Goal: Task Accomplishment & Management: Use online tool/utility

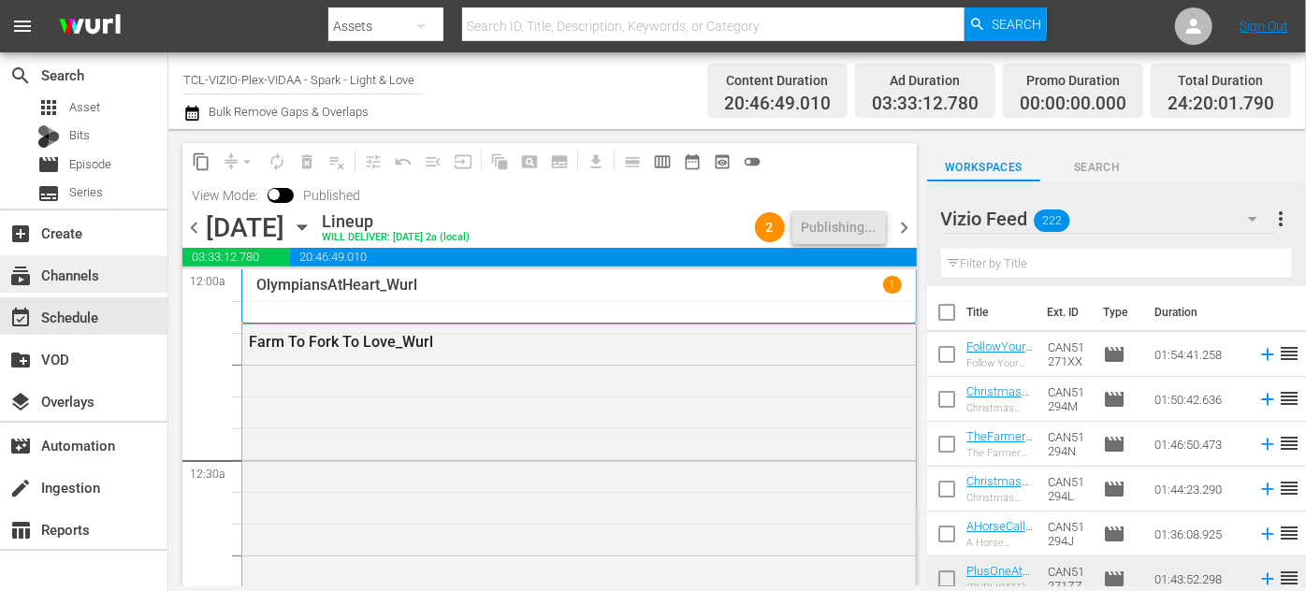
click at [84, 276] on div "subscriptions Channels" at bounding box center [52, 272] width 105 height 17
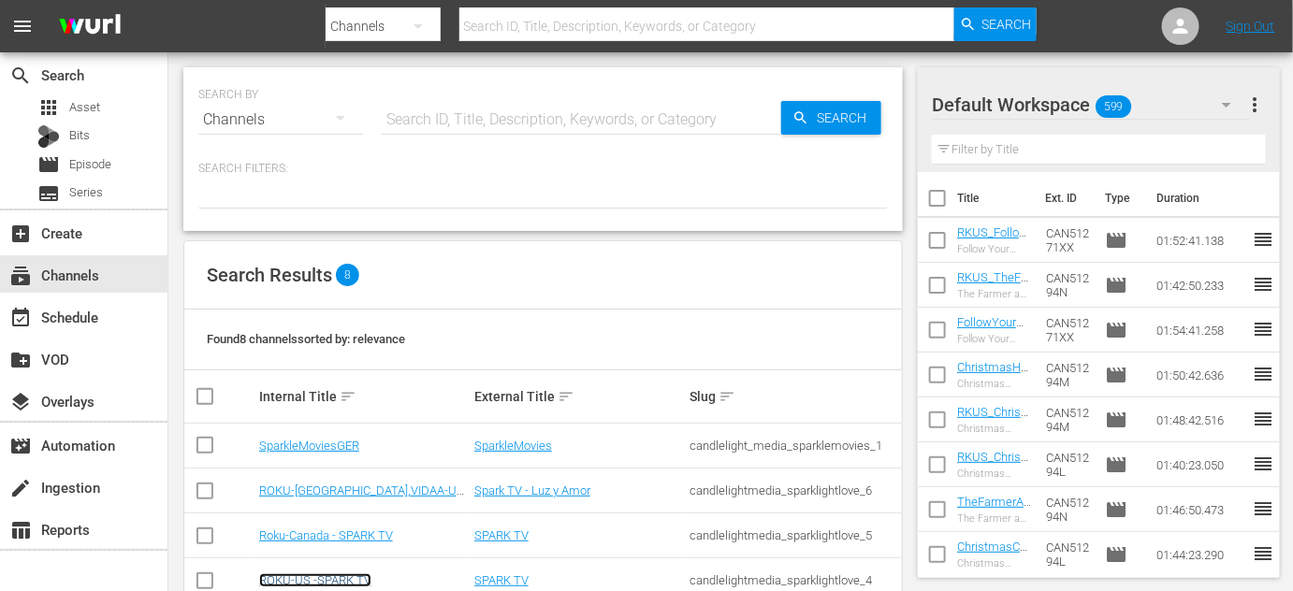
click at [312, 575] on link "ROKU-US -SPARK TV" at bounding box center [315, 580] width 112 height 14
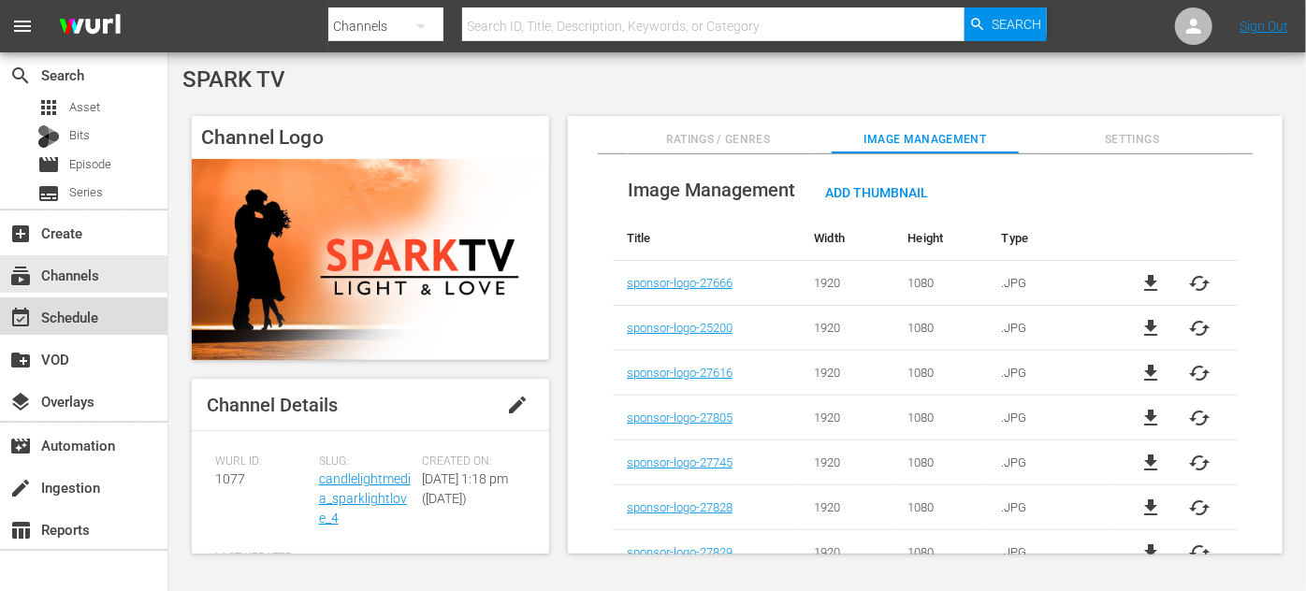
click at [104, 321] on div "event_available Schedule" at bounding box center [52, 314] width 105 height 17
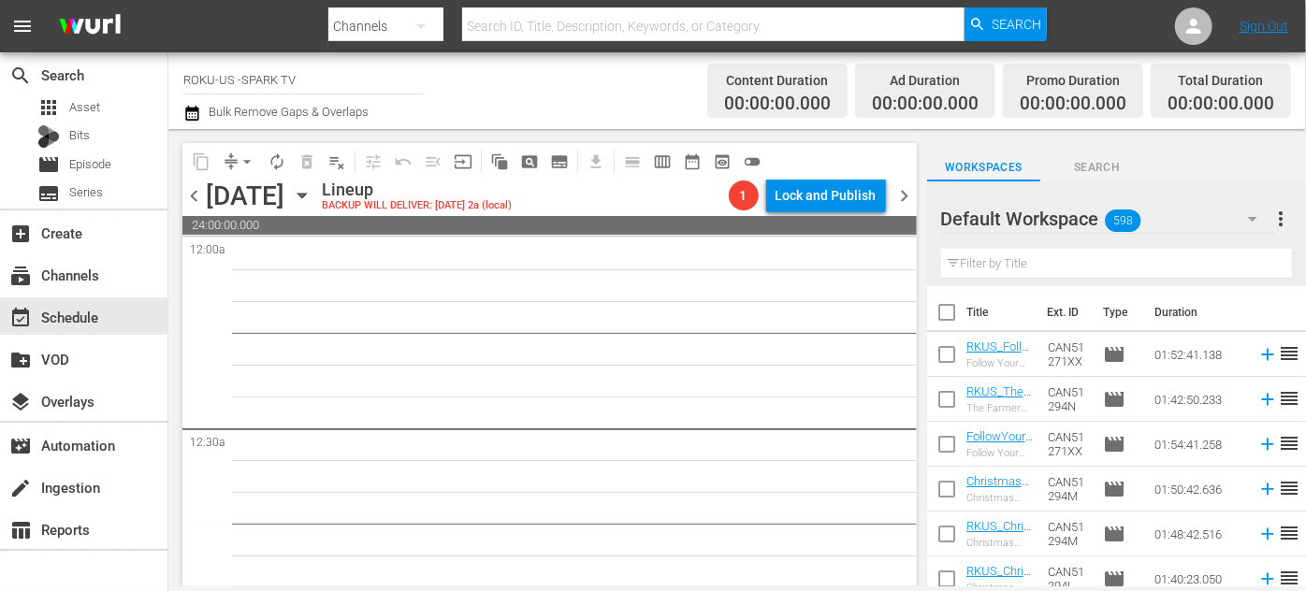
click at [306, 194] on icon "button" at bounding box center [301, 196] width 8 height 5
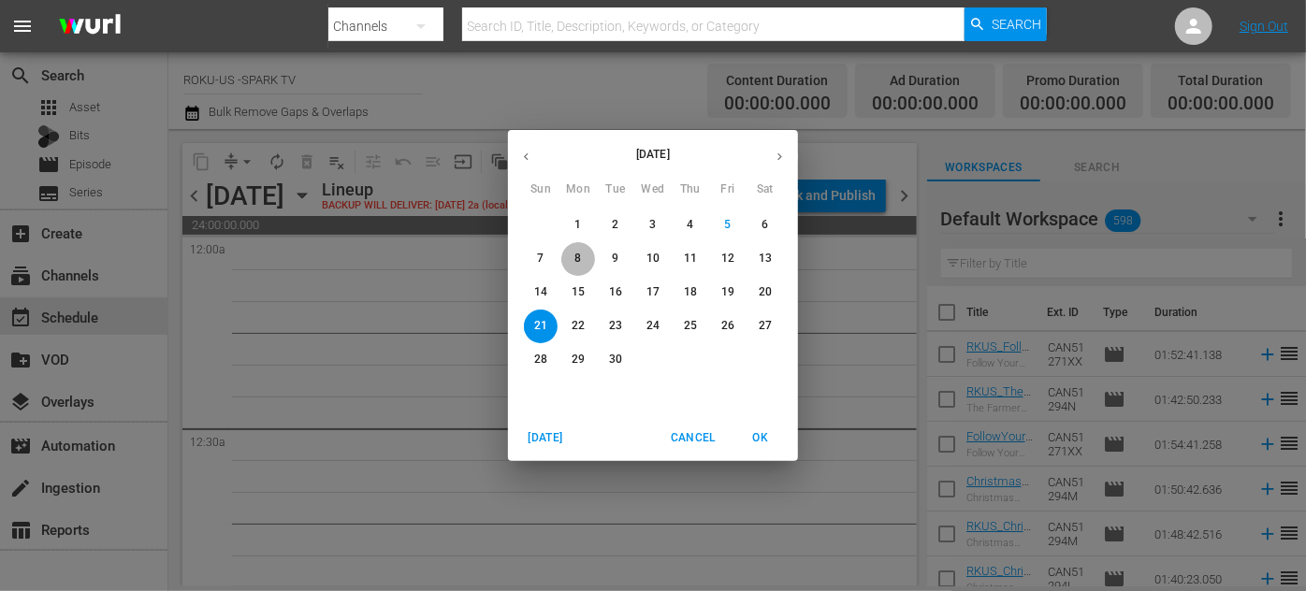
click at [573, 260] on span "8" at bounding box center [578, 259] width 34 height 16
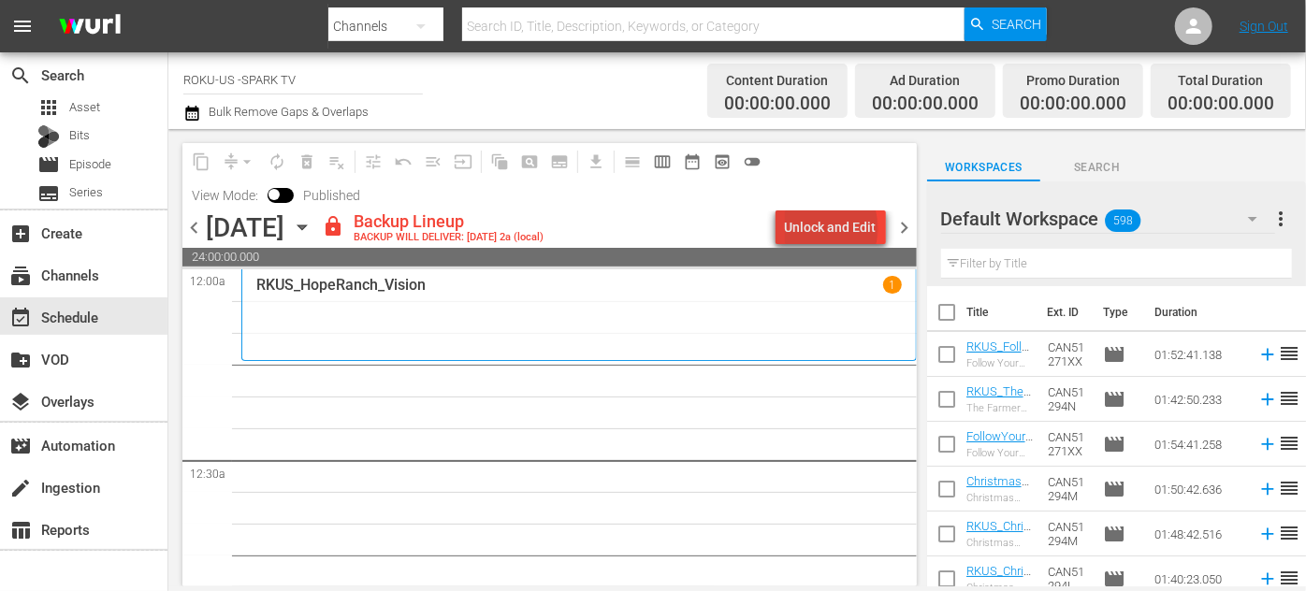
click at [835, 228] on div "Unlock and Edit" at bounding box center [831, 227] width 92 height 34
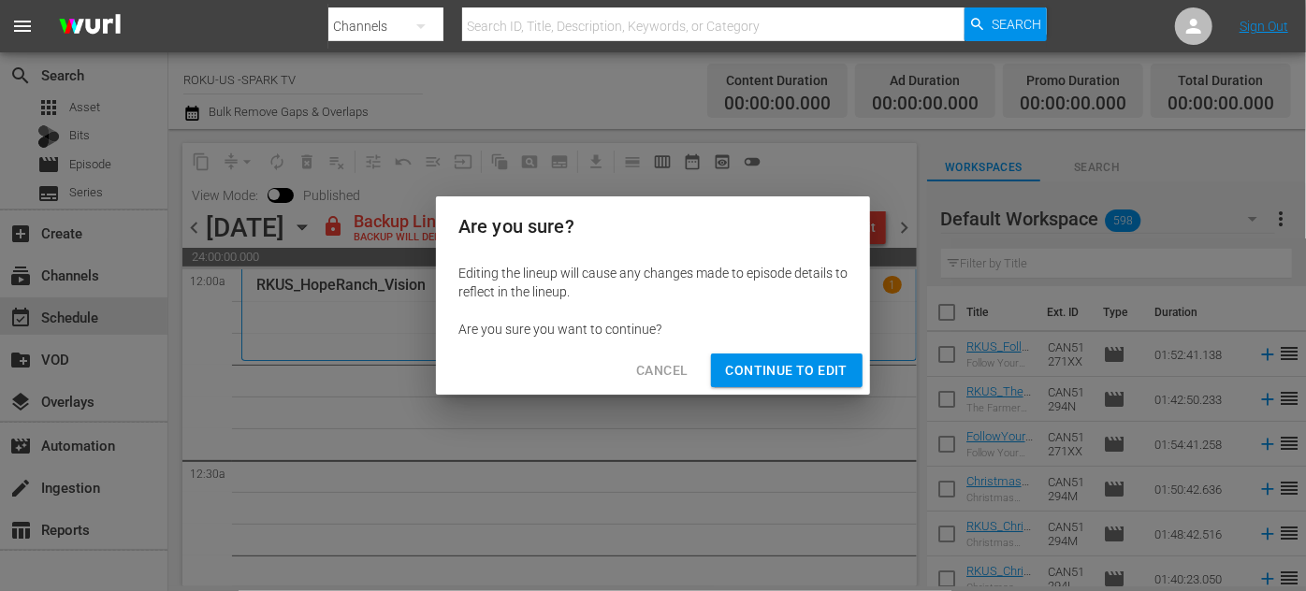
click at [833, 373] on span "Continue to Edit" at bounding box center [787, 370] width 122 height 23
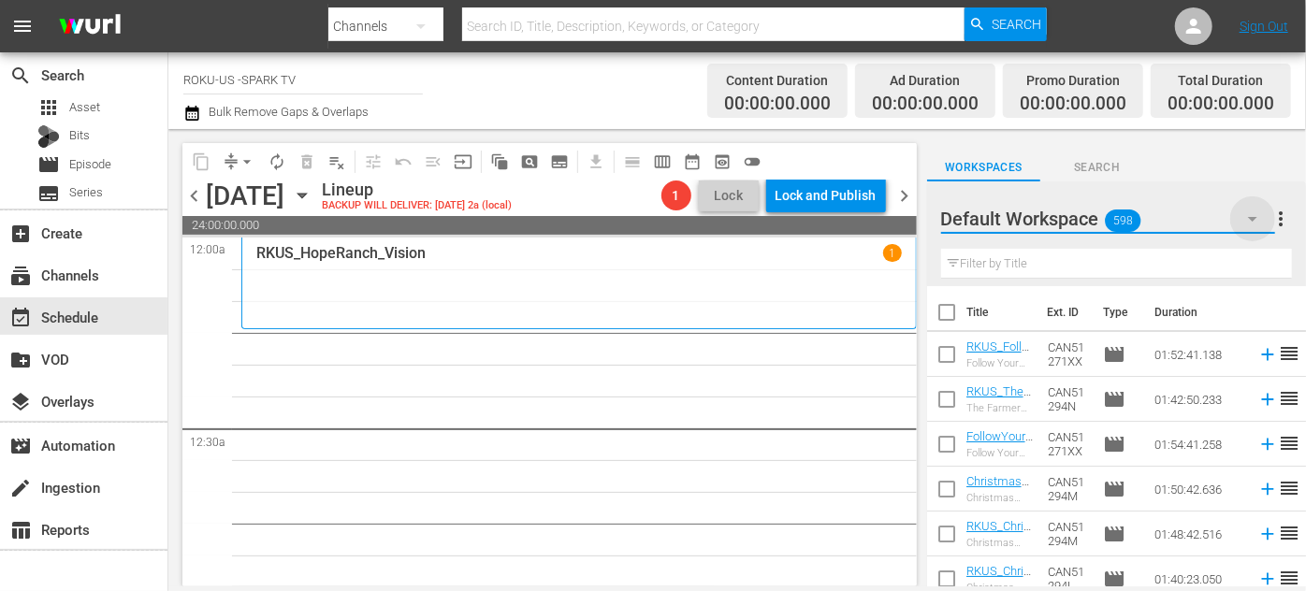
click at [1253, 222] on icon "button" at bounding box center [1252, 219] width 22 height 22
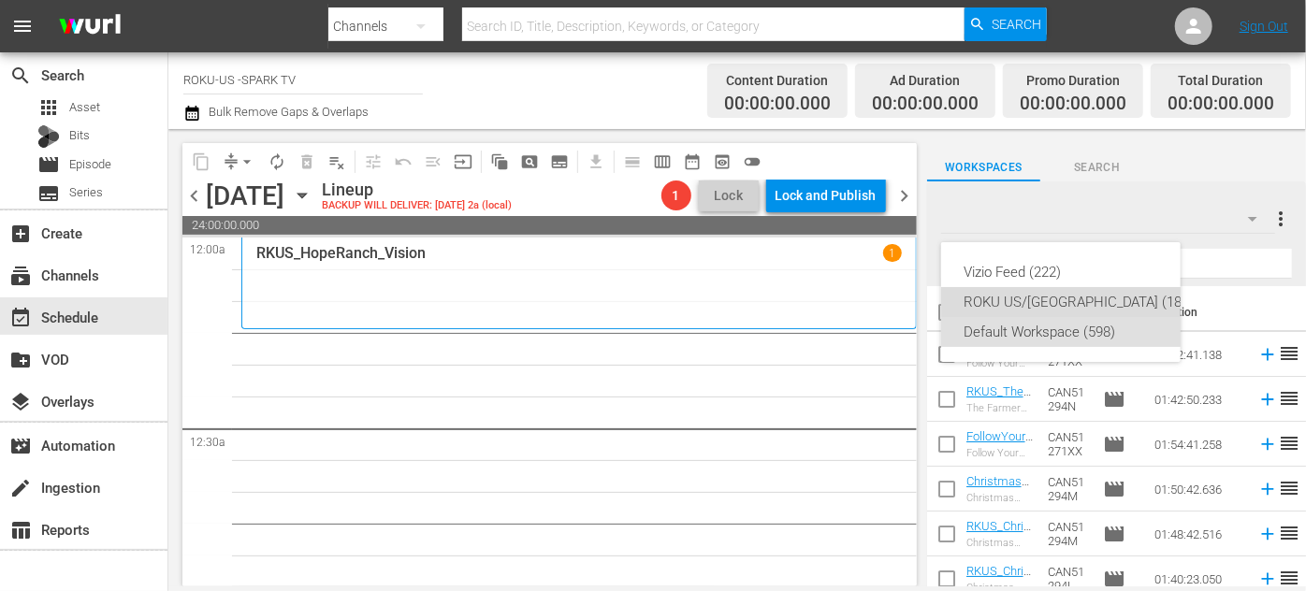
click at [1066, 309] on div "ROKU US/[GEOGRAPHIC_DATA] (180)" at bounding box center [1079, 302] width 231 height 30
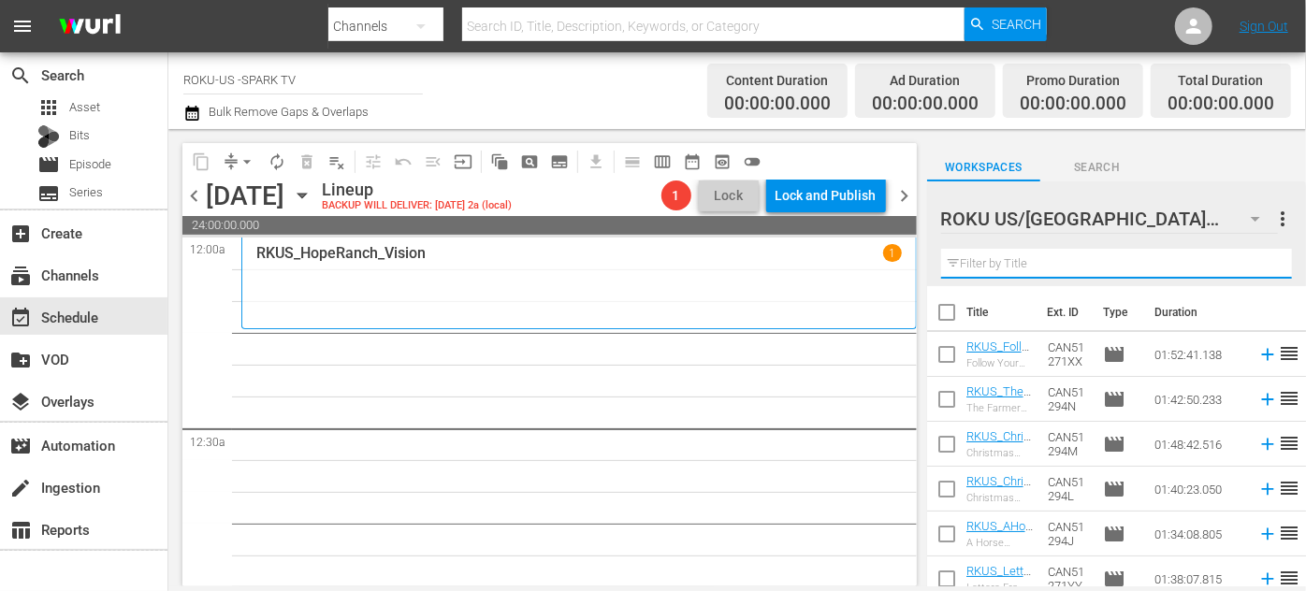
click at [1022, 269] on input "text" at bounding box center [1116, 264] width 351 height 30
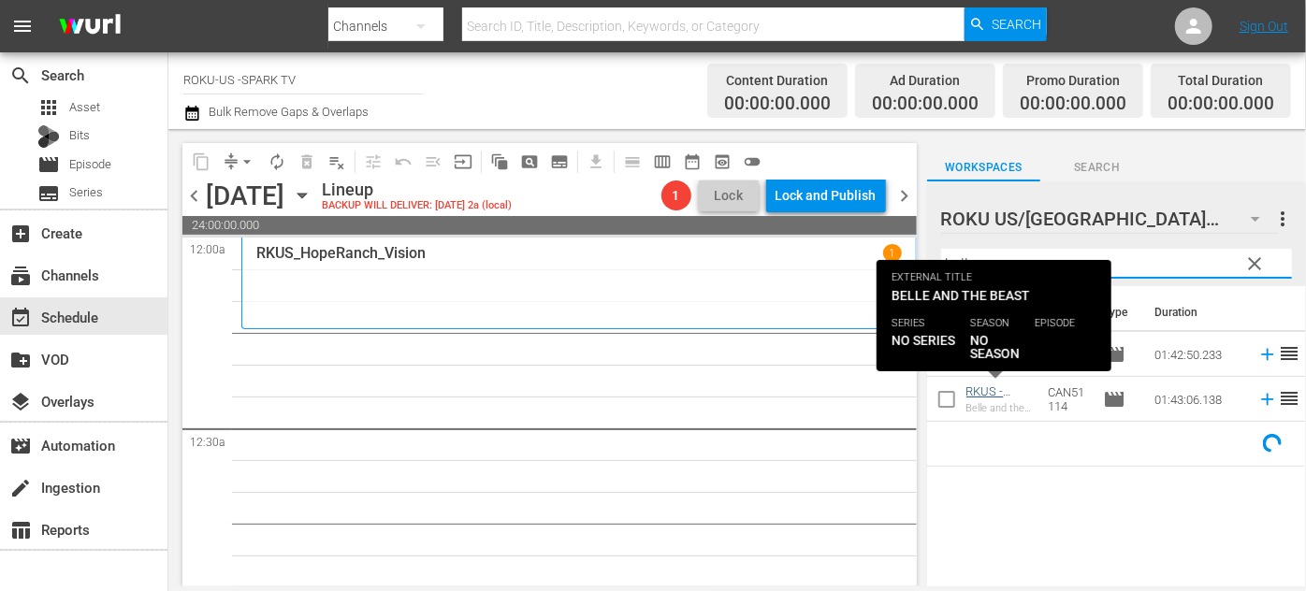
type input "belle"
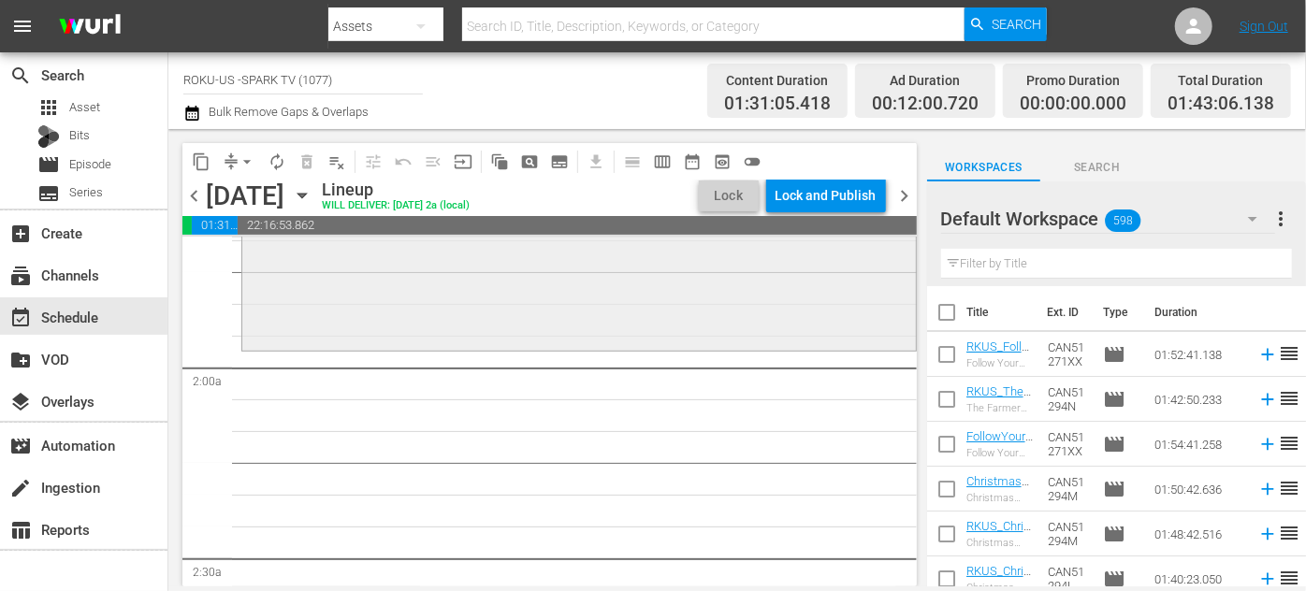
scroll to position [680, 0]
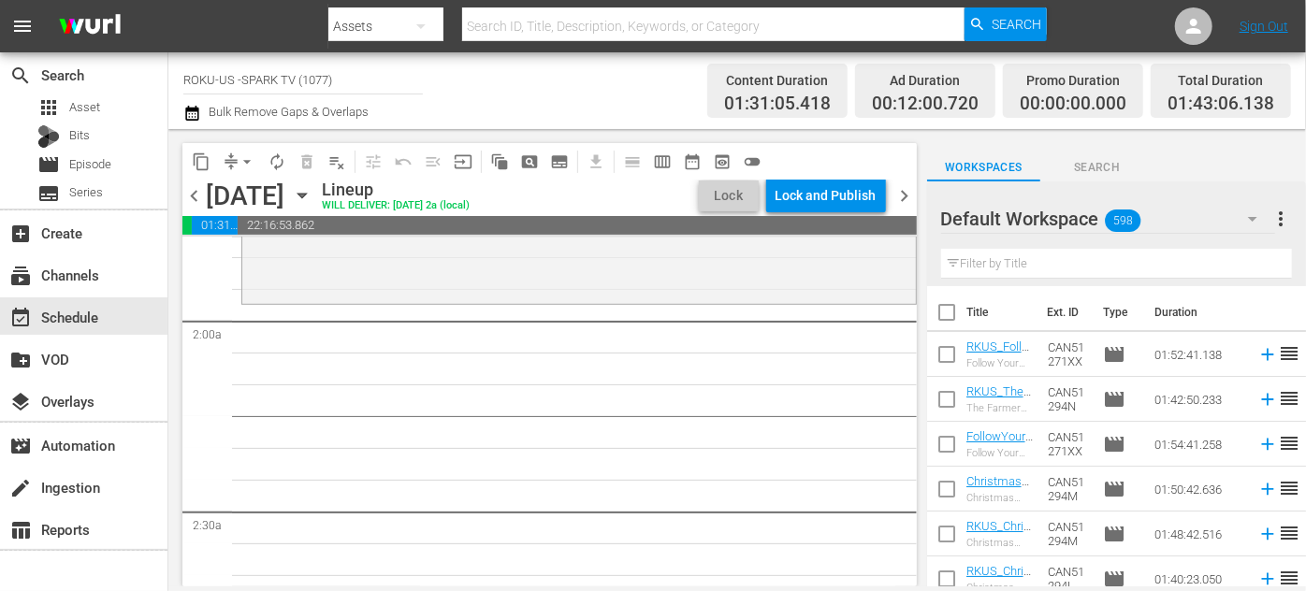
click at [1253, 215] on icon "button" at bounding box center [1252, 219] width 22 height 22
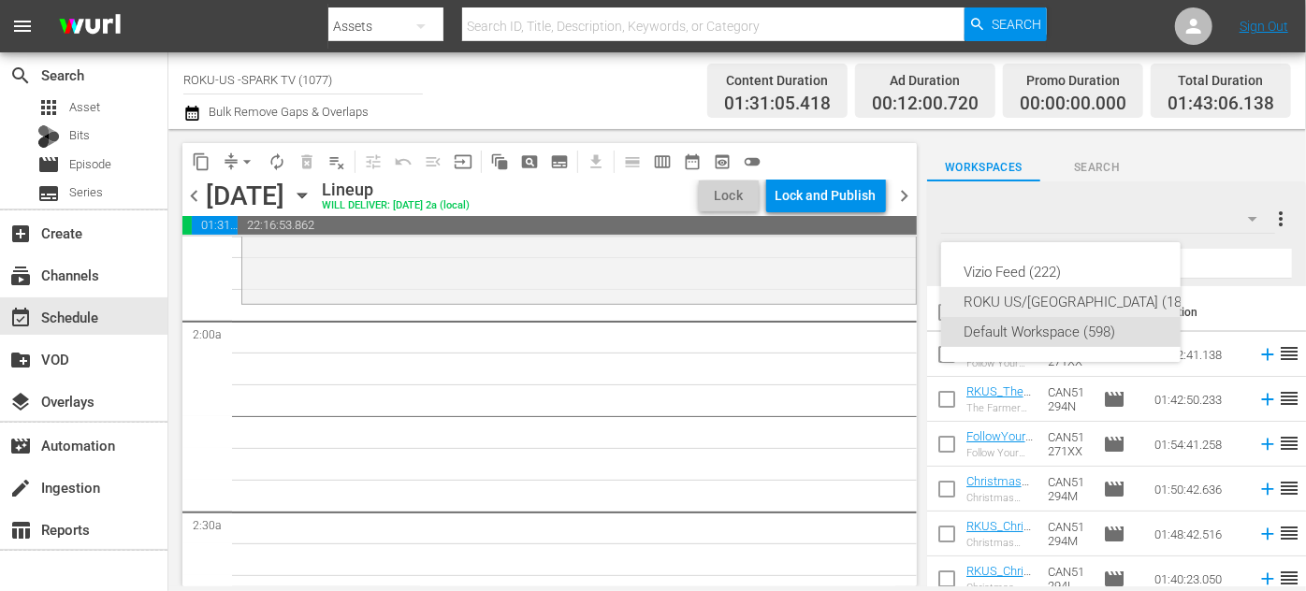
click at [1090, 296] on div "ROKU US/[GEOGRAPHIC_DATA] (180)" at bounding box center [1079, 302] width 231 height 30
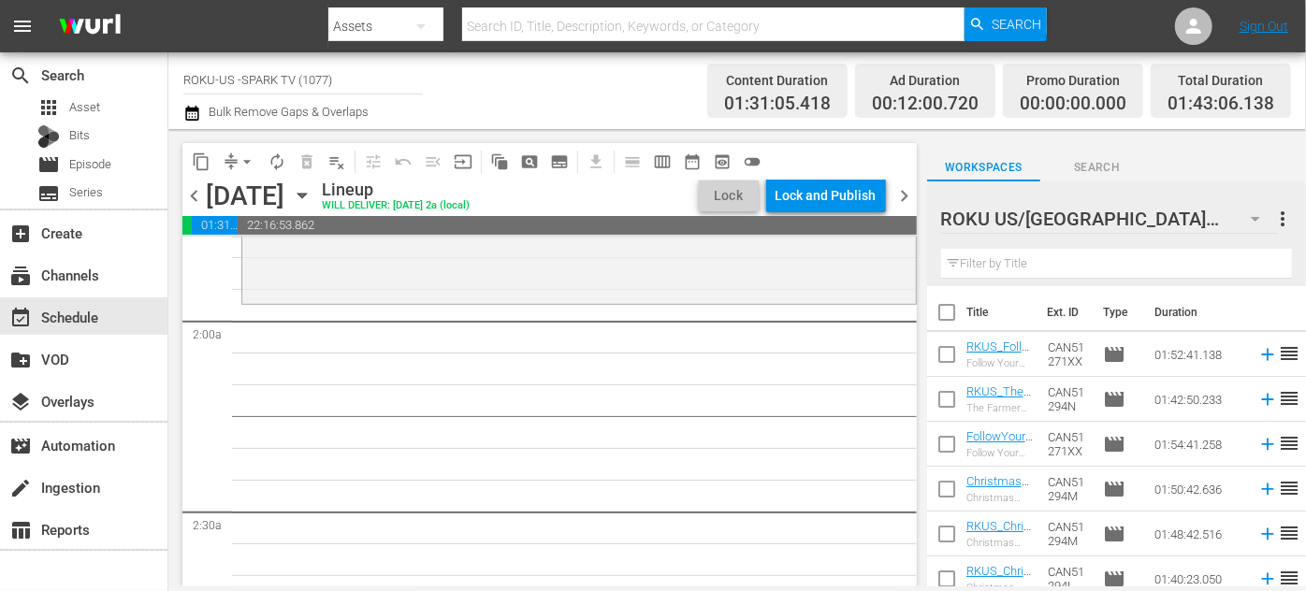
click at [1045, 265] on input "text" at bounding box center [1116, 264] width 351 height 30
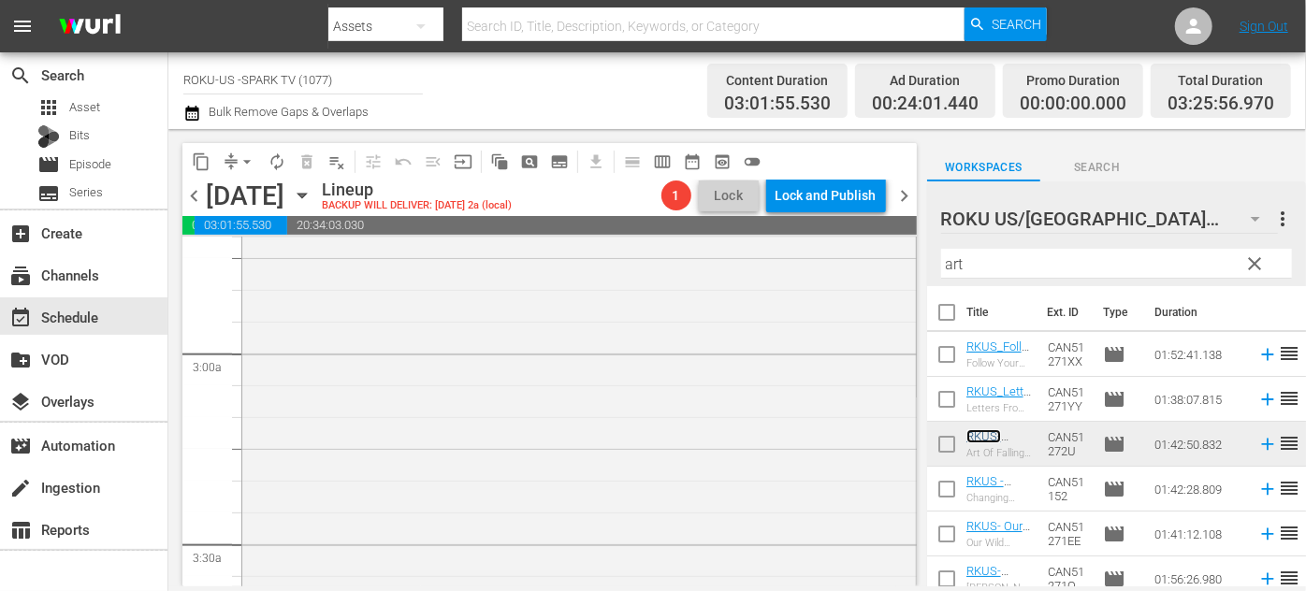
scroll to position [1190, 0]
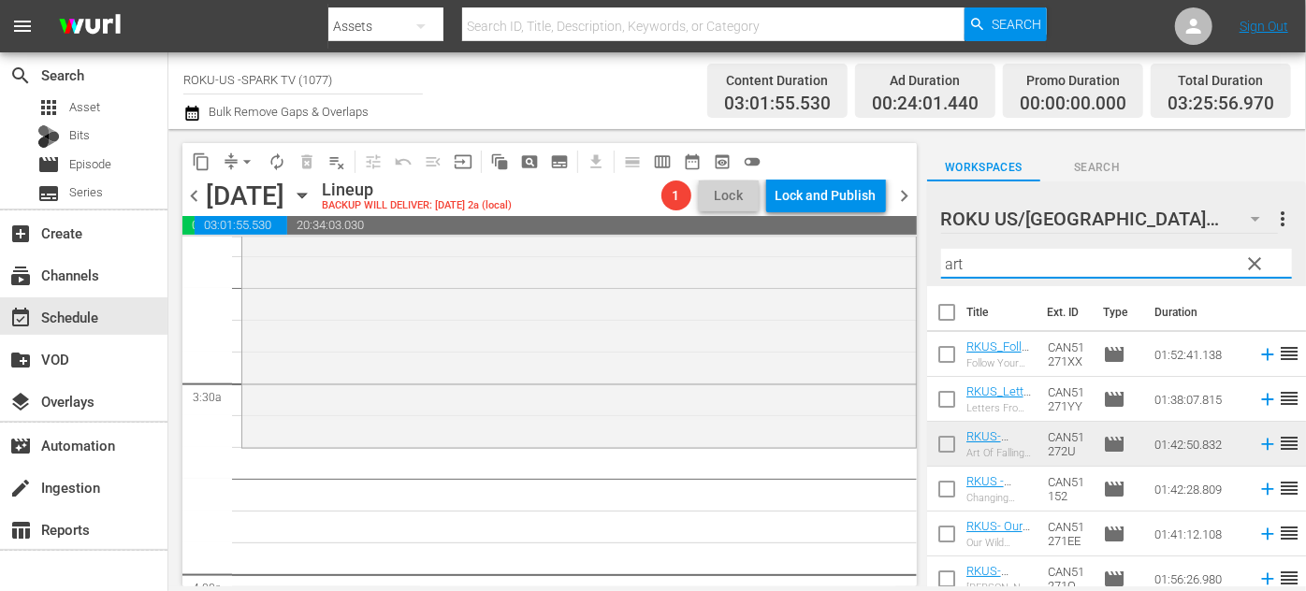
click at [1000, 264] on input "art" at bounding box center [1116, 264] width 351 height 30
drag, startPoint x: 1000, startPoint y: 264, endPoint x: 935, endPoint y: 255, distance: 65.1
click at [935, 255] on div "ROKU US/CA 180 ROKU US/[GEOGRAPHIC_DATA] more_vert clear Filter by Title art" at bounding box center [1116, 233] width 379 height 105
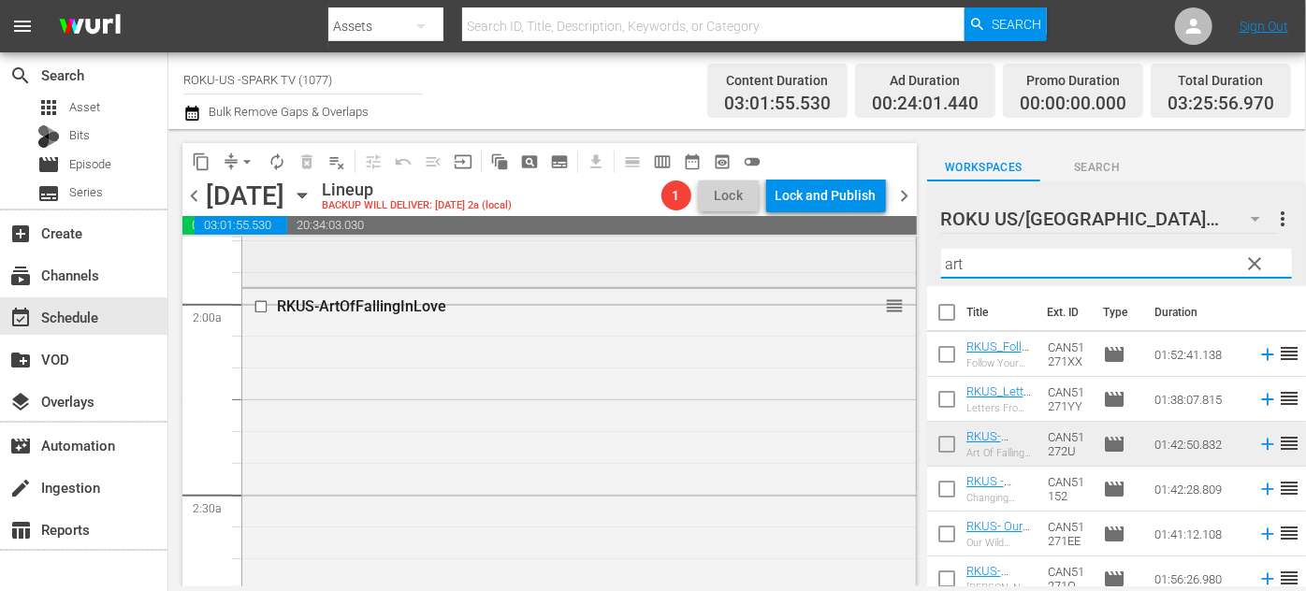
scroll to position [595, 0]
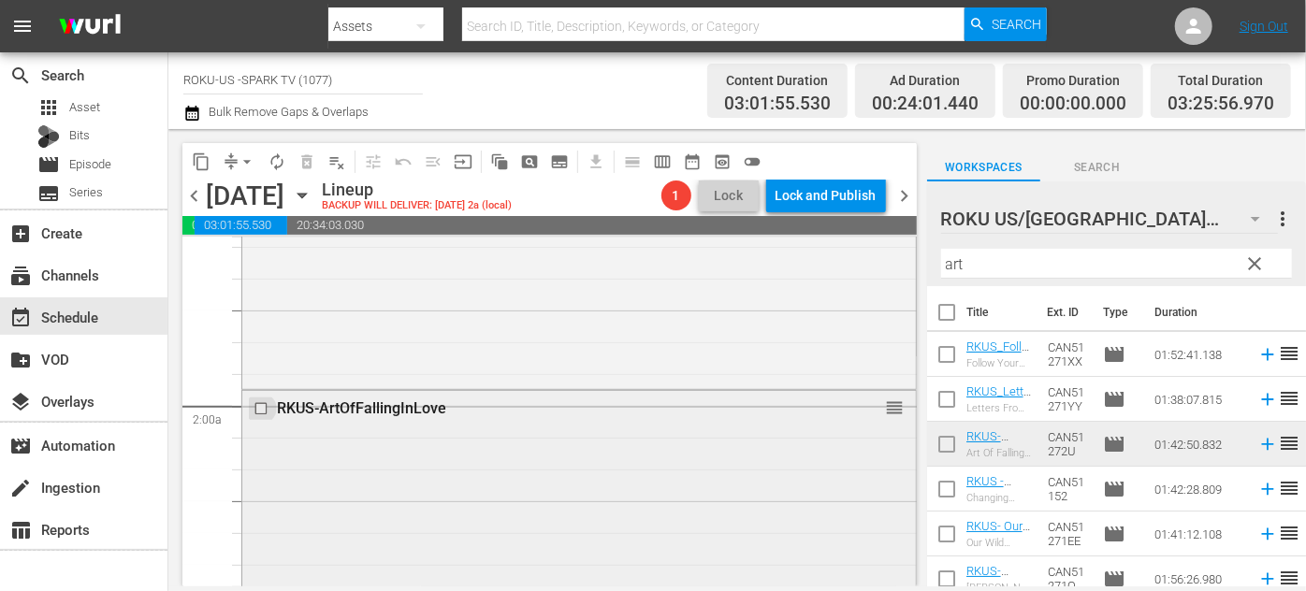
click at [262, 410] on input "checkbox" at bounding box center [264, 409] width 20 height 16
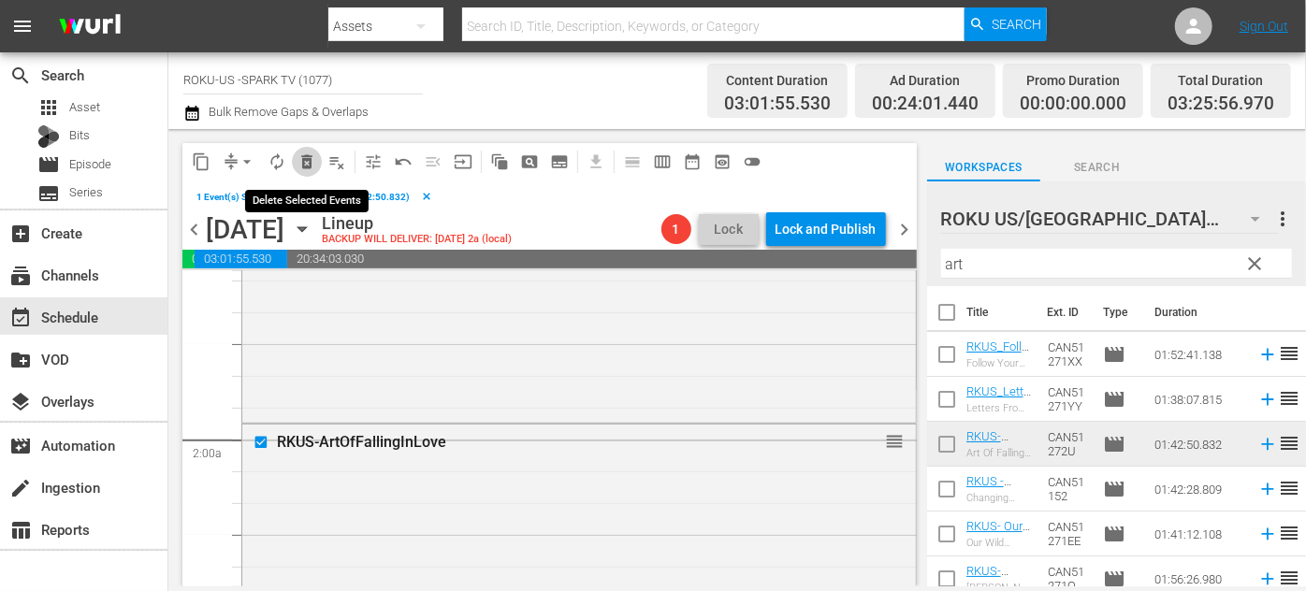
click at [309, 163] on span "delete_forever_outlined" at bounding box center [306, 161] width 19 height 19
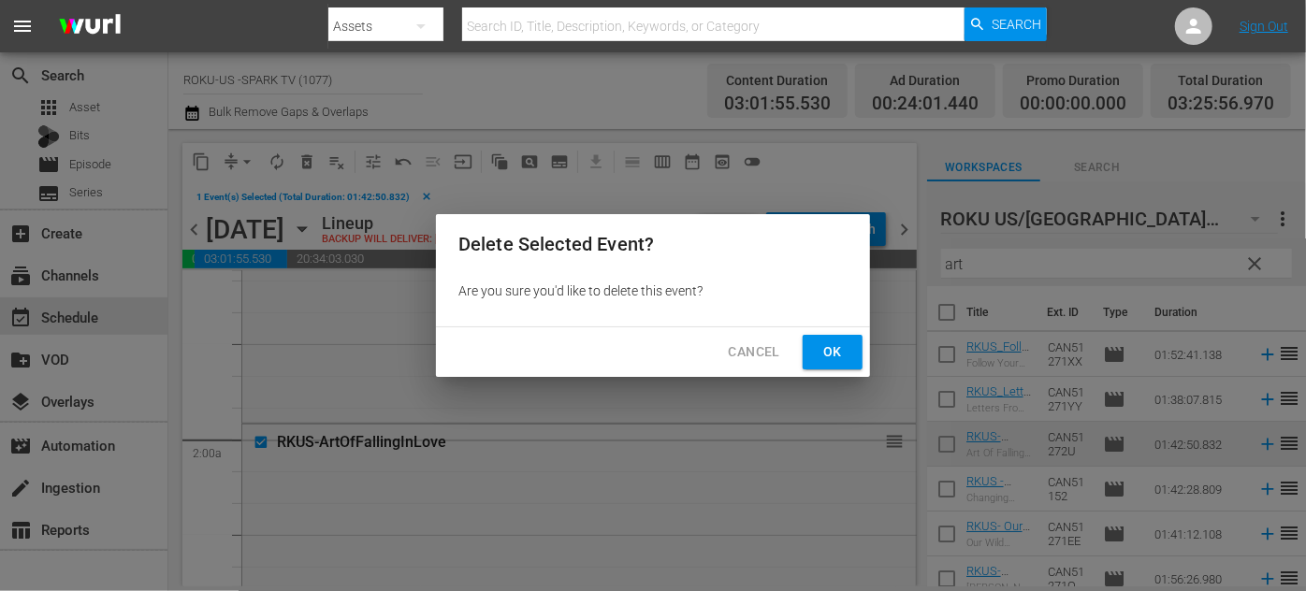
click at [833, 350] on span "Ok" at bounding box center [833, 352] width 30 height 23
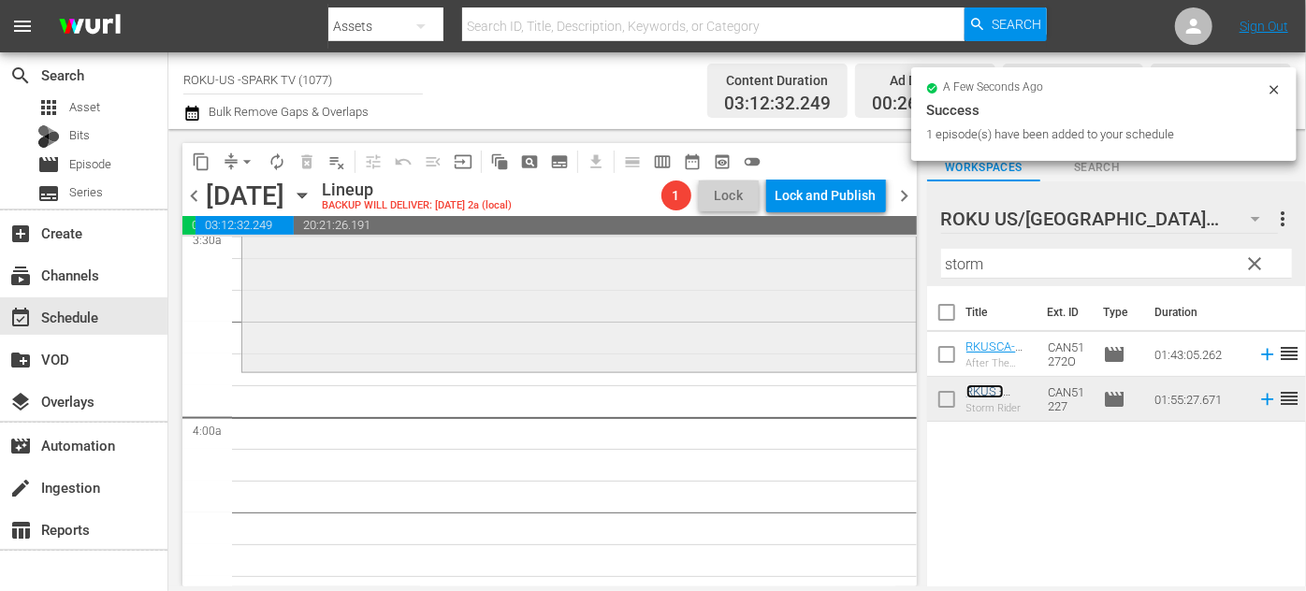
scroll to position [1349, 0]
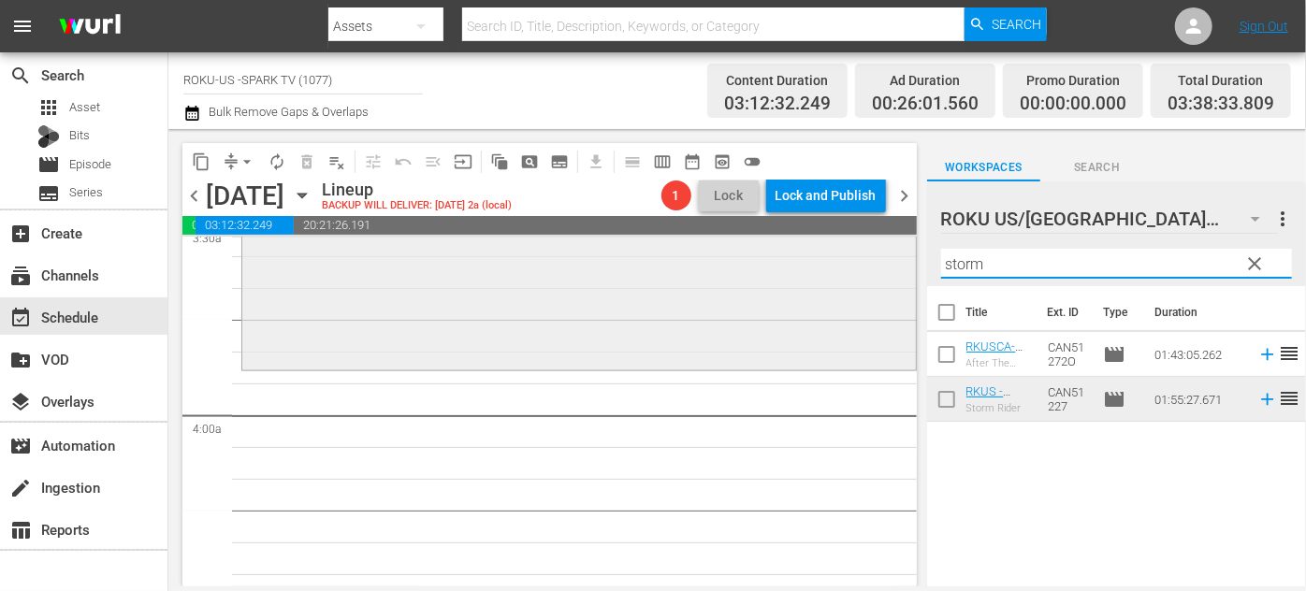
drag, startPoint x: 993, startPoint y: 254, endPoint x: 892, endPoint y: 256, distance: 100.1
click at [892, 256] on div "content_copy compress arrow_drop_down autorenew_outlined delete_forever_outline…" at bounding box center [737, 357] width 1138 height 457
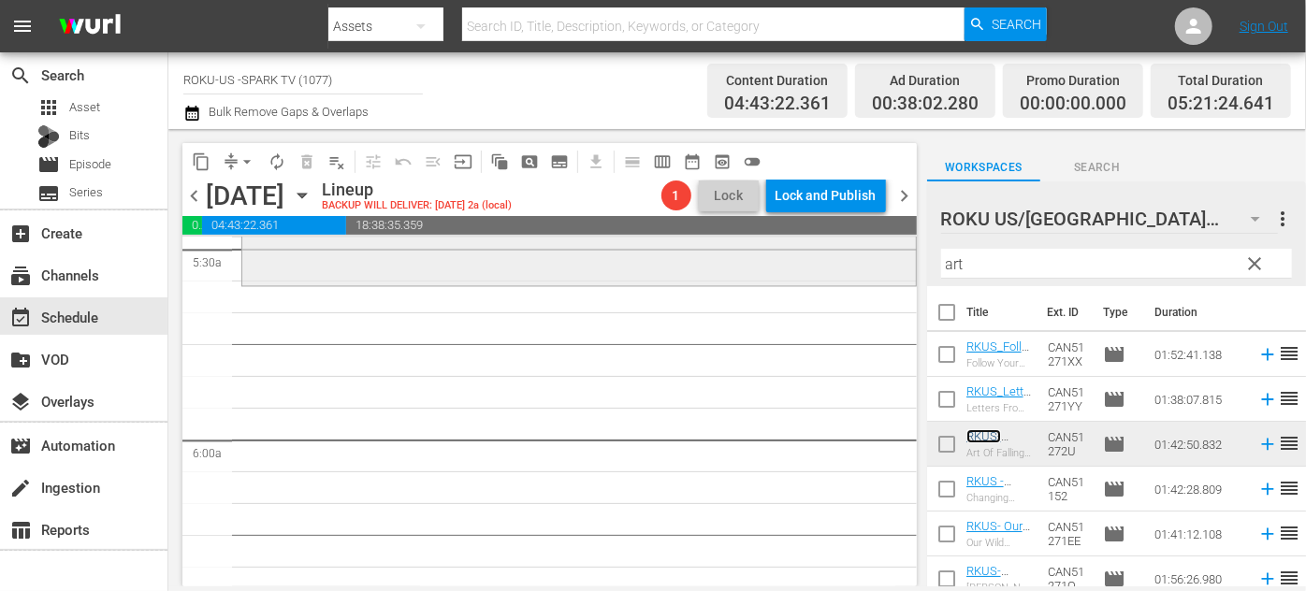
scroll to position [2115, 0]
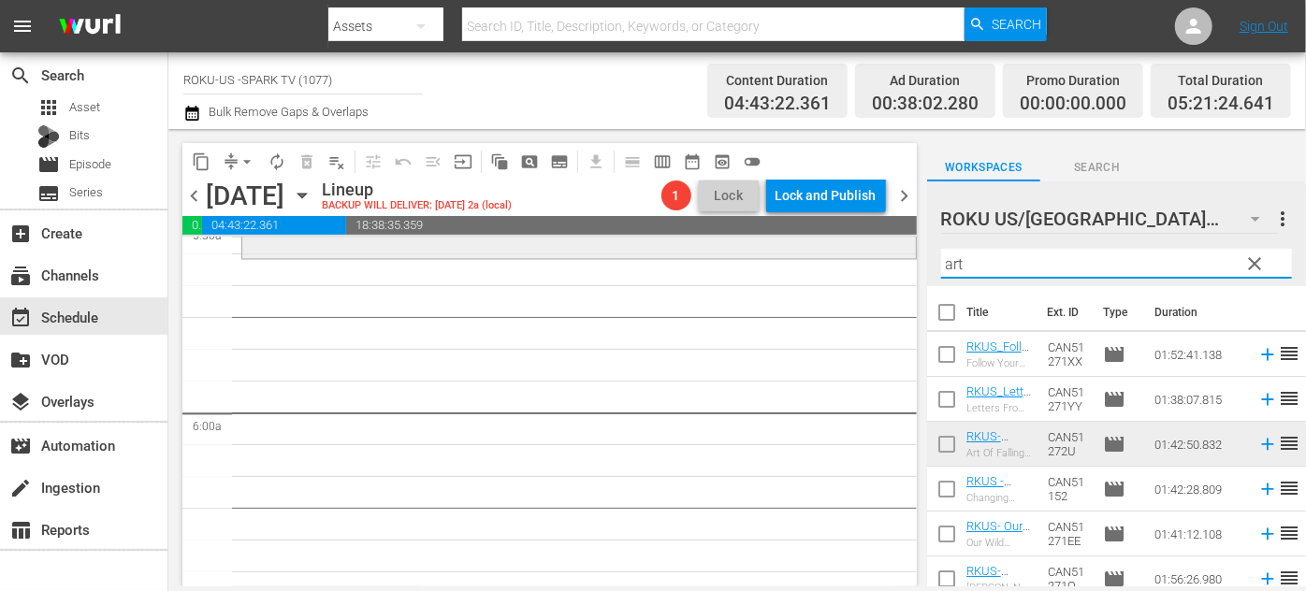
drag, startPoint x: 990, startPoint y: 264, endPoint x: 888, endPoint y: 250, distance: 102.9
click at [888, 250] on div "content_copy compress arrow_drop_down autorenew_outlined delete_forever_outline…" at bounding box center [737, 357] width 1138 height 457
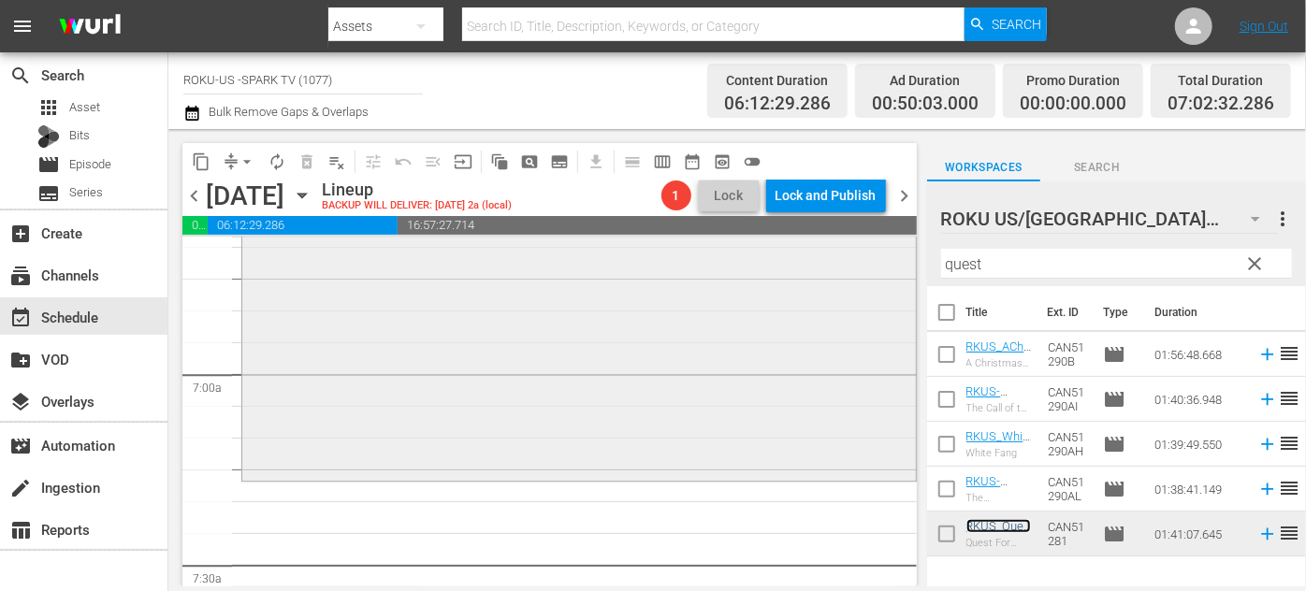
scroll to position [2625, 0]
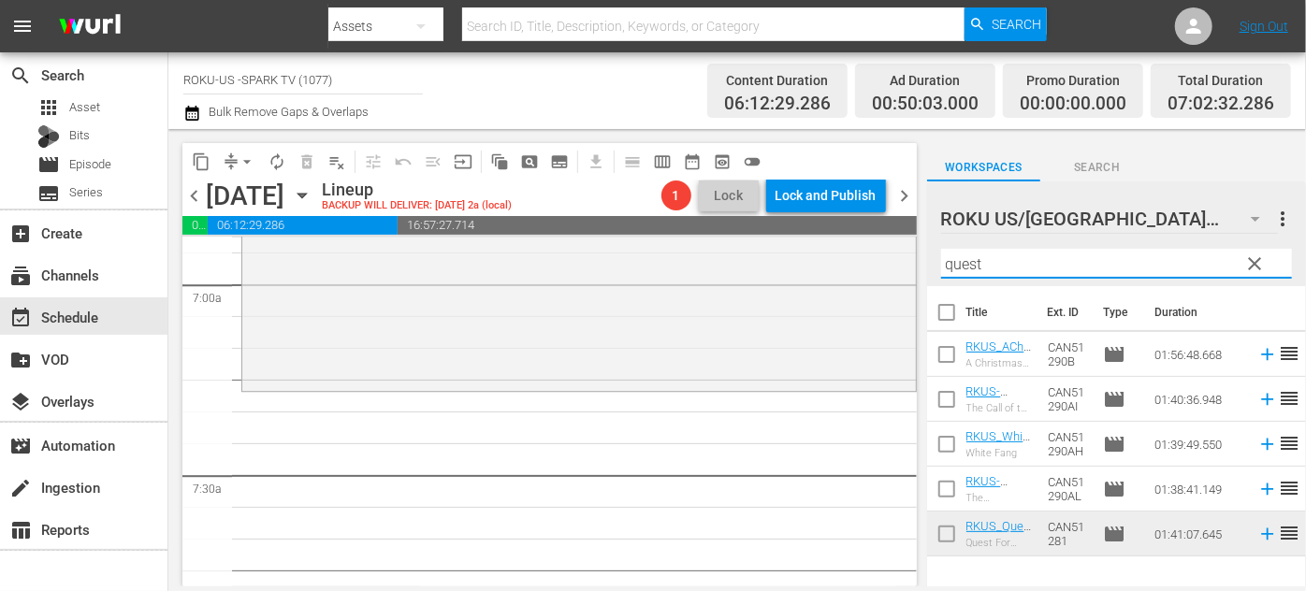
drag, startPoint x: 990, startPoint y: 268, endPoint x: 915, endPoint y: 253, distance: 76.3
click at [915, 253] on div "content_copy compress arrow_drop_down autorenew_outlined delete_forever_outline…" at bounding box center [737, 357] width 1138 height 457
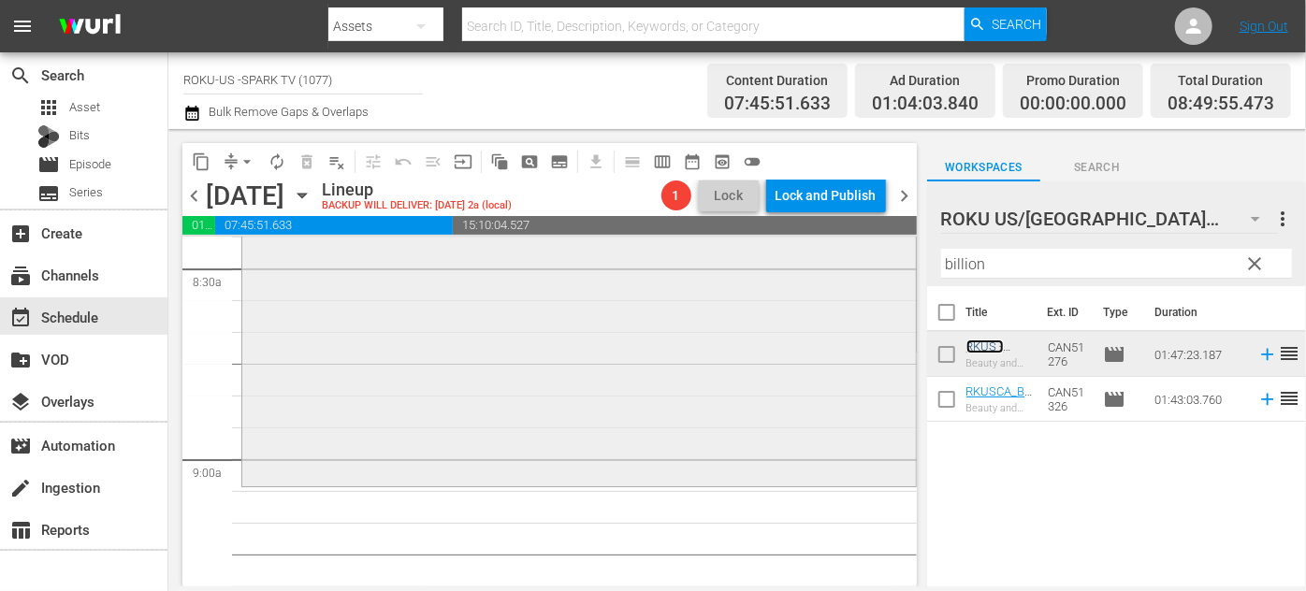
scroll to position [3305, 0]
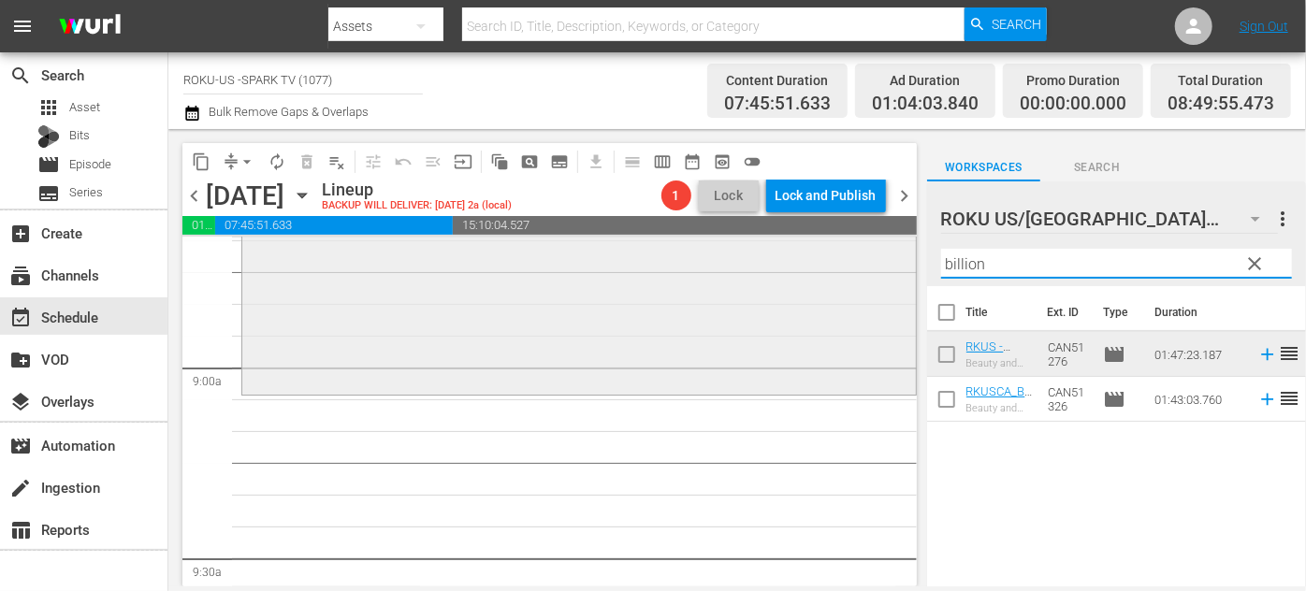
drag, startPoint x: 1081, startPoint y: 258, endPoint x: 858, endPoint y: 247, distance: 223.9
click at [850, 250] on div "content_copy compress arrow_drop_down autorenew_outlined delete_forever_outline…" at bounding box center [737, 357] width 1138 height 457
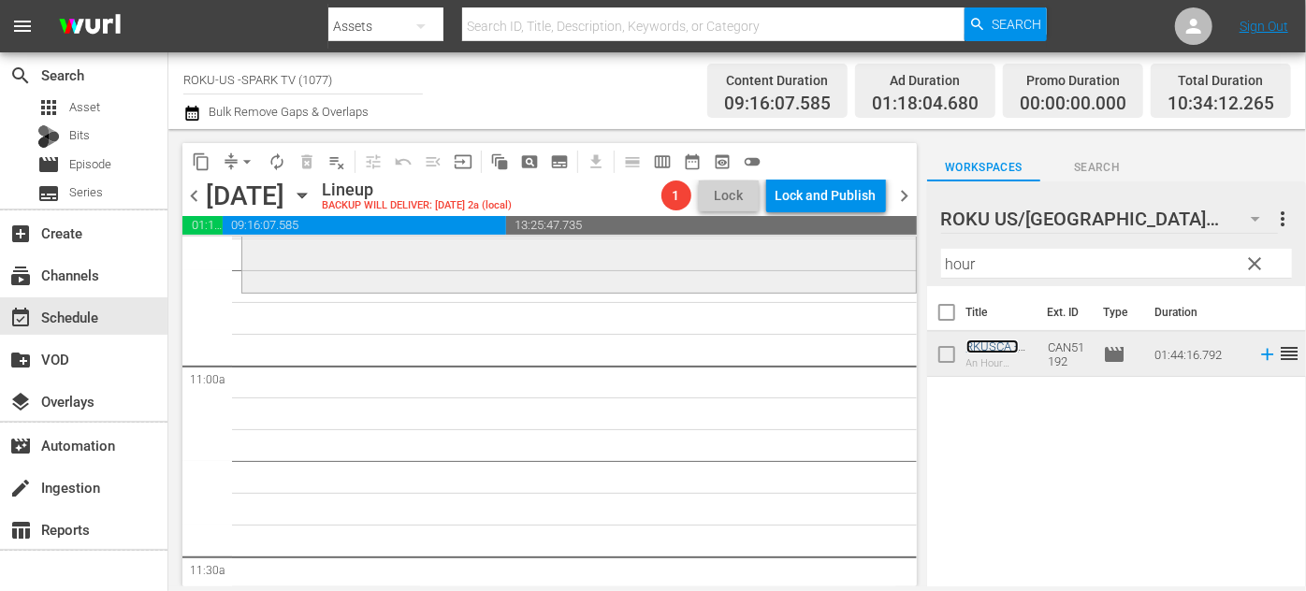
scroll to position [4071, 0]
drag, startPoint x: 980, startPoint y: 264, endPoint x: 878, endPoint y: 264, distance: 102.0
click at [878, 264] on div "content_copy compress arrow_drop_down autorenew_outlined delete_forever_outline…" at bounding box center [737, 357] width 1138 height 457
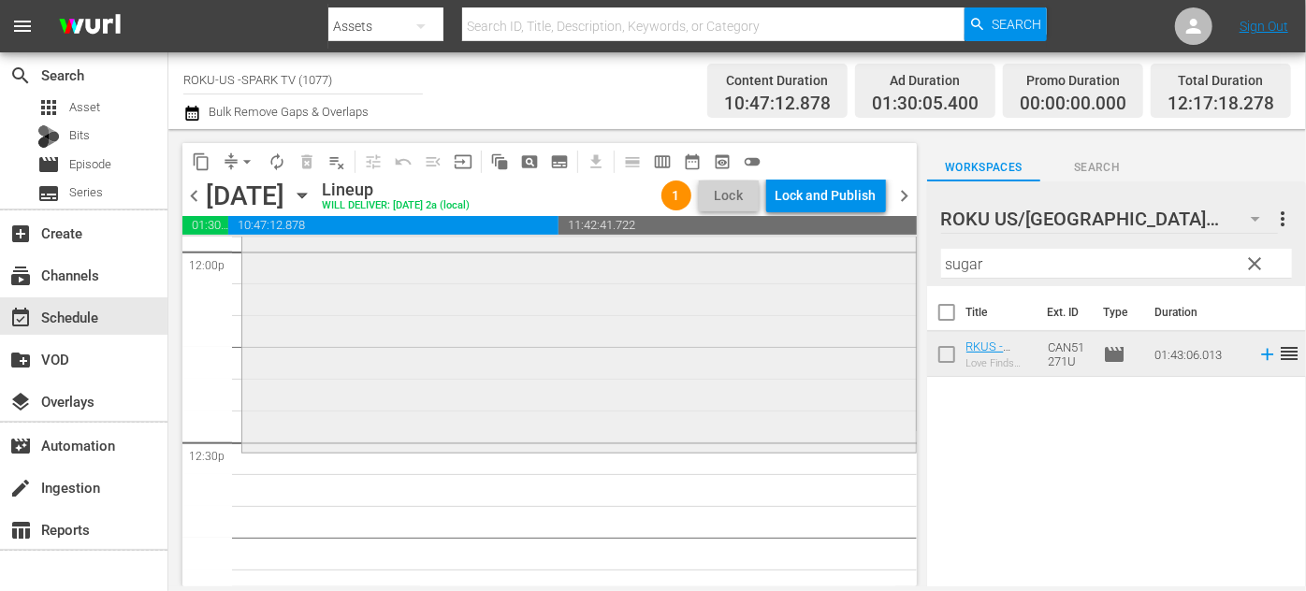
scroll to position [4581, 0]
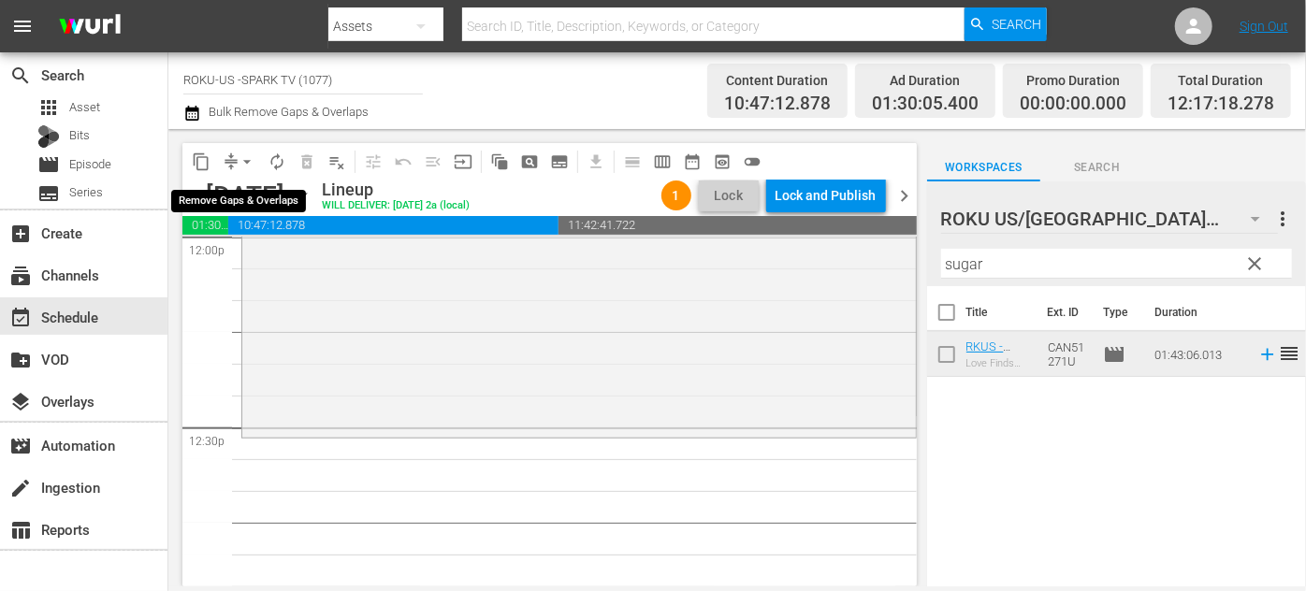
click at [247, 158] on span "arrow_drop_down" at bounding box center [247, 161] width 19 height 19
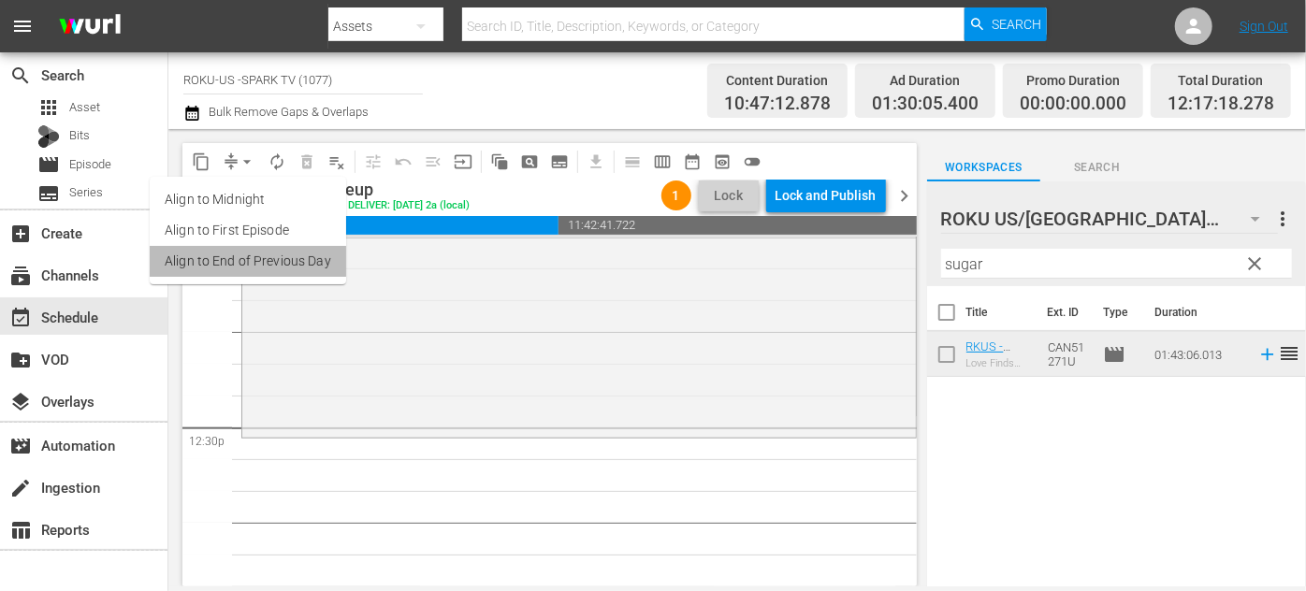
click at [283, 258] on li "Align to End of Previous Day" at bounding box center [248, 261] width 196 height 31
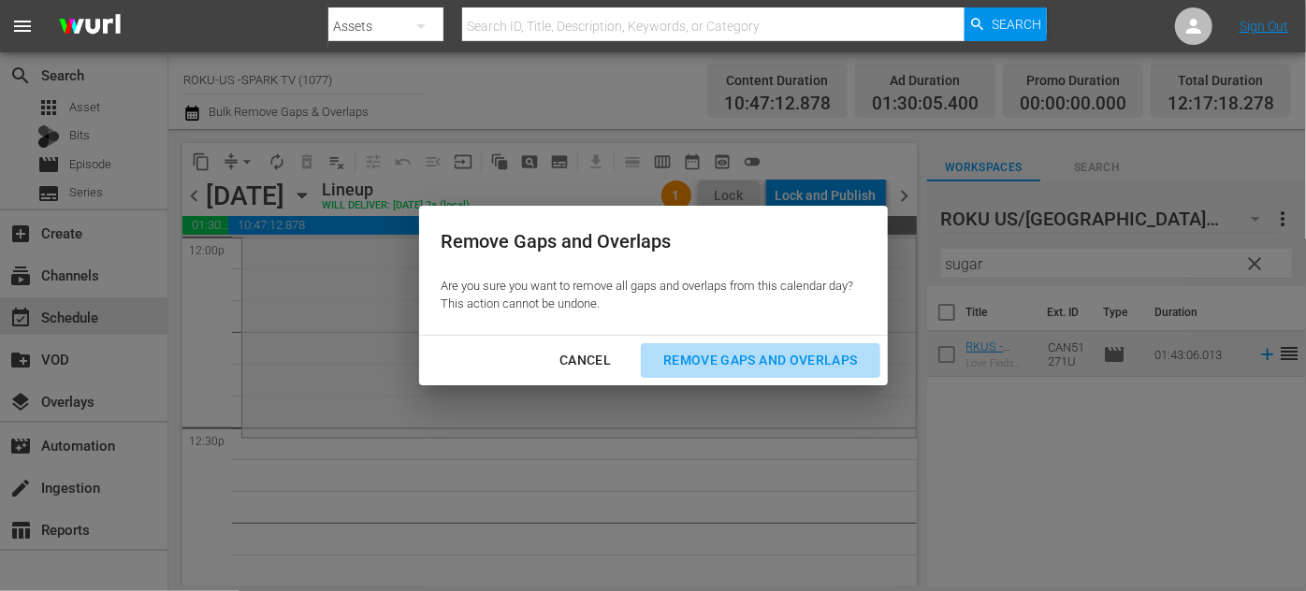
click at [714, 362] on div "Remove Gaps and Overlaps" at bounding box center [760, 360] width 224 height 23
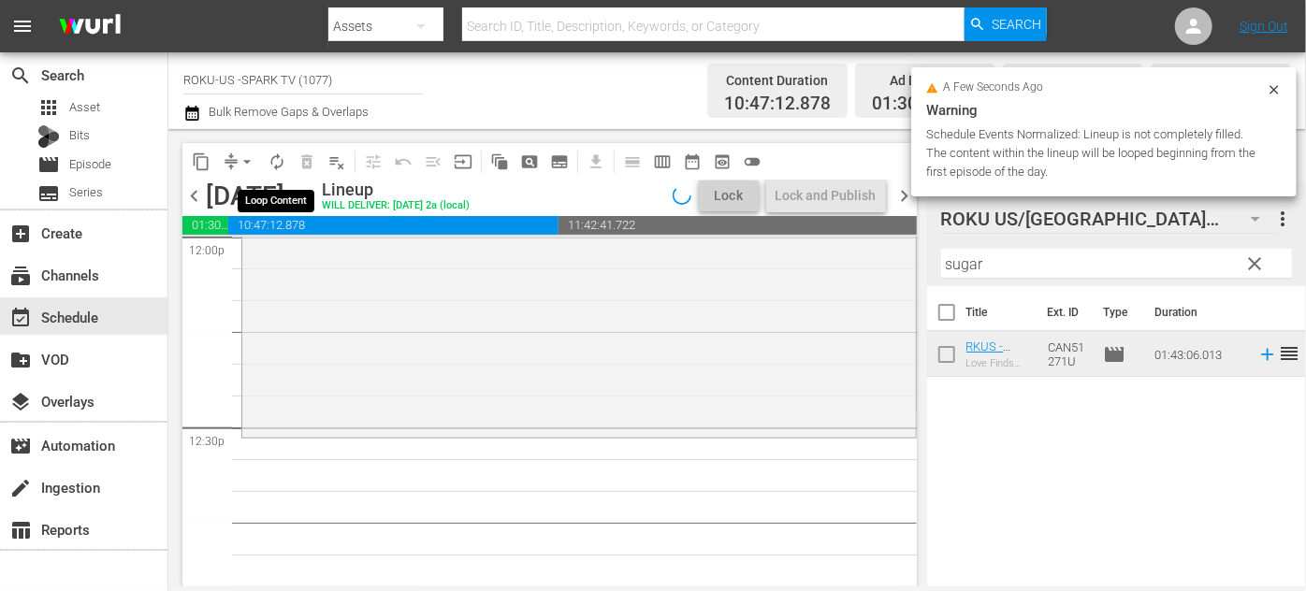
click at [278, 164] on span "autorenew_outlined" at bounding box center [277, 161] width 19 height 19
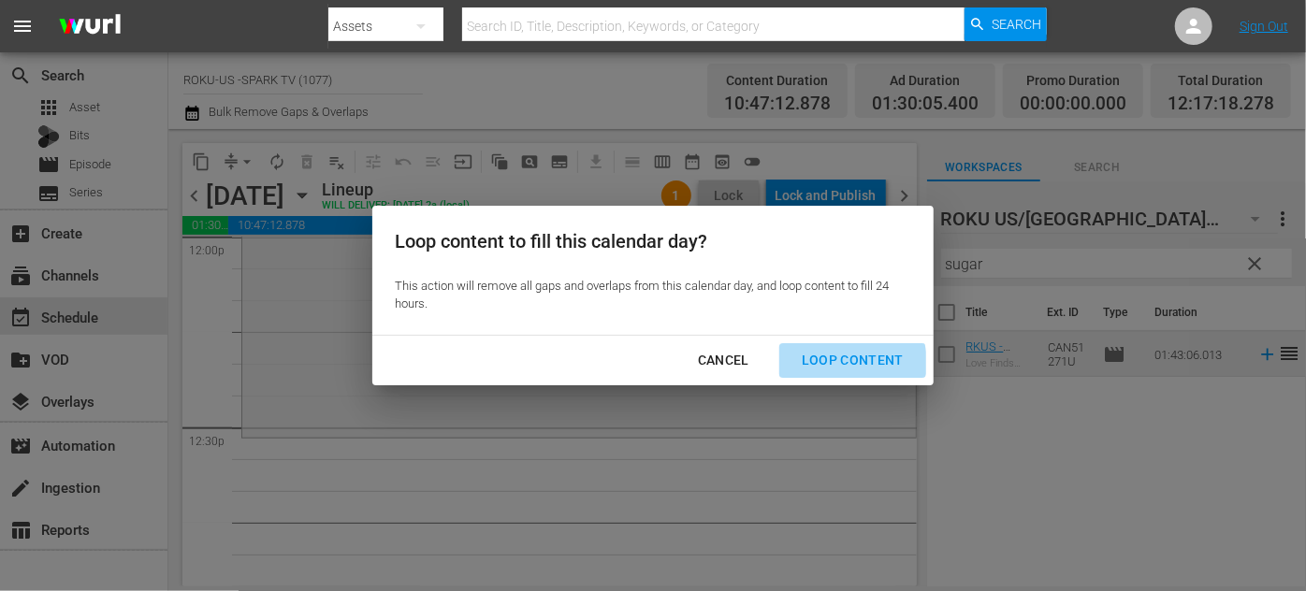
click at [846, 364] on div "Loop Content" at bounding box center [853, 360] width 132 height 23
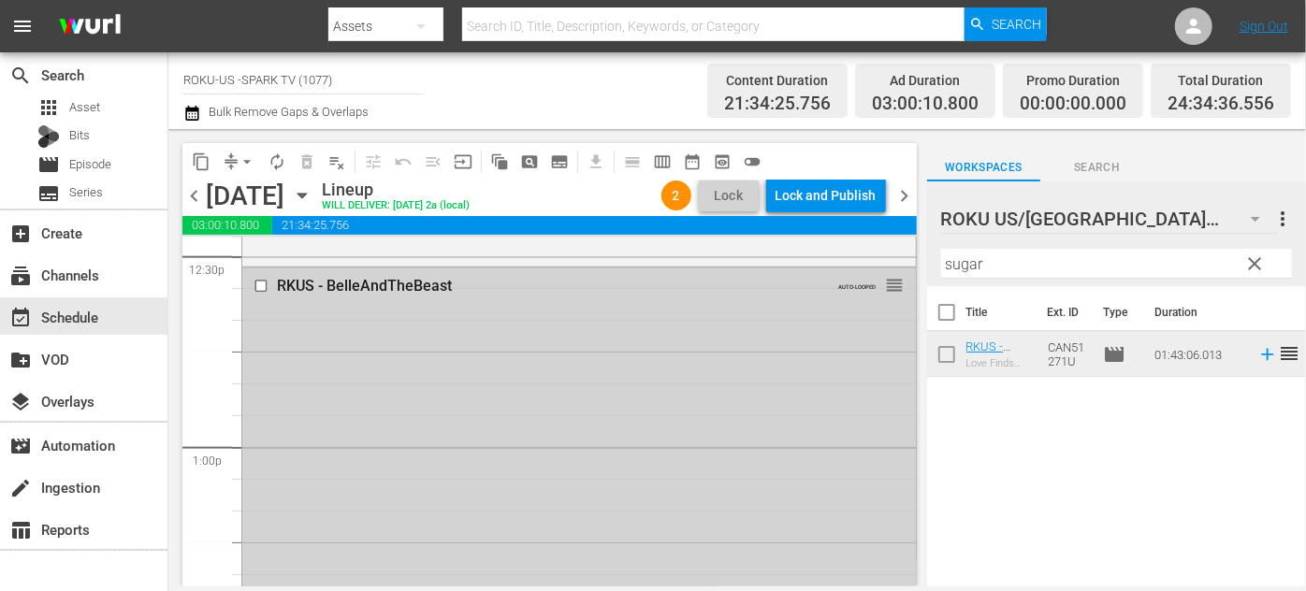
scroll to position [4751, 0]
click at [254, 285] on input "checkbox" at bounding box center [264, 287] width 20 height 16
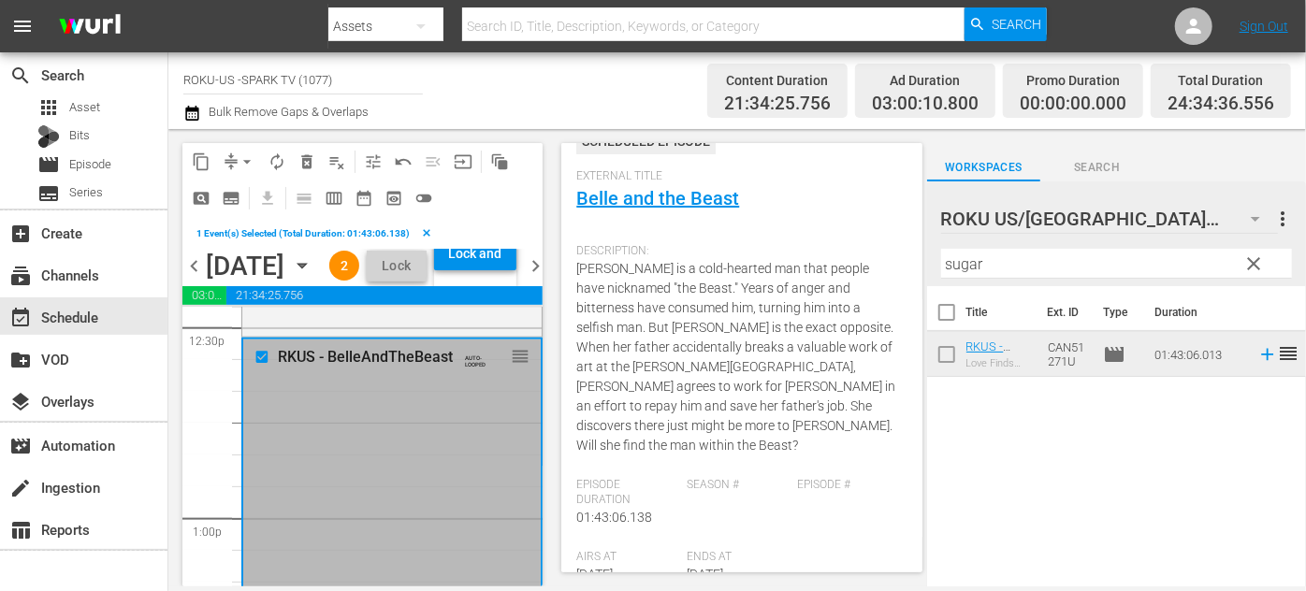
scroll to position [254, 0]
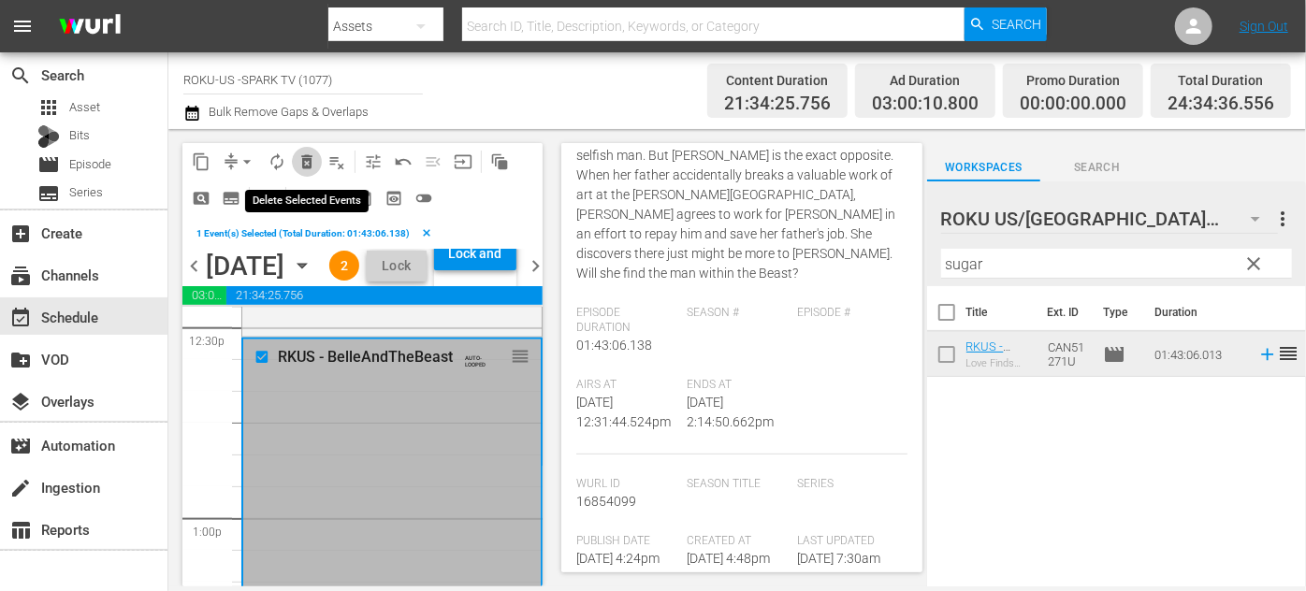
click at [294, 161] on button "delete_forever_outlined" at bounding box center [307, 162] width 30 height 30
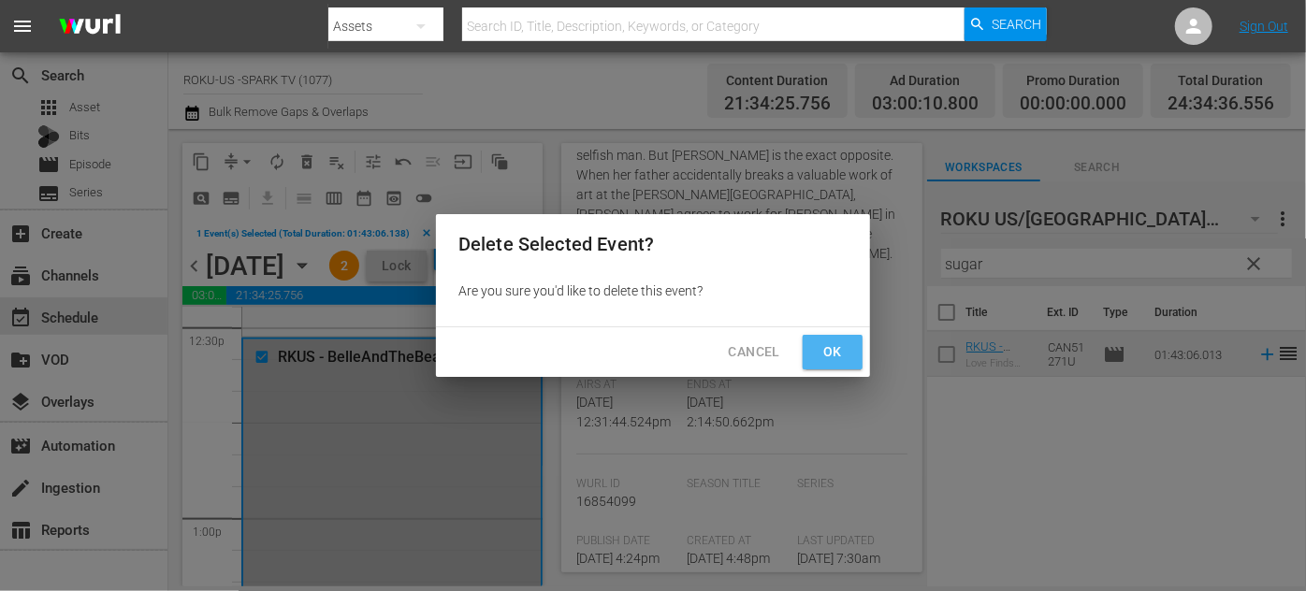
click at [842, 358] on span "Ok" at bounding box center [833, 352] width 30 height 23
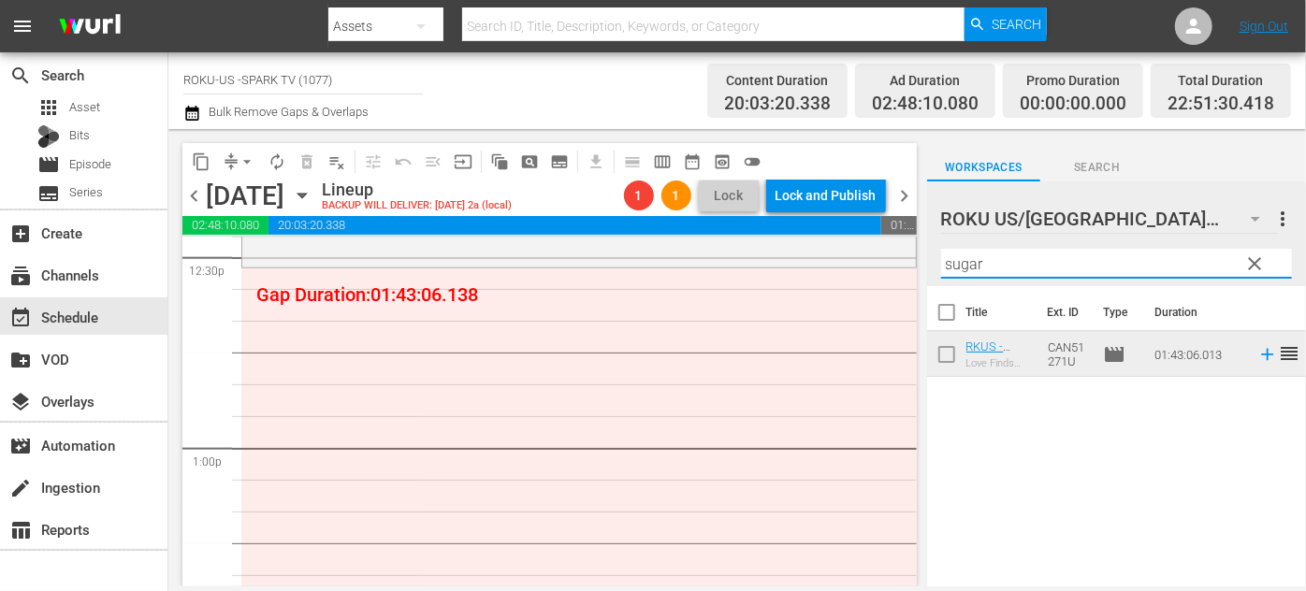
drag, startPoint x: 993, startPoint y: 265, endPoint x: 906, endPoint y: 254, distance: 87.6
click at [906, 254] on div "content_copy compress arrow_drop_down autorenew_outlined delete_forever_outline…" at bounding box center [737, 357] width 1138 height 457
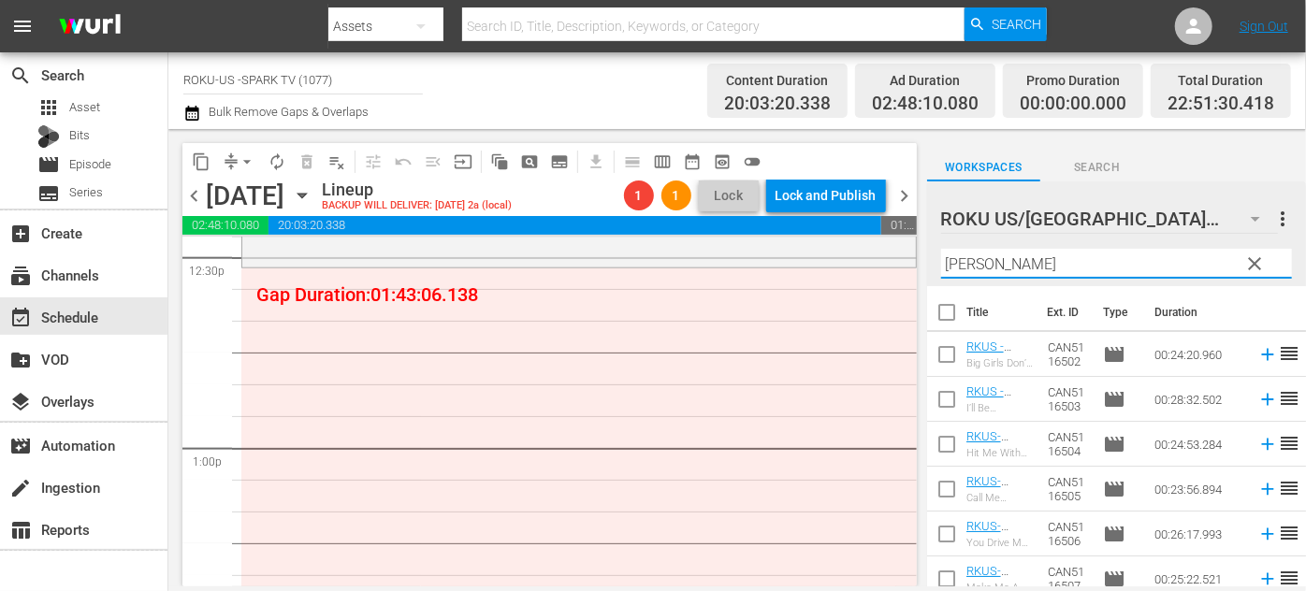
click at [933, 261] on div "ROKU US/CA 180 ROKU US/CA more_vert clear Filter by Title [PERSON_NAME]" at bounding box center [1116, 233] width 379 height 105
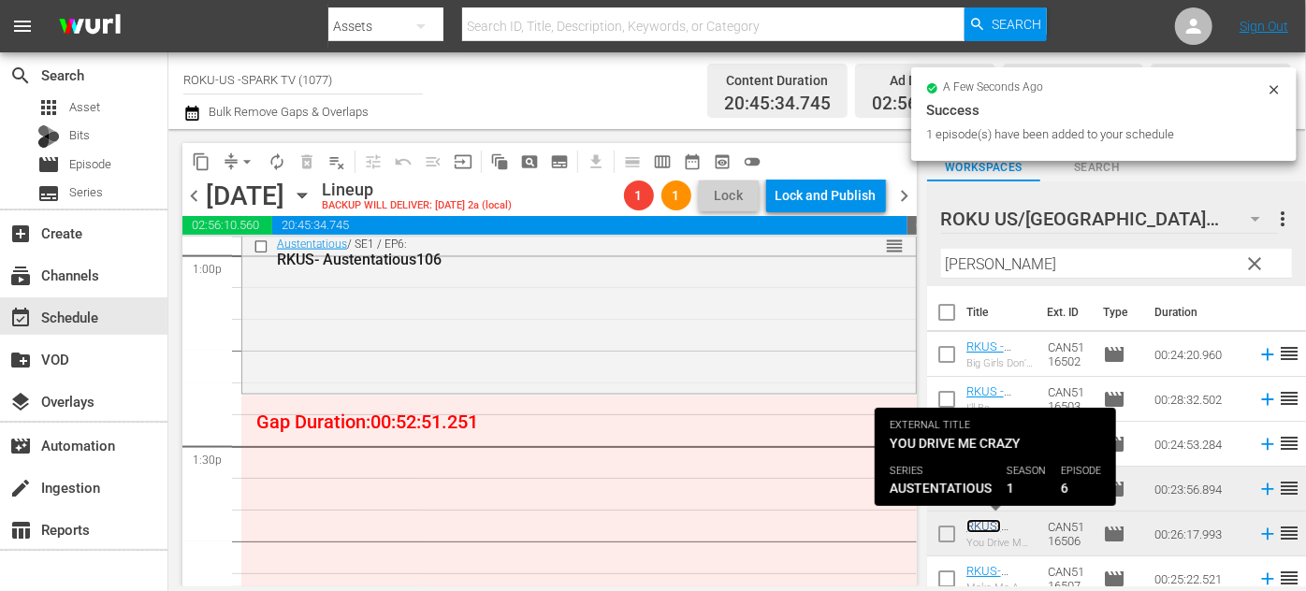
scroll to position [5007, 0]
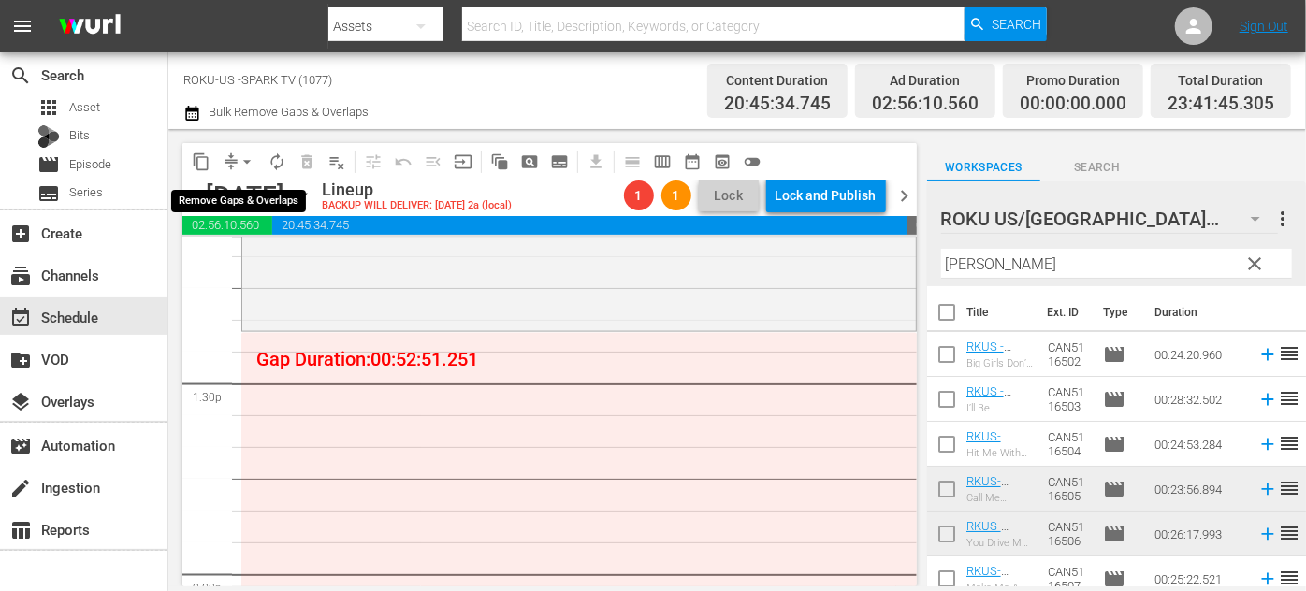
click at [235, 158] on button "arrow_drop_down" at bounding box center [247, 162] width 30 height 30
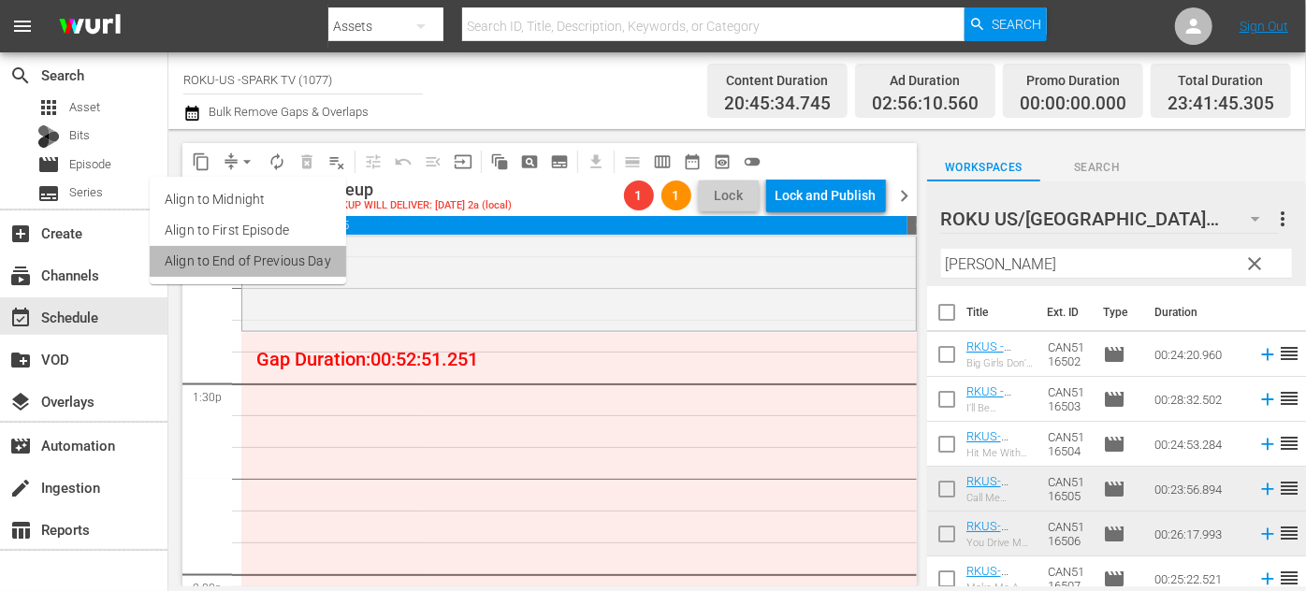
click at [250, 252] on li "Align to End of Previous Day" at bounding box center [248, 261] width 196 height 31
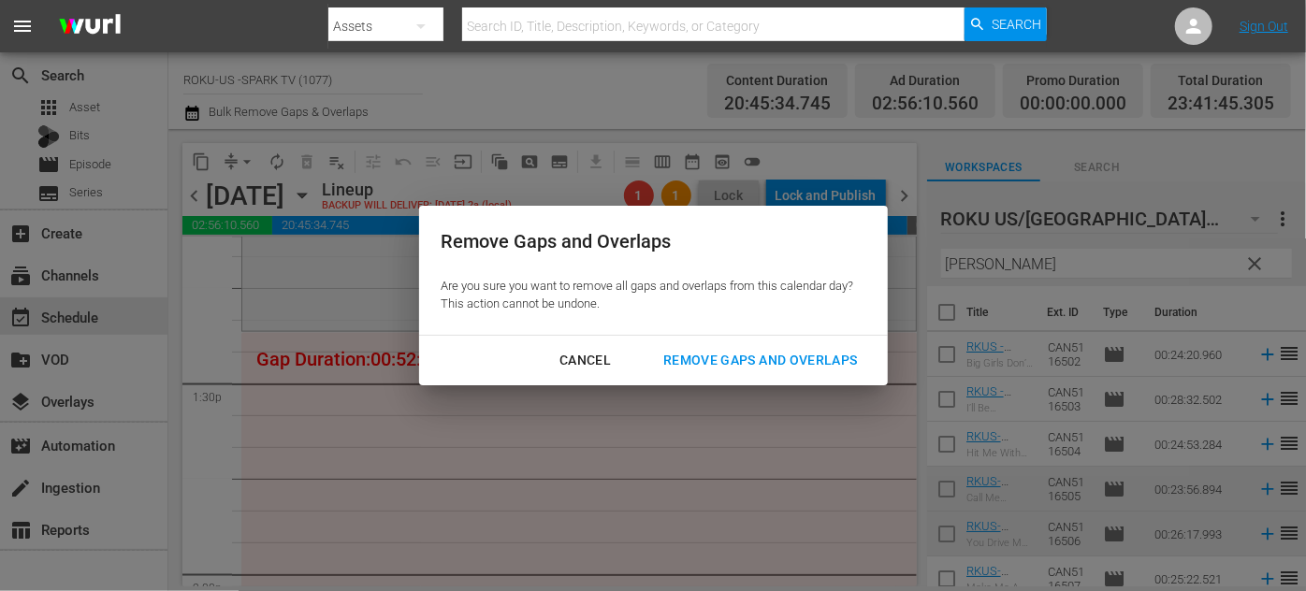
click at [720, 366] on div "Remove Gaps and Overlaps" at bounding box center [760, 360] width 224 height 23
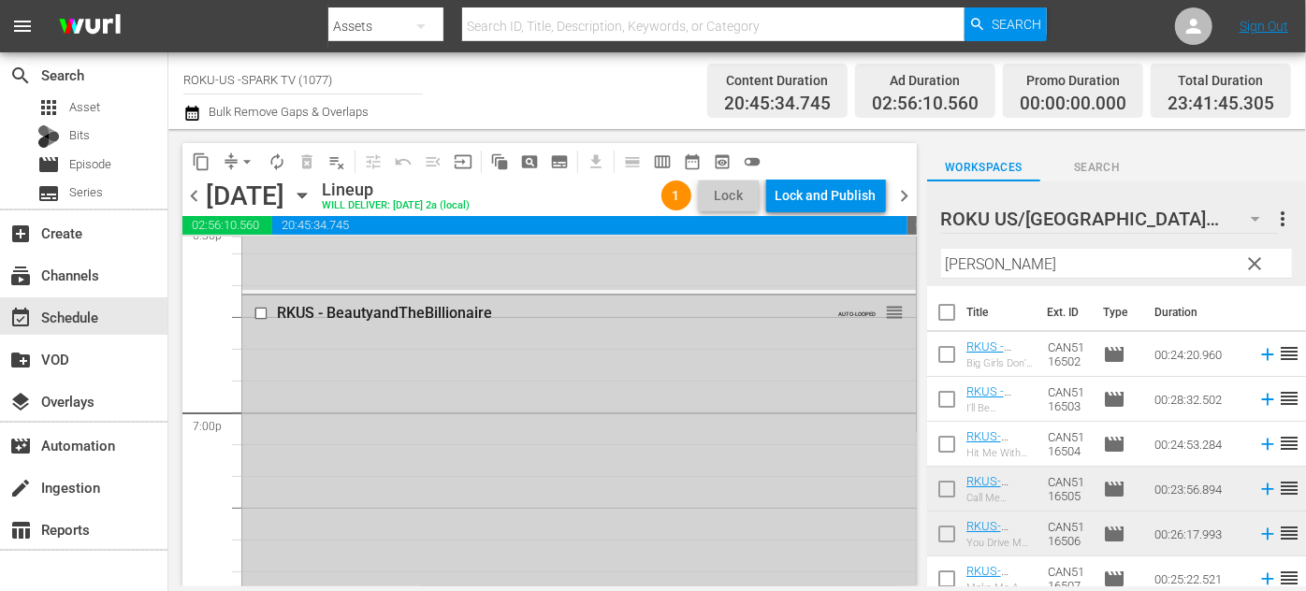
scroll to position [7047, 0]
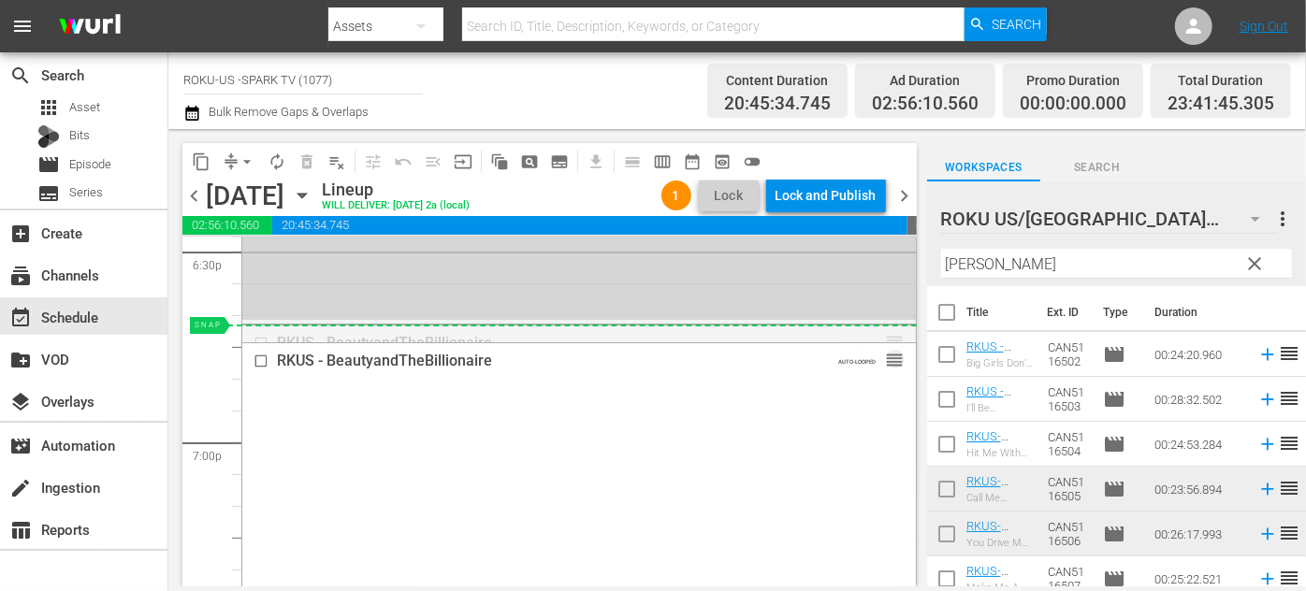
drag, startPoint x: 879, startPoint y: 339, endPoint x: 884, endPoint y: 327, distance: 12.2
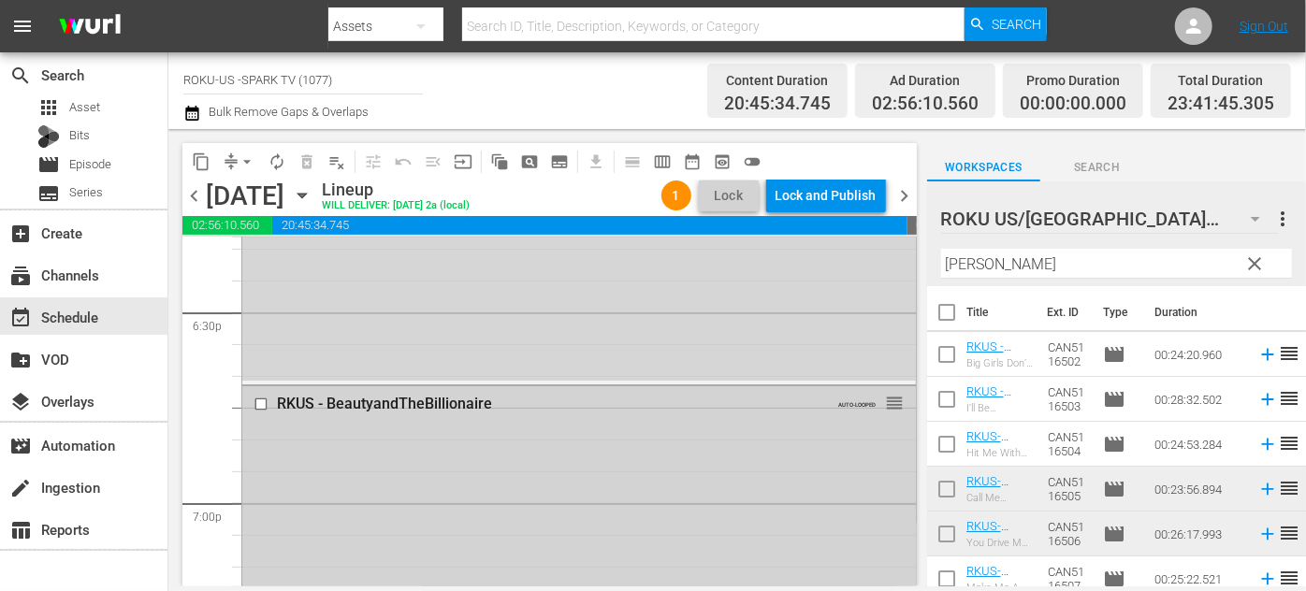
scroll to position [6962, 0]
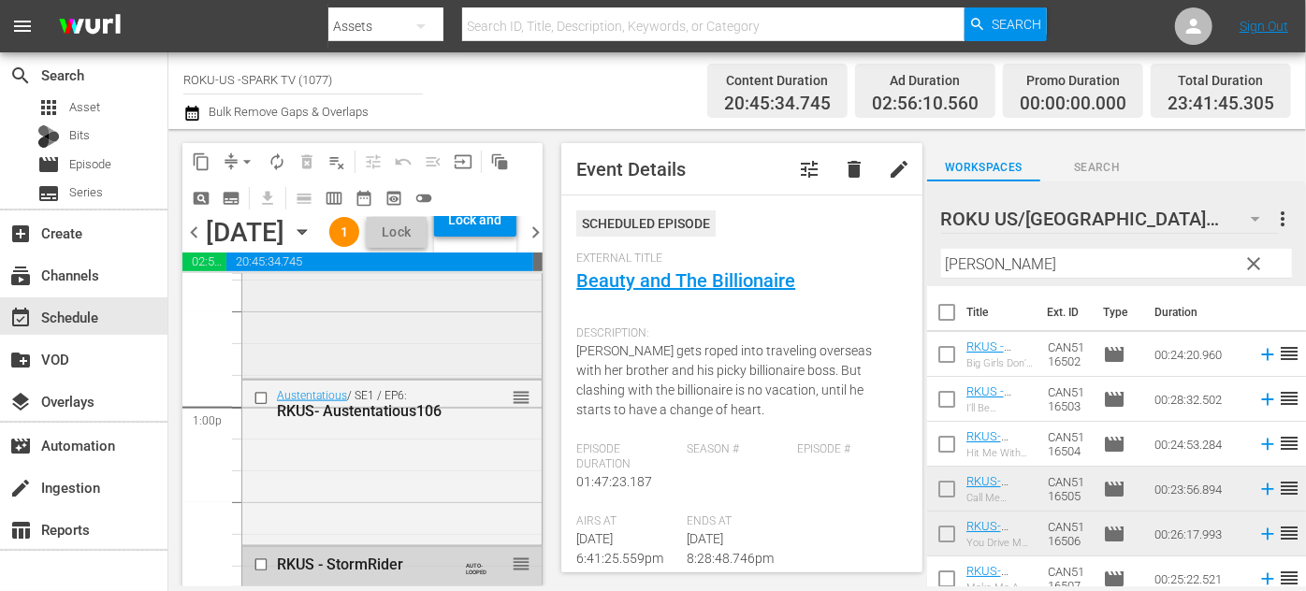
scroll to position [4744, 0]
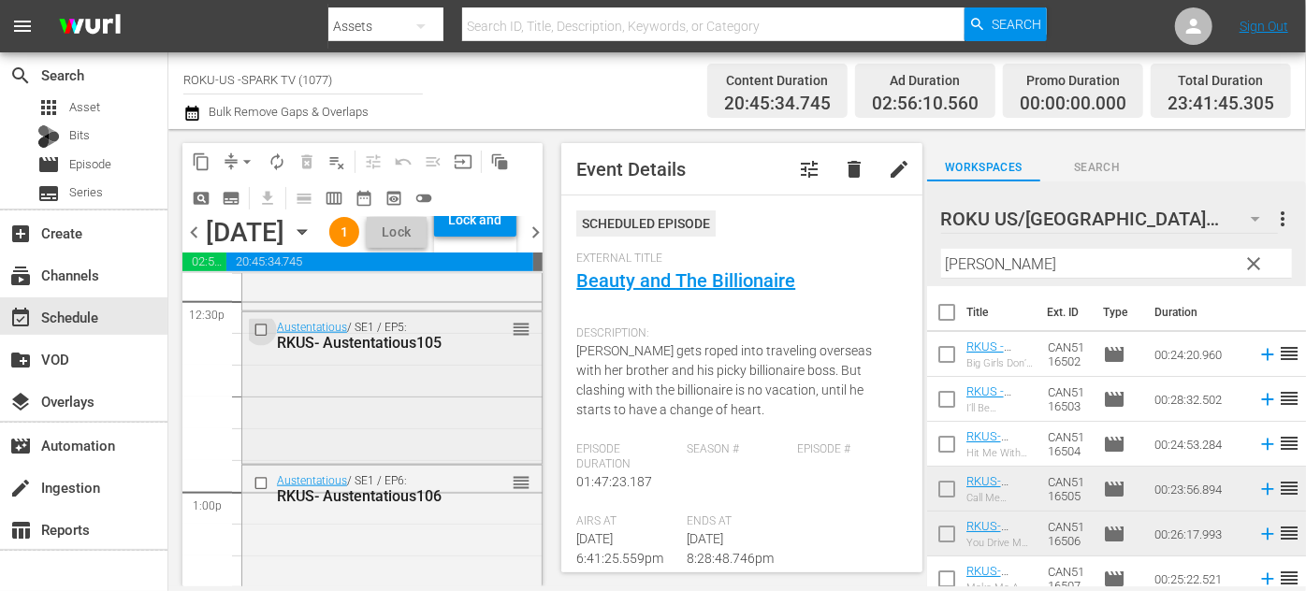
click at [267, 339] on input "checkbox" at bounding box center [264, 331] width 20 height 16
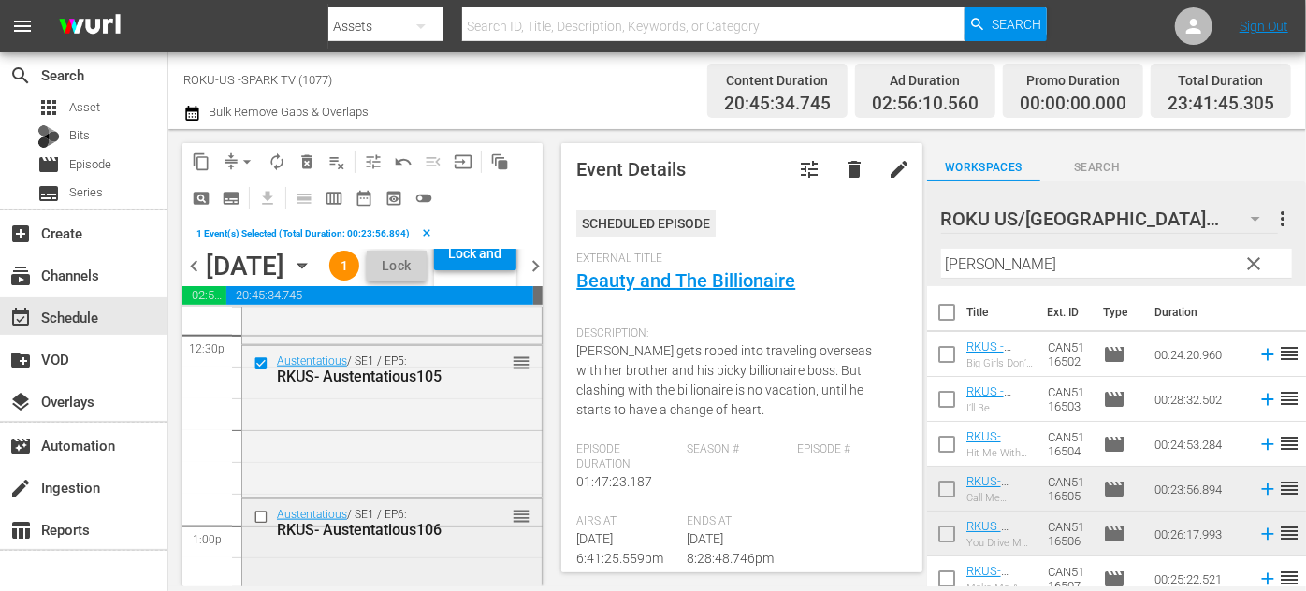
click at [256, 525] on input "checkbox" at bounding box center [264, 517] width 20 height 16
click at [309, 160] on span "delete_forever_outlined" at bounding box center [306, 161] width 19 height 19
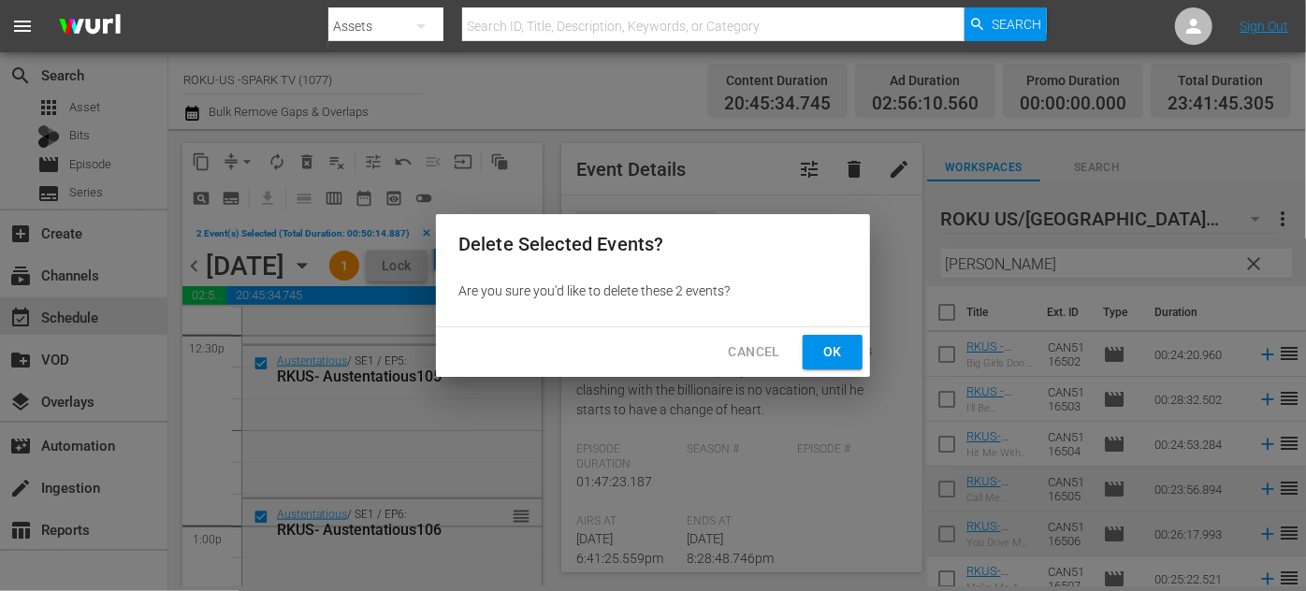
click at [833, 347] on span "Ok" at bounding box center [833, 352] width 30 height 23
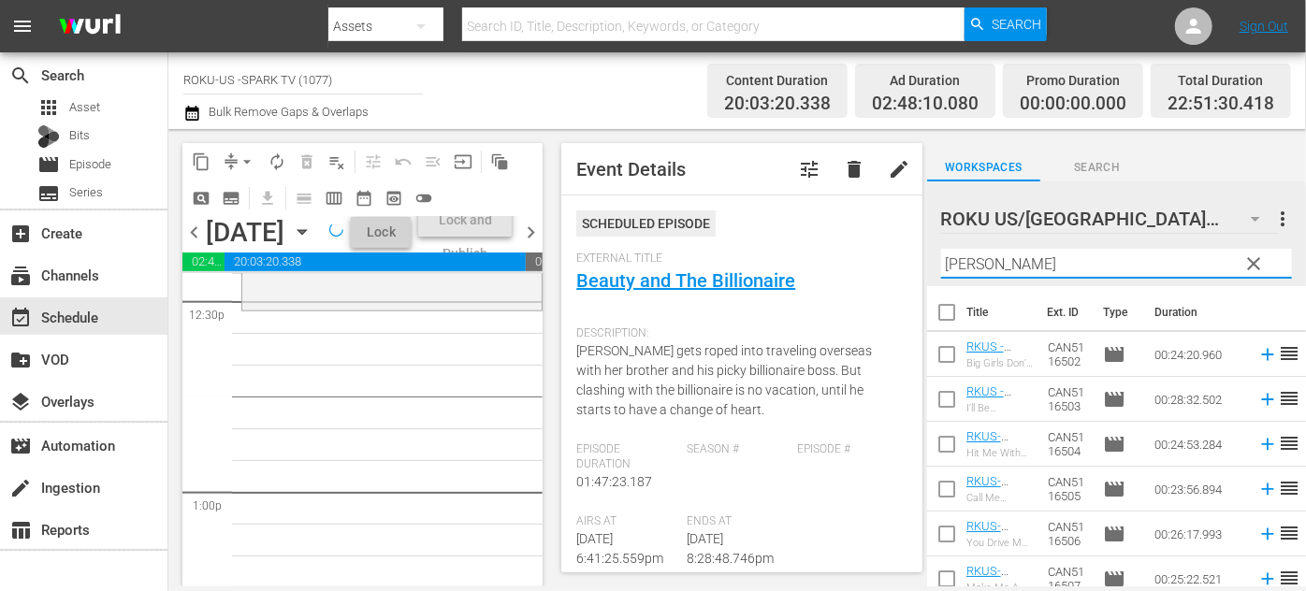
drag, startPoint x: 1041, startPoint y: 259, endPoint x: 920, endPoint y: 248, distance: 122.1
click at [920, 249] on div "content_copy compress arrow_drop_down autorenew_outlined delete_forever_outline…" at bounding box center [737, 357] width 1138 height 457
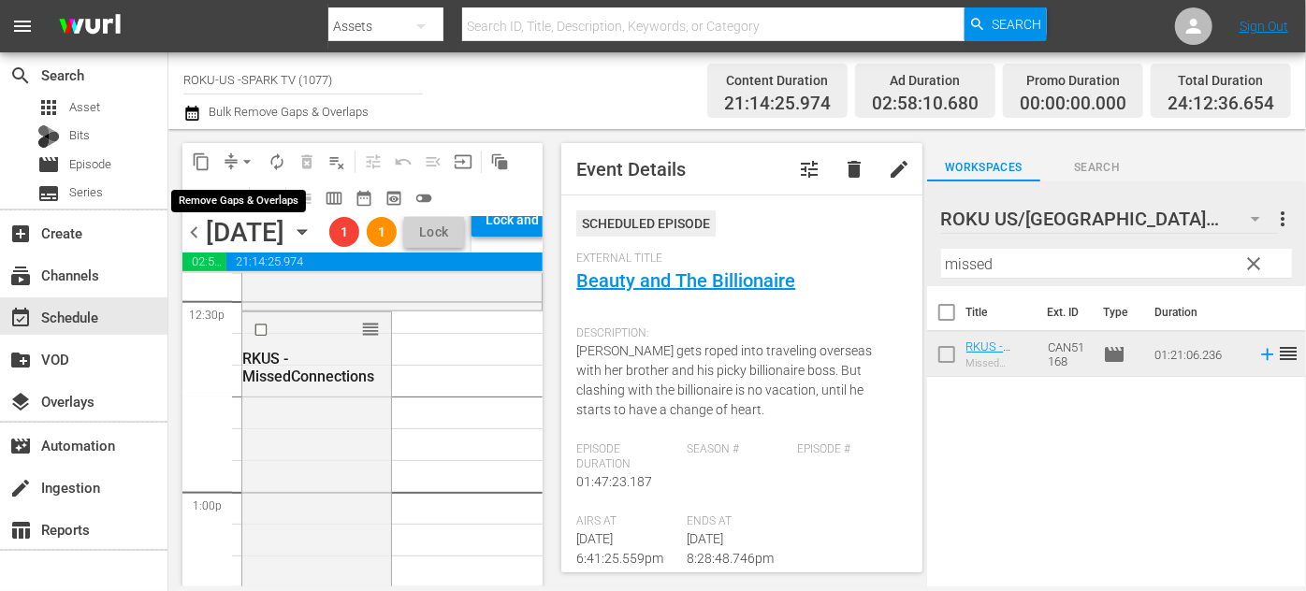
click at [247, 159] on span "arrow_drop_down" at bounding box center [247, 161] width 19 height 19
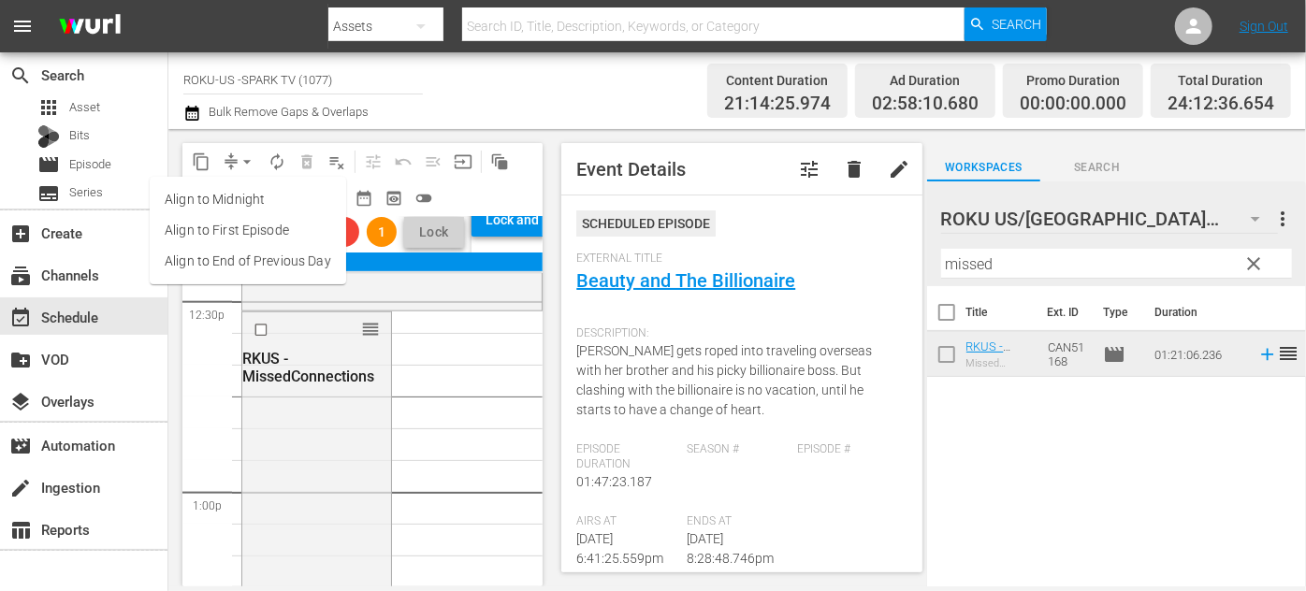
click at [237, 267] on li "Align to End of Previous Day" at bounding box center [248, 261] width 196 height 31
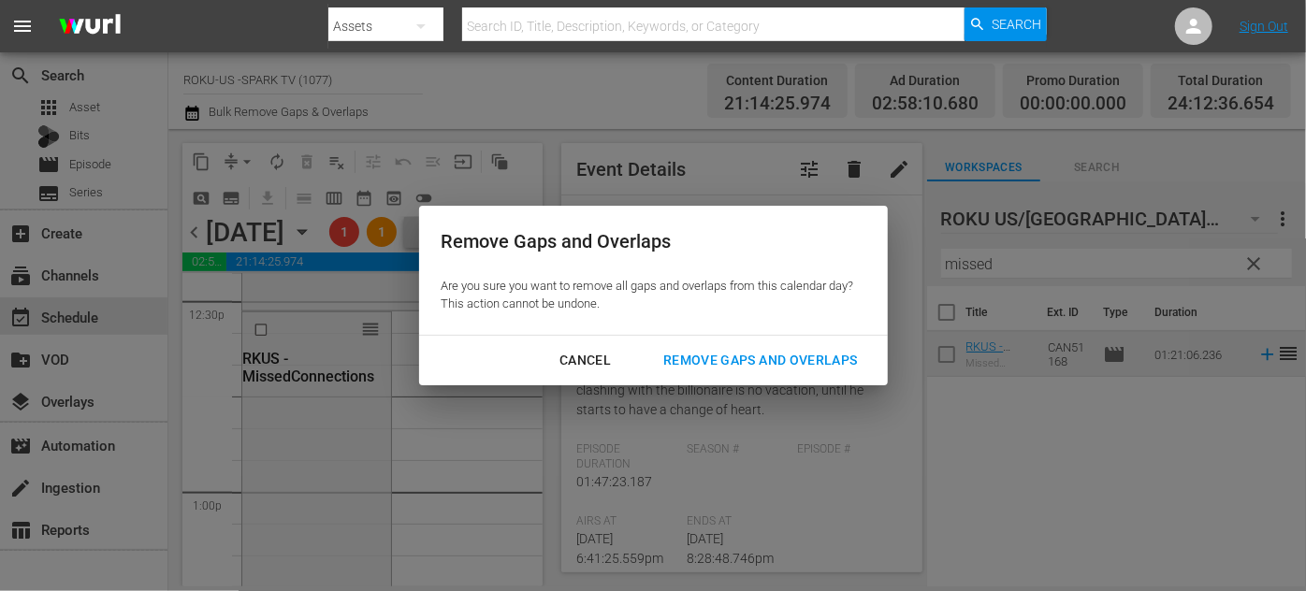
click at [756, 355] on div "Remove Gaps and Overlaps" at bounding box center [760, 360] width 224 height 23
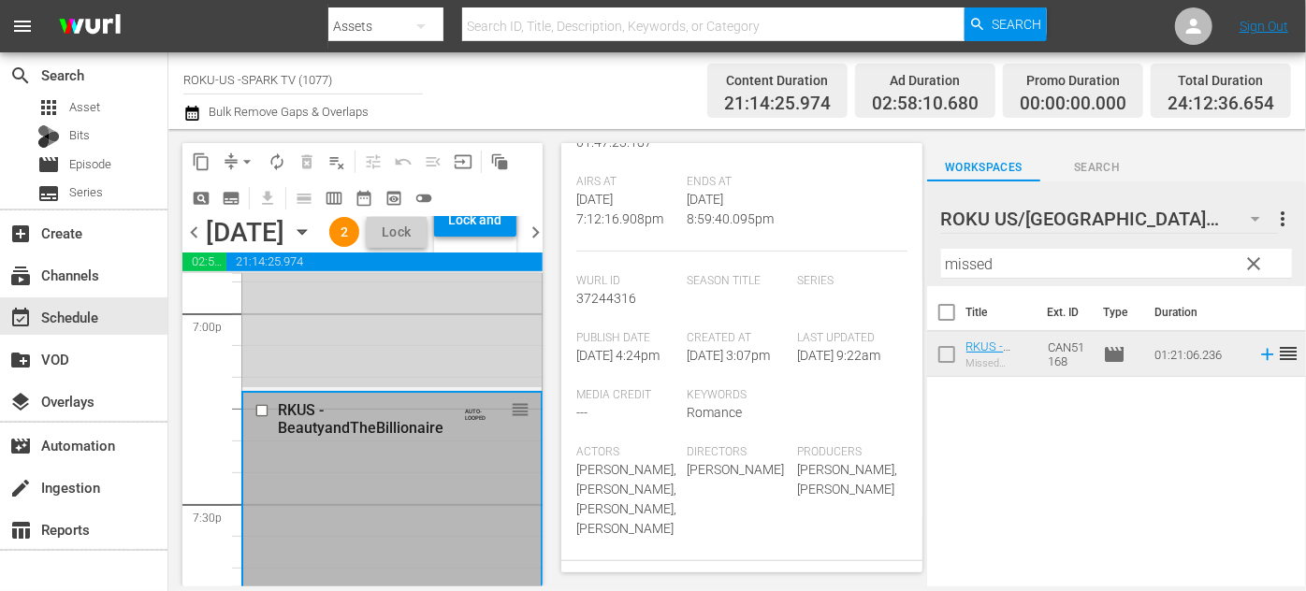
scroll to position [7211, 0]
click at [491, 422] on div "AUTO-LOOPED reorder" at bounding box center [493, 411] width 74 height 22
click at [507, 237] on div "Lock and Publish" at bounding box center [475, 220] width 64 height 34
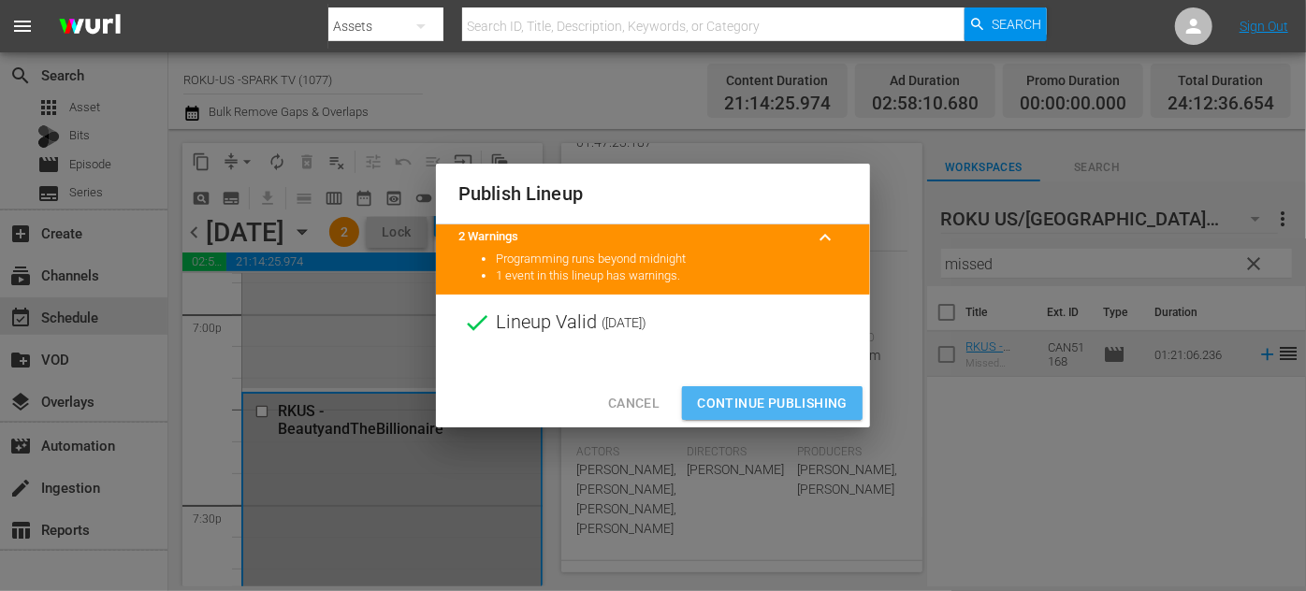
click at [806, 409] on span "Continue Publishing" at bounding box center [772, 403] width 151 height 23
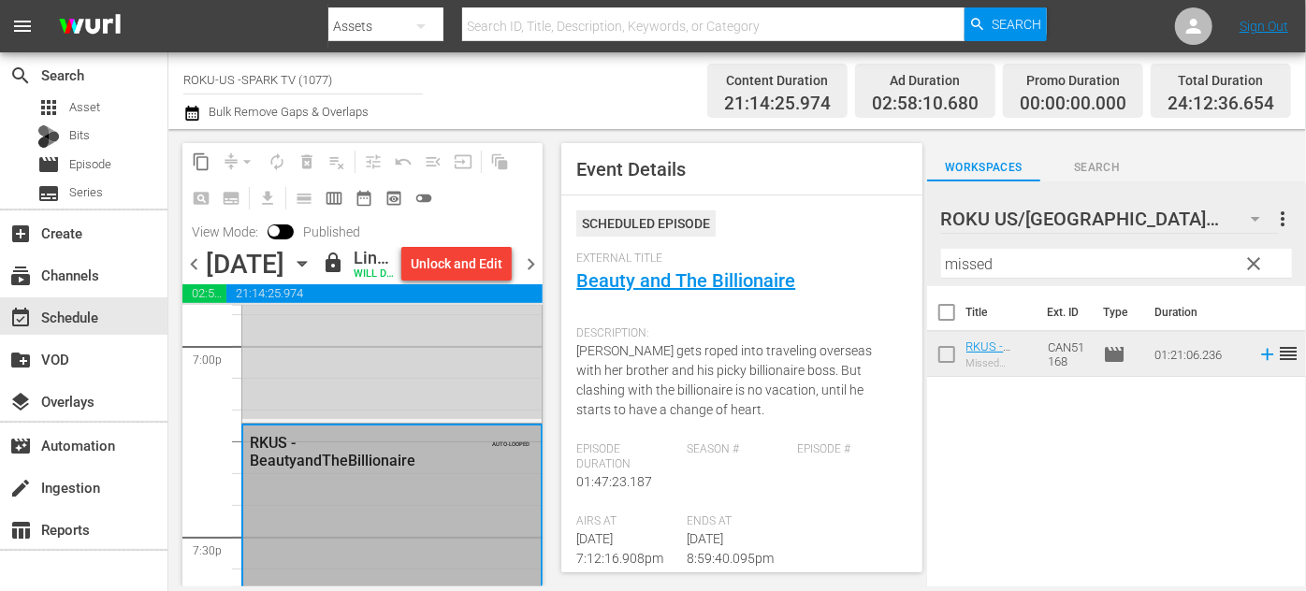
click at [306, 267] on icon "button" at bounding box center [301, 264] width 8 height 5
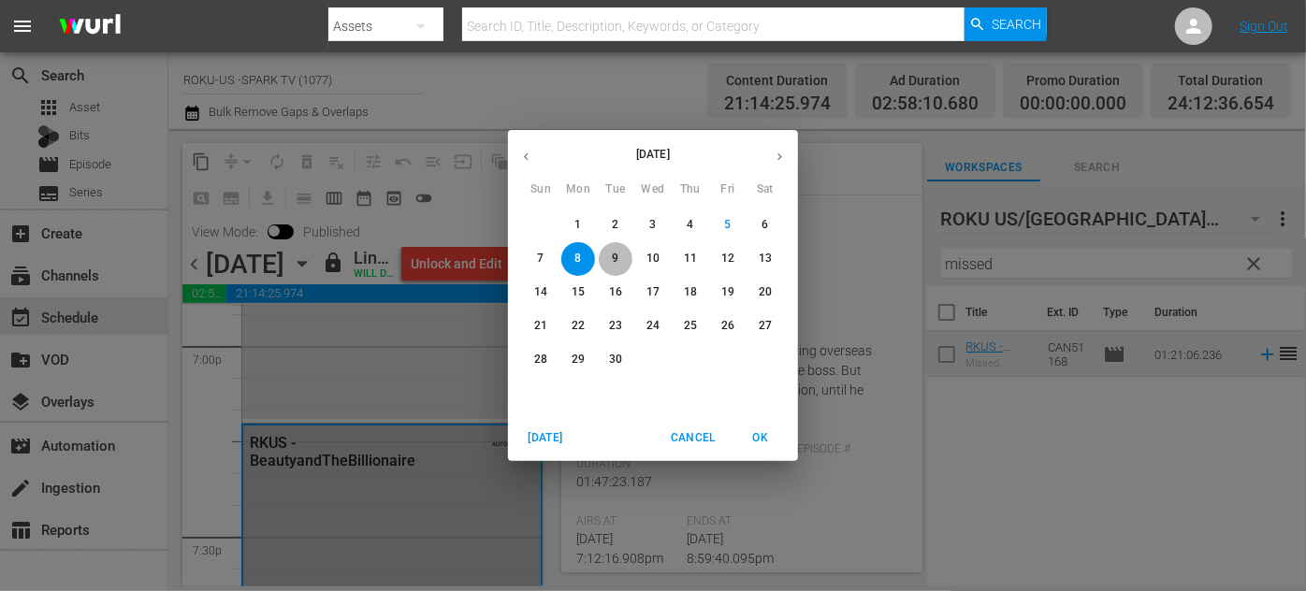
click at [614, 254] on p "9" at bounding box center [615, 259] width 7 height 16
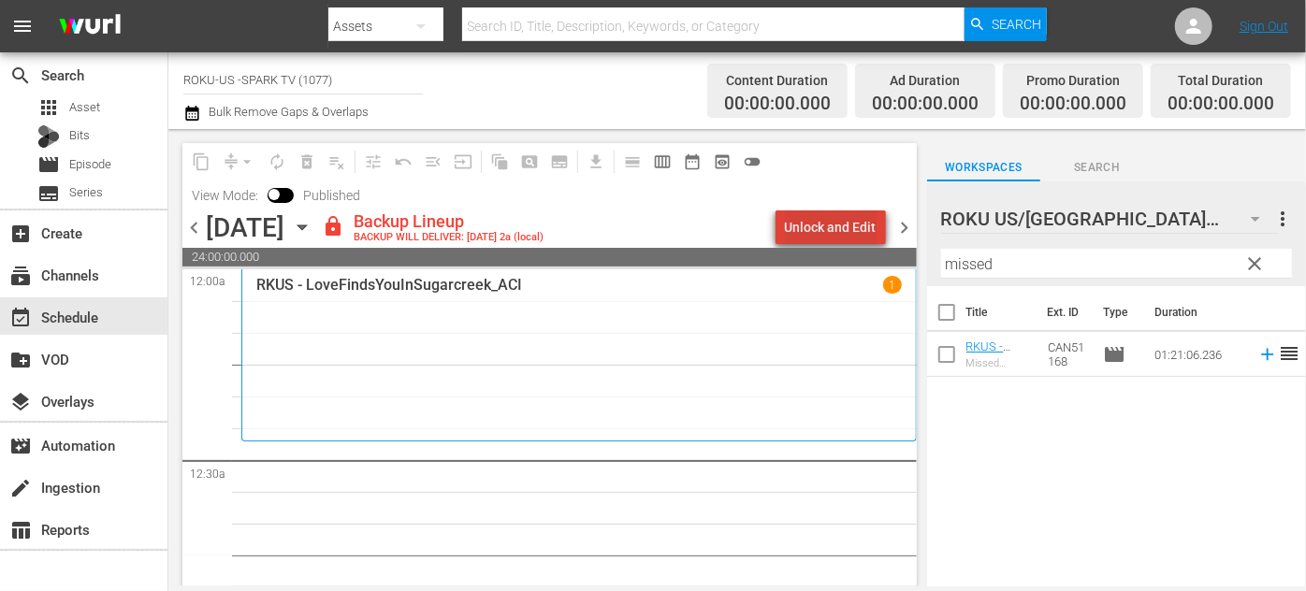
click at [846, 231] on div "Unlock and Edit" at bounding box center [831, 227] width 92 height 34
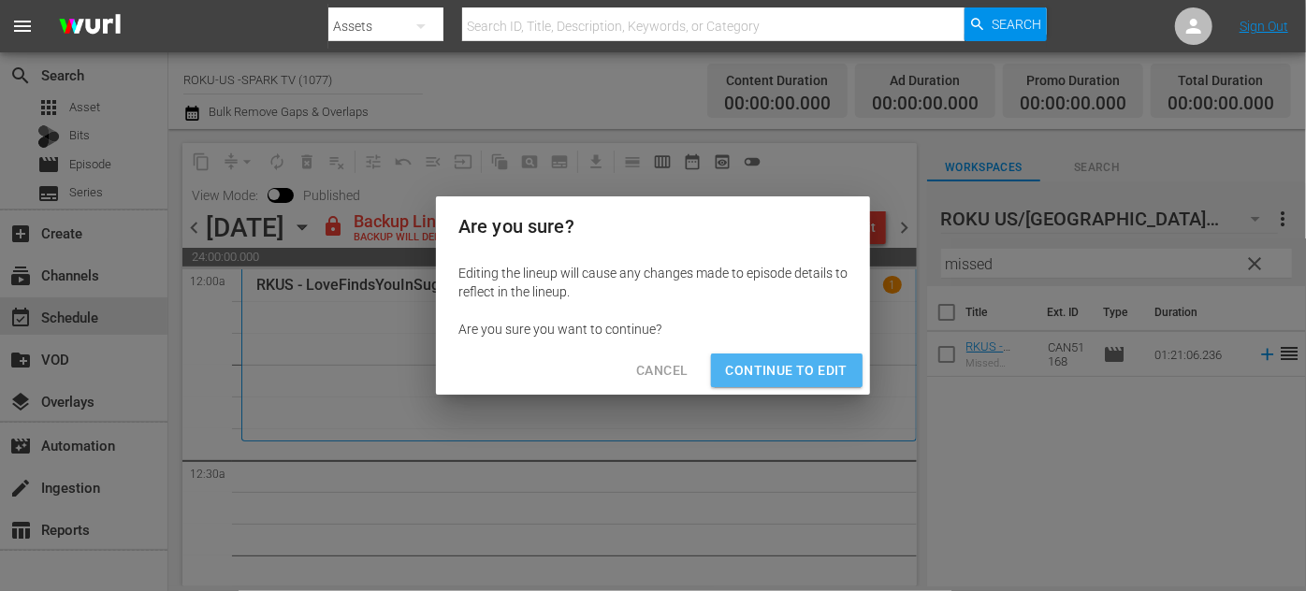
click at [793, 370] on span "Continue to Edit" at bounding box center [787, 370] width 122 height 23
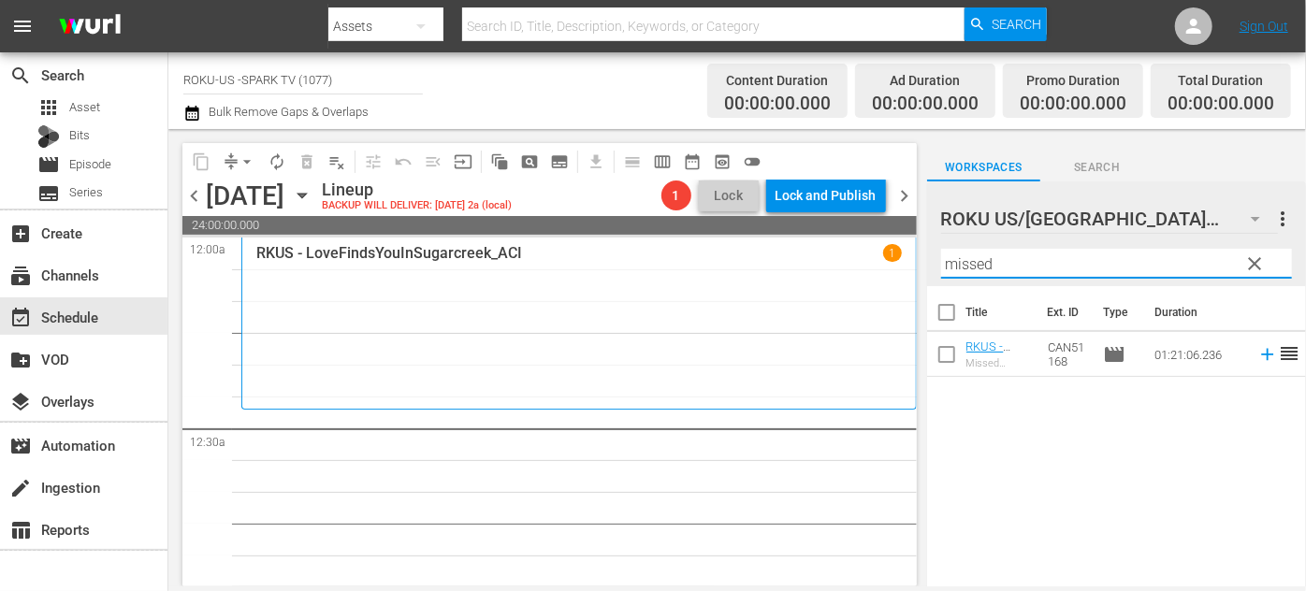
drag, startPoint x: 999, startPoint y: 267, endPoint x: 937, endPoint y: 264, distance: 61.8
click at [937, 264] on div "ROKU US/CA 180 ROKU US/CA more_vert clear Filter by Title missed" at bounding box center [1116, 233] width 379 height 105
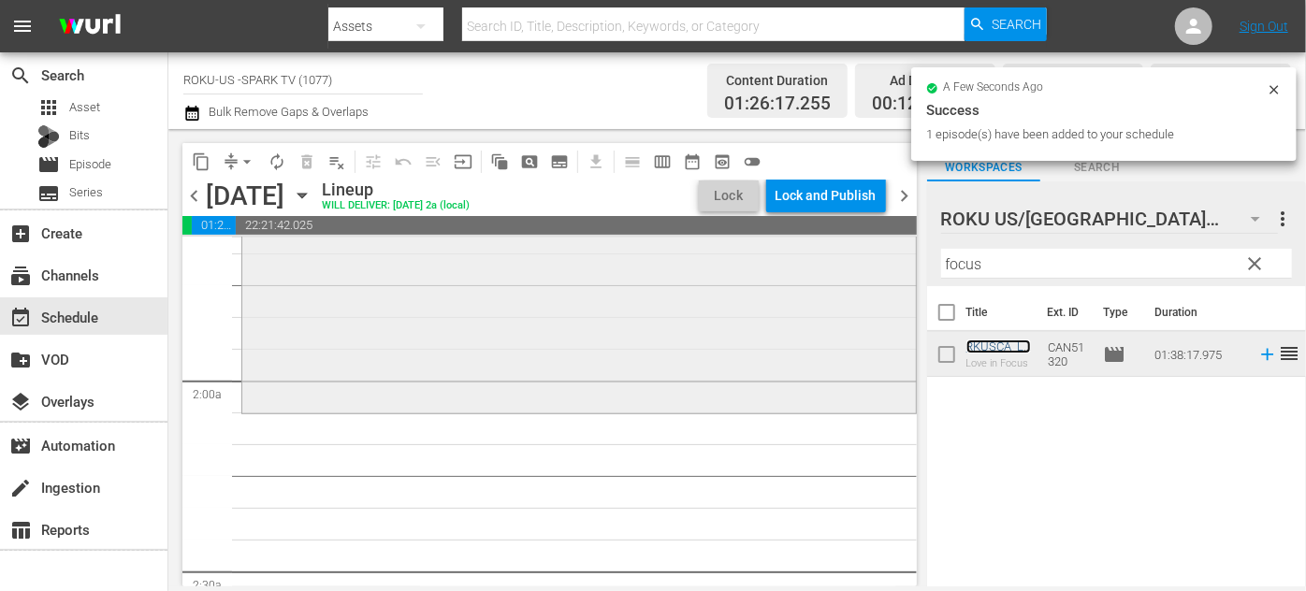
scroll to position [680, 0]
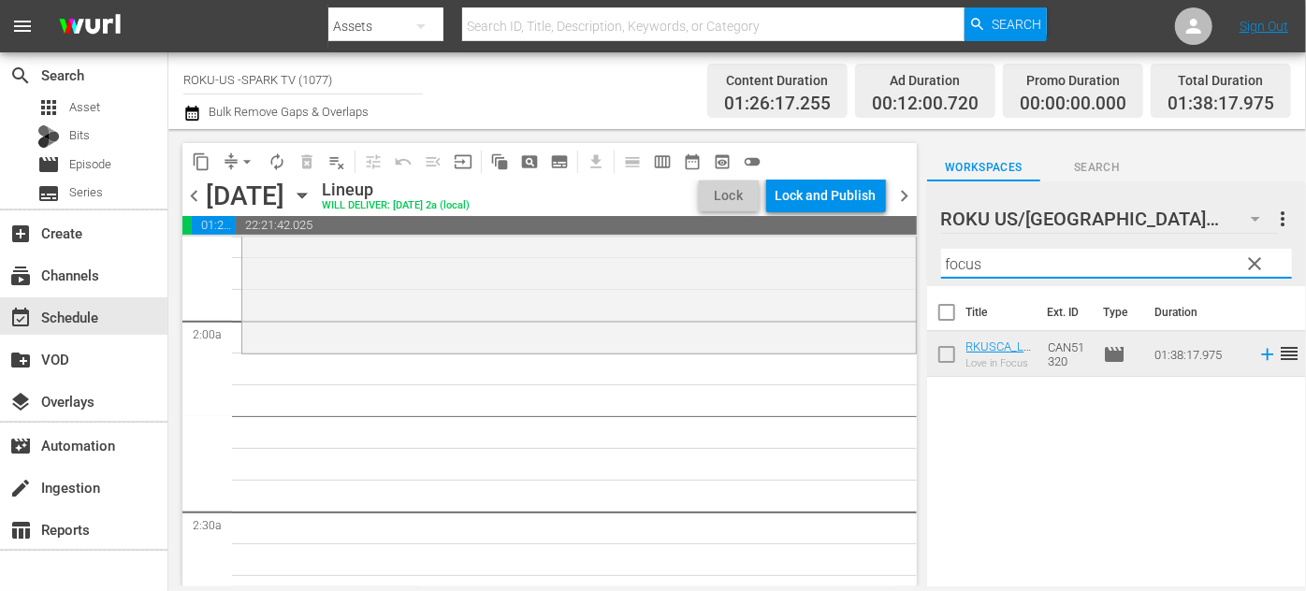
drag, startPoint x: 997, startPoint y: 264, endPoint x: 927, endPoint y: 259, distance: 70.3
click at [927, 259] on div "ROKU US/CA 180 ROKU US/[GEOGRAPHIC_DATA] more_vert clear Filter by Title focus" at bounding box center [1116, 233] width 379 height 105
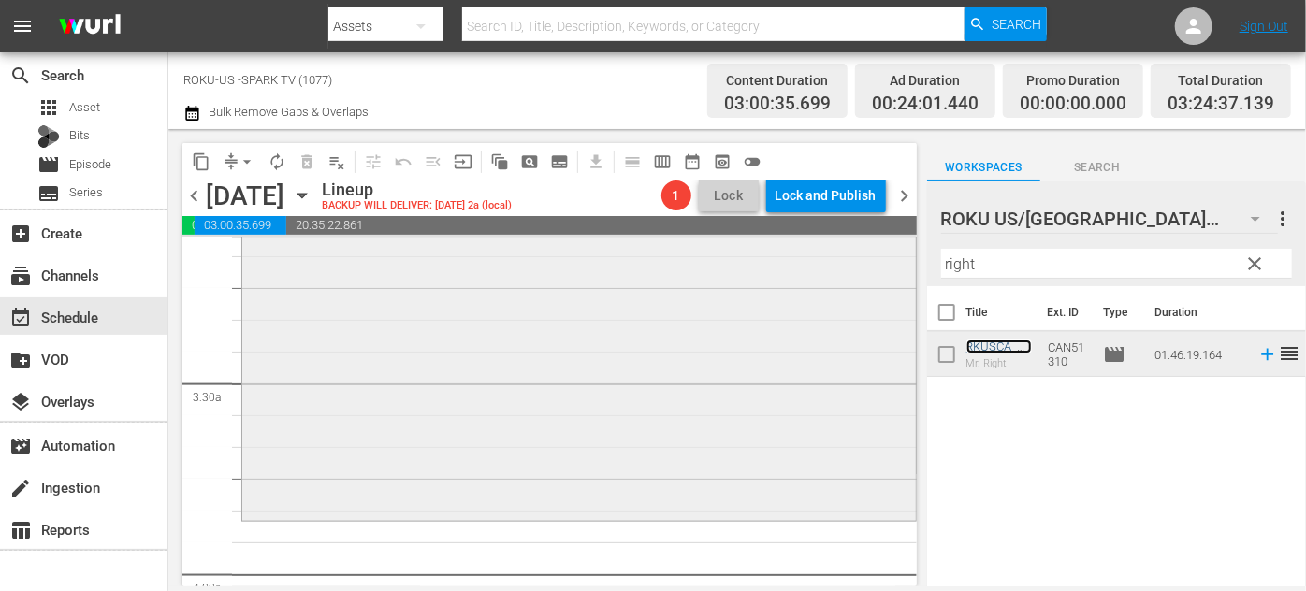
scroll to position [1360, 0]
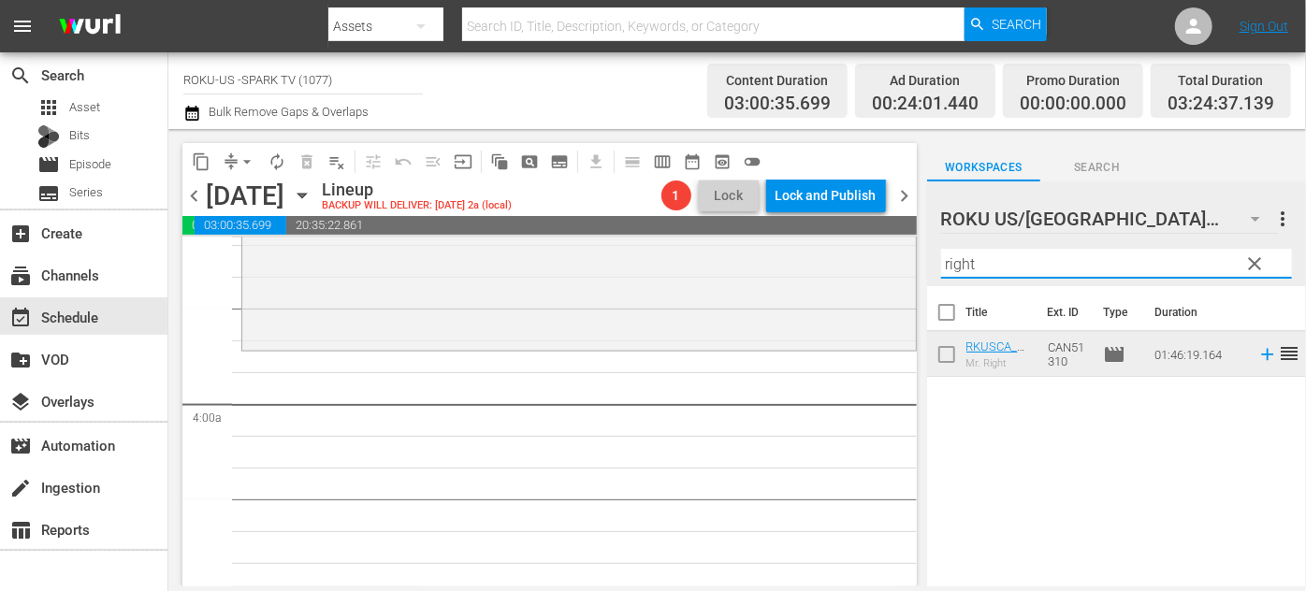
drag, startPoint x: 994, startPoint y: 266, endPoint x: 914, endPoint y: 266, distance: 80.4
click at [914, 266] on div "content_copy compress arrow_drop_down autorenew_outlined delete_forever_outline…" at bounding box center [737, 357] width 1138 height 457
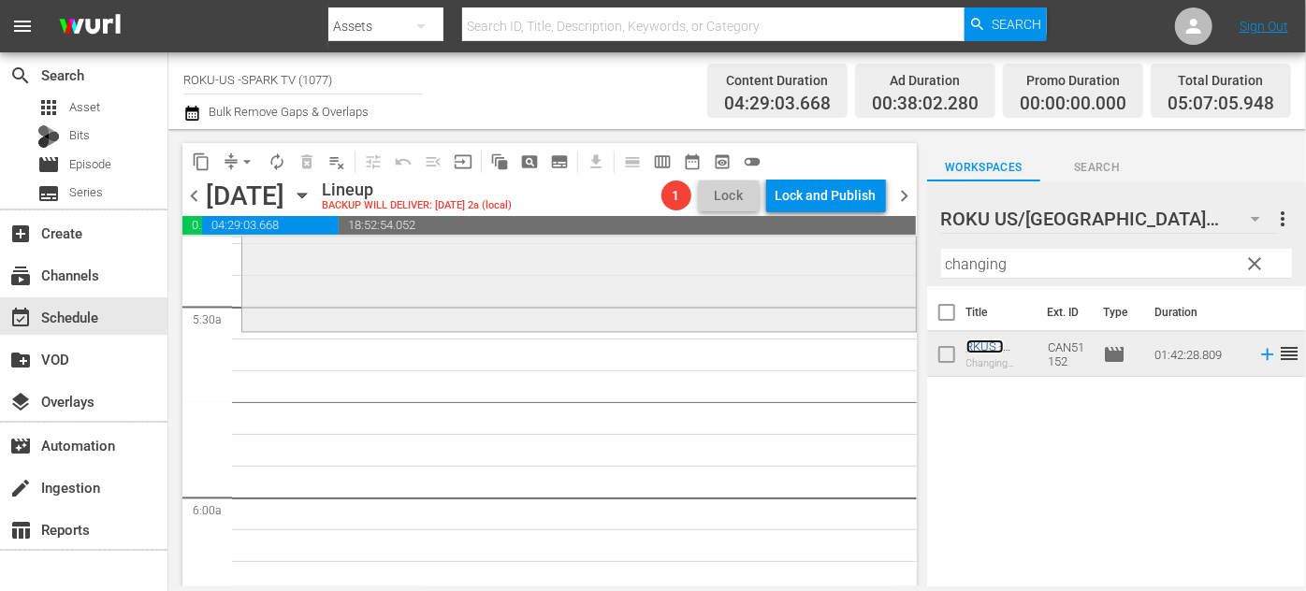
scroll to position [2040, 0]
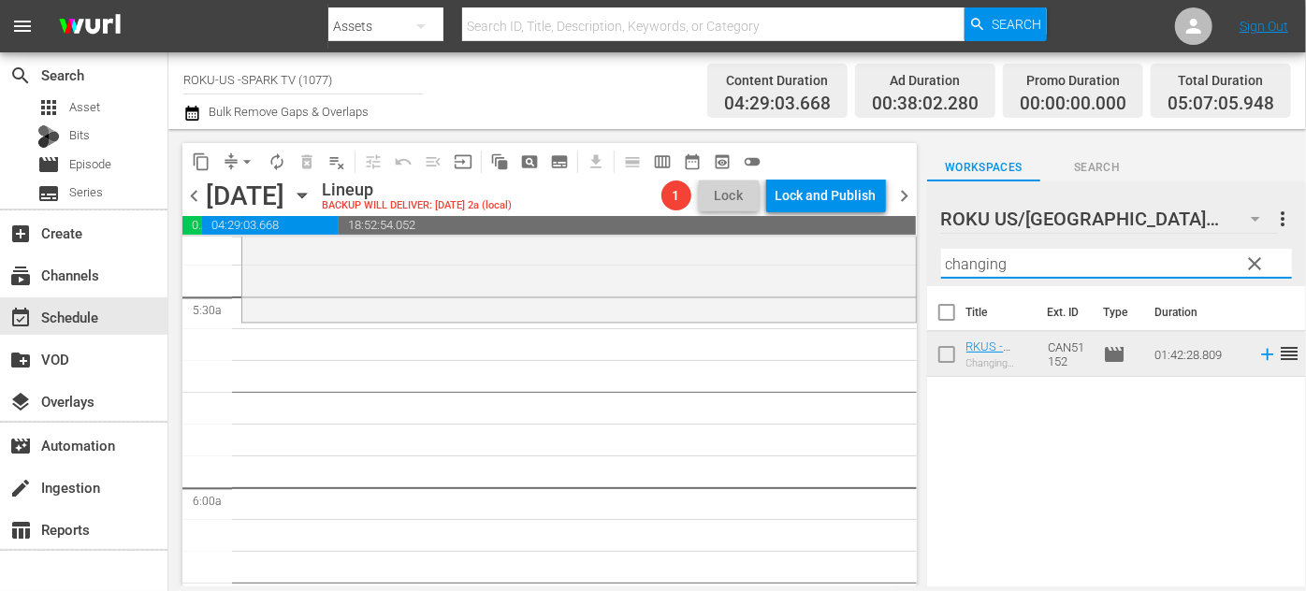
drag, startPoint x: 1048, startPoint y: 266, endPoint x: 922, endPoint y: 264, distance: 125.4
click at [922, 264] on div "content_copy compress arrow_drop_down autorenew_outlined delete_forever_outline…" at bounding box center [737, 357] width 1138 height 457
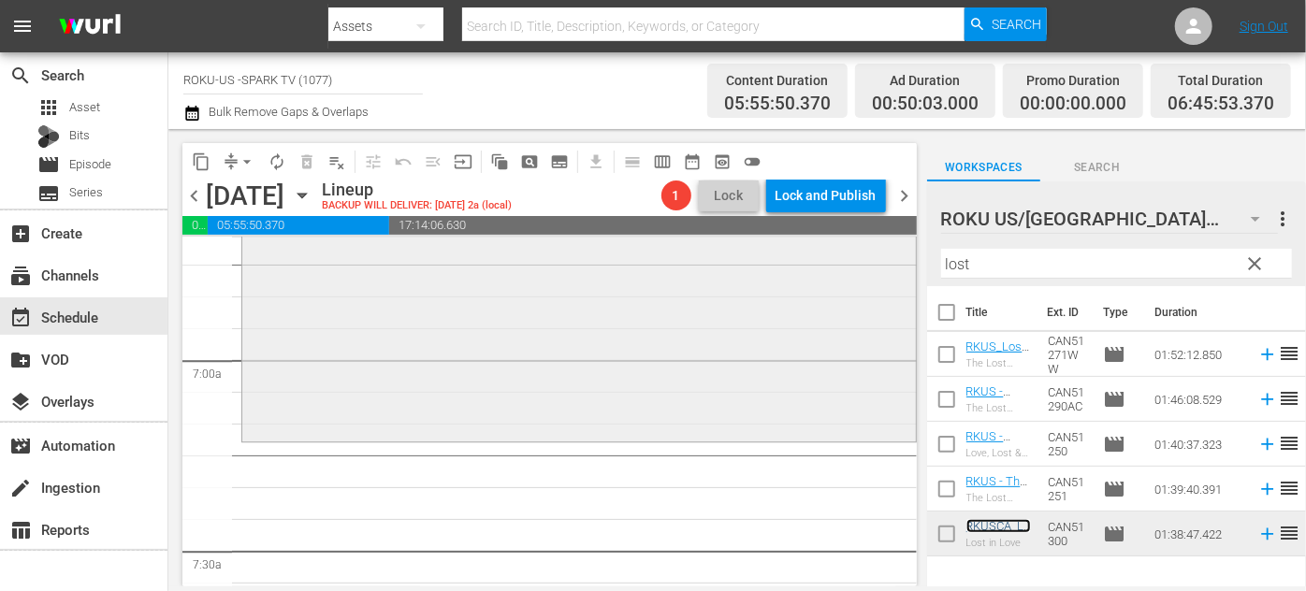
scroll to position [2551, 0]
drag, startPoint x: 1020, startPoint y: 266, endPoint x: 906, endPoint y: 254, distance: 114.8
click at [906, 254] on div "content_copy compress arrow_drop_down autorenew_outlined delete_forever_outline…" at bounding box center [737, 357] width 1138 height 457
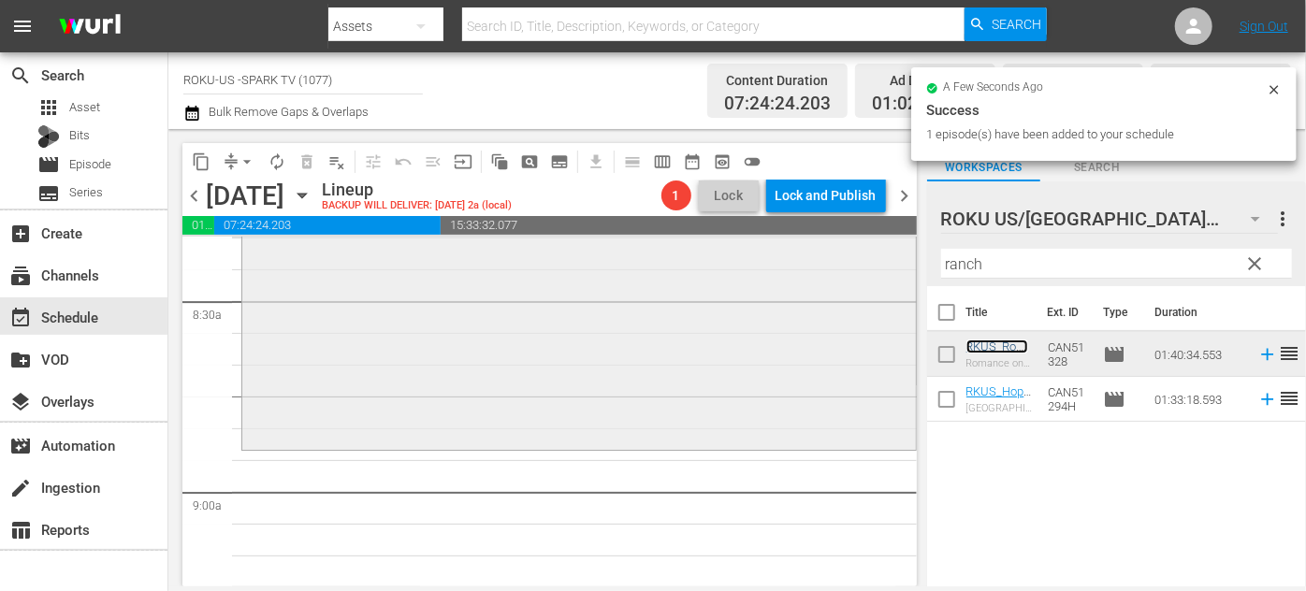
scroll to position [3231, 0]
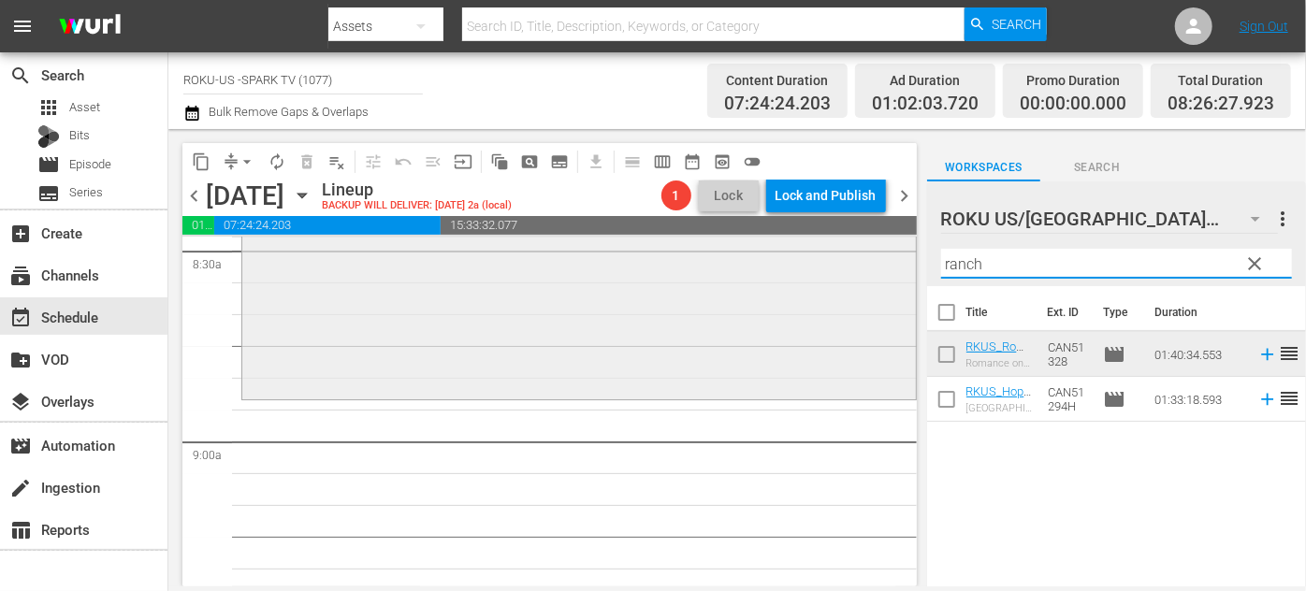
drag, startPoint x: 997, startPoint y: 268, endPoint x: 879, endPoint y: 267, distance: 117.9
click at [879, 267] on div "content_copy compress arrow_drop_down autorenew_outlined delete_forever_outline…" at bounding box center [737, 357] width 1138 height 457
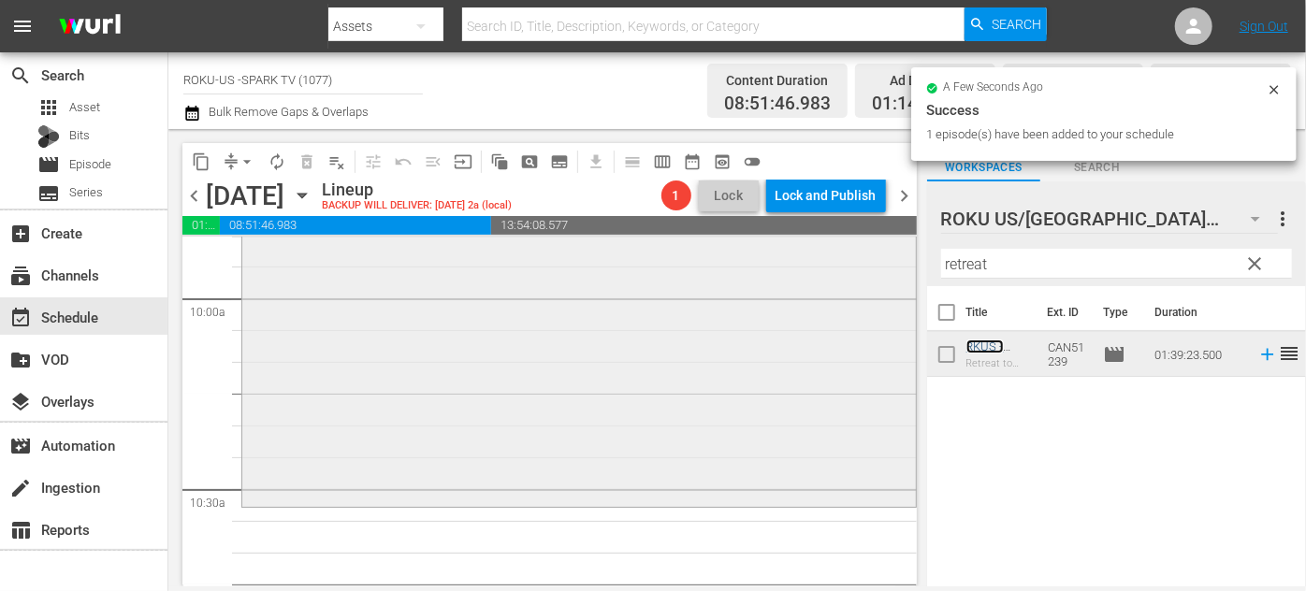
scroll to position [3911, 0]
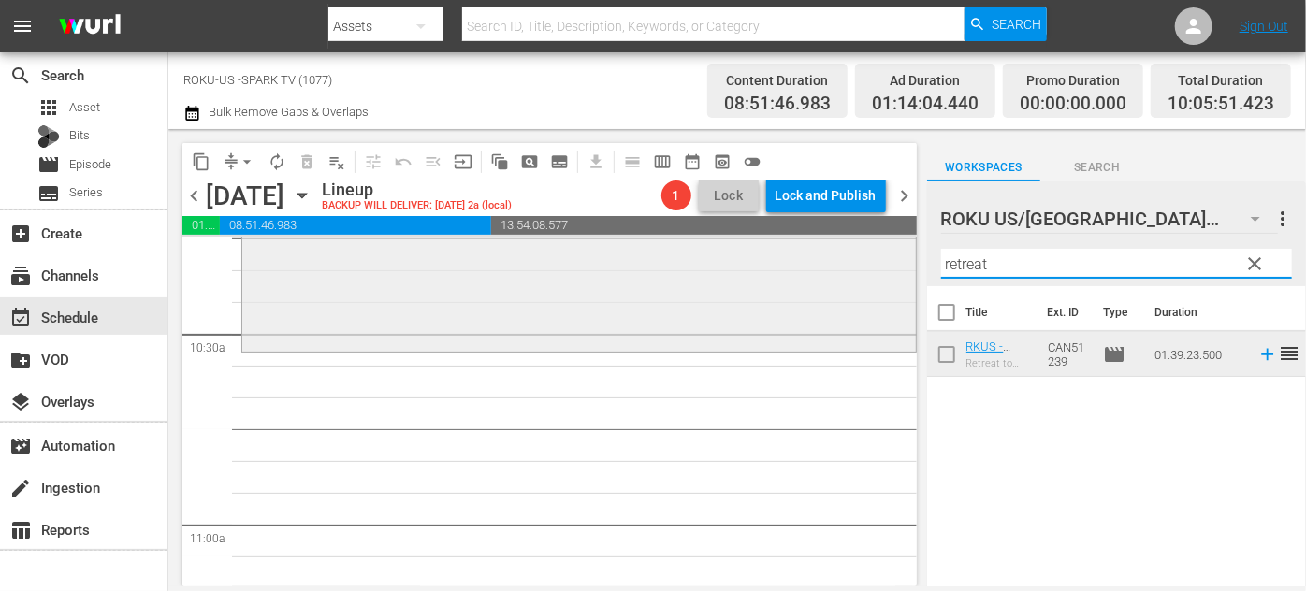
drag, startPoint x: 983, startPoint y: 264, endPoint x: 863, endPoint y: 258, distance: 119.9
click at [862, 266] on div "content_copy compress arrow_drop_down autorenew_outlined delete_forever_outline…" at bounding box center [737, 357] width 1138 height 457
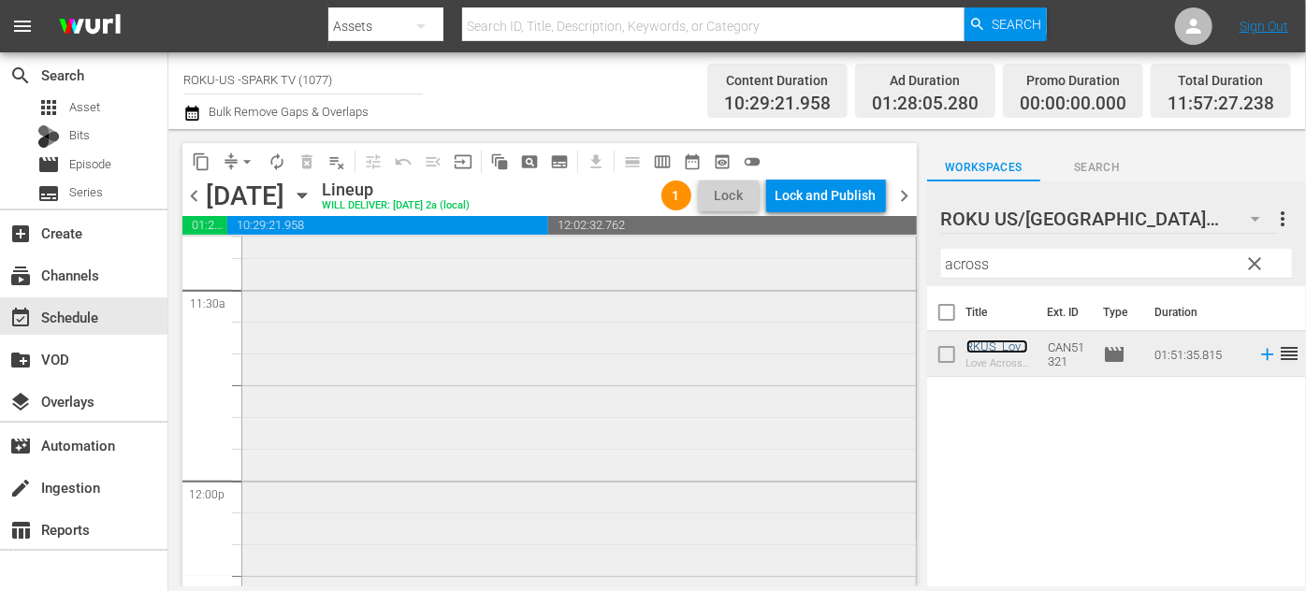
scroll to position [4507, 0]
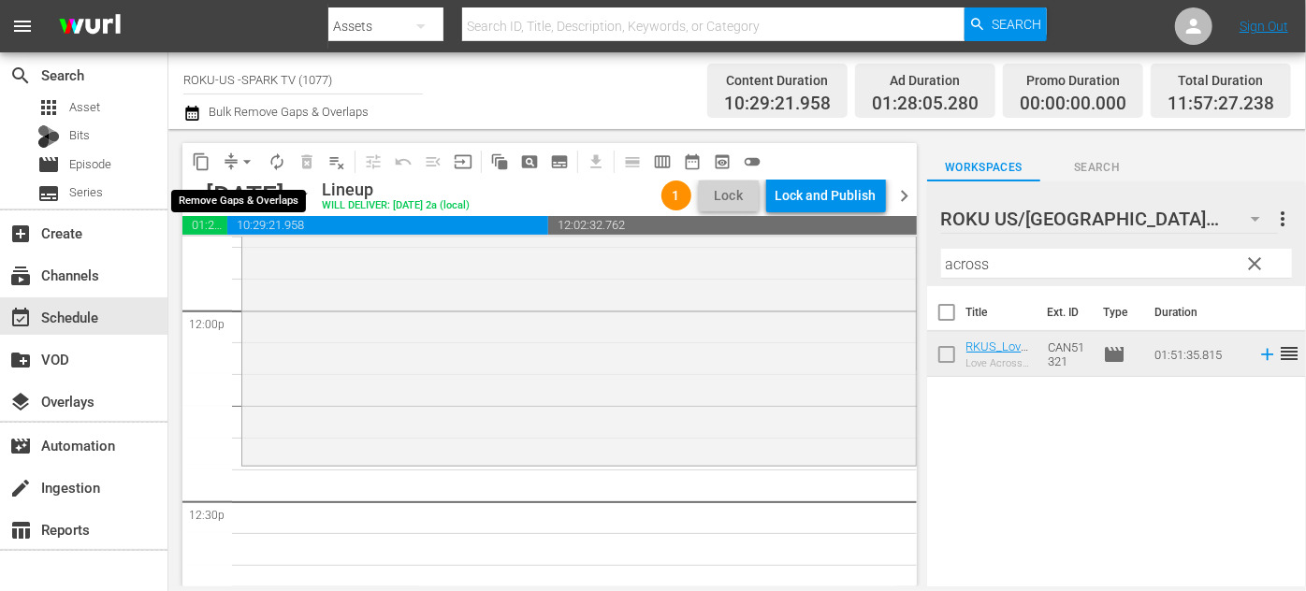
click at [253, 159] on span "arrow_drop_down" at bounding box center [247, 161] width 19 height 19
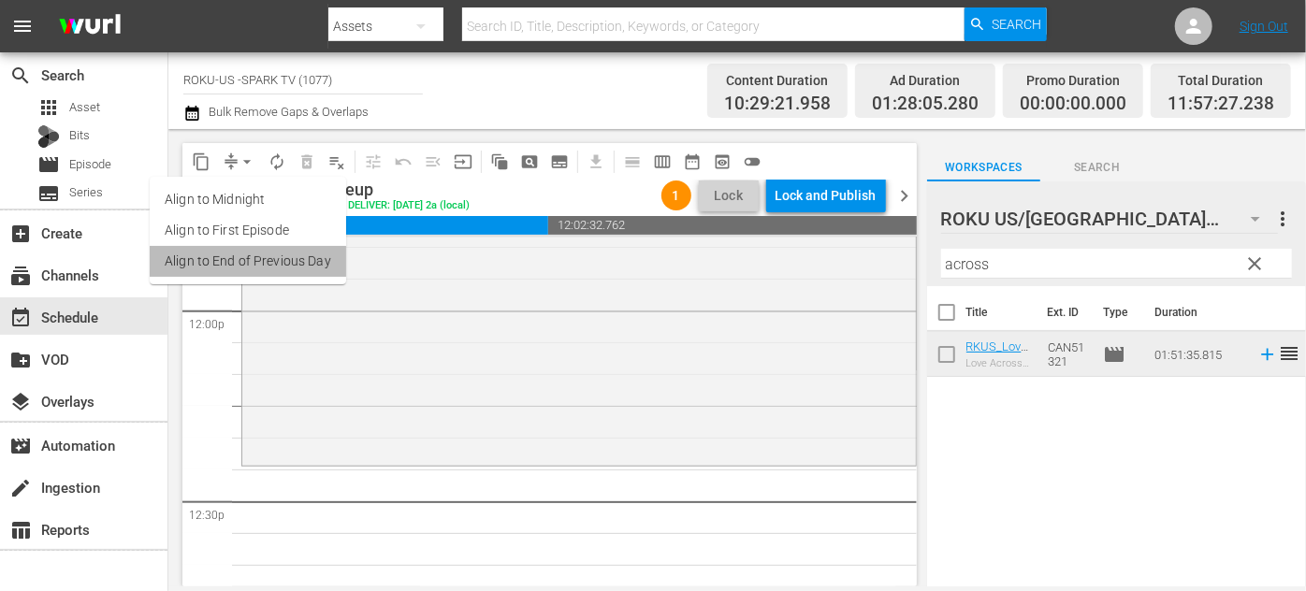
click at [281, 258] on li "Align to End of Previous Day" at bounding box center [248, 261] width 196 height 31
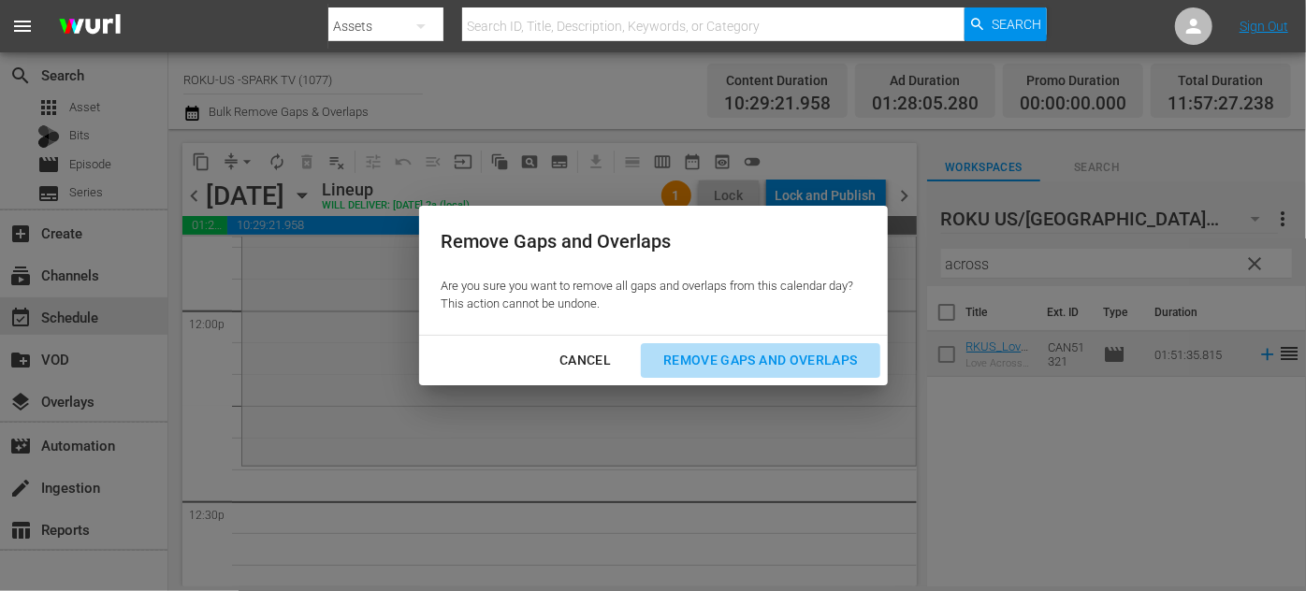
click at [758, 363] on div "Remove Gaps and Overlaps" at bounding box center [760, 360] width 224 height 23
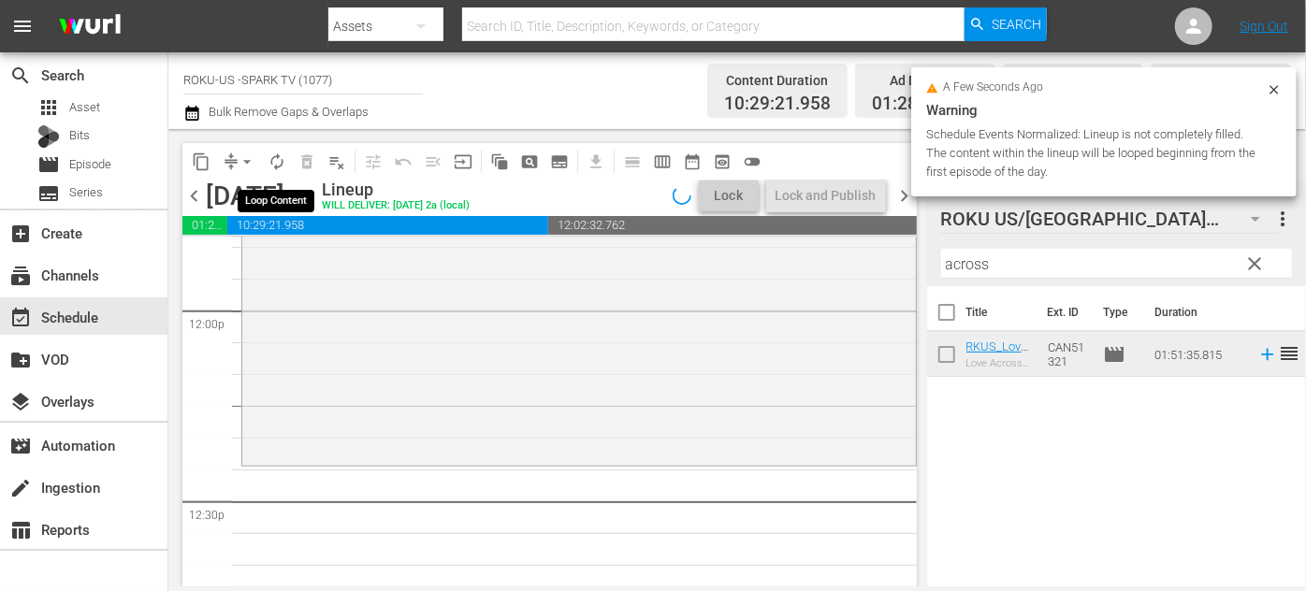
click at [279, 160] on span "autorenew_outlined" at bounding box center [277, 161] width 19 height 19
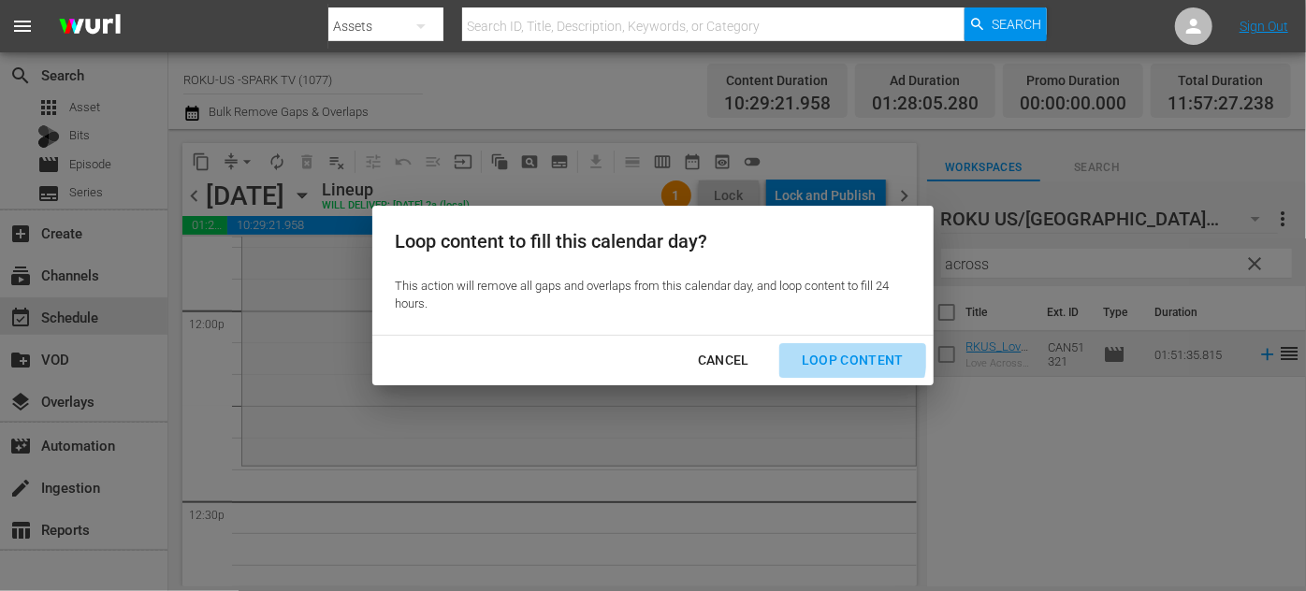
click at [828, 355] on div "Loop Content" at bounding box center [853, 360] width 132 height 23
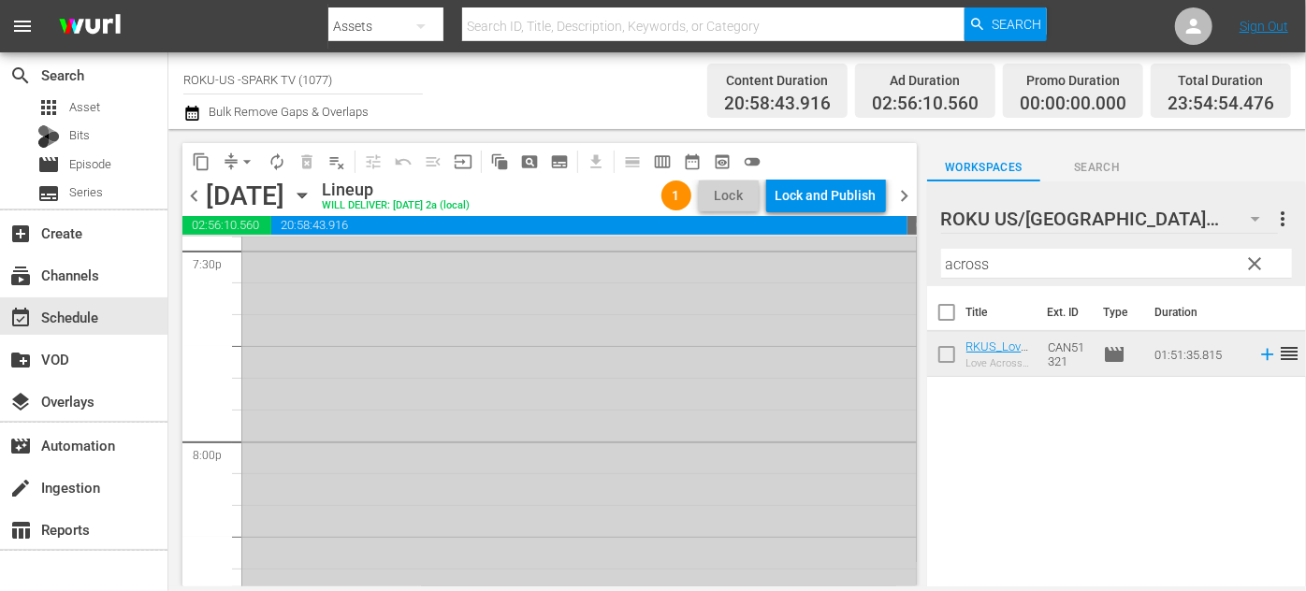
scroll to position [7249, 0]
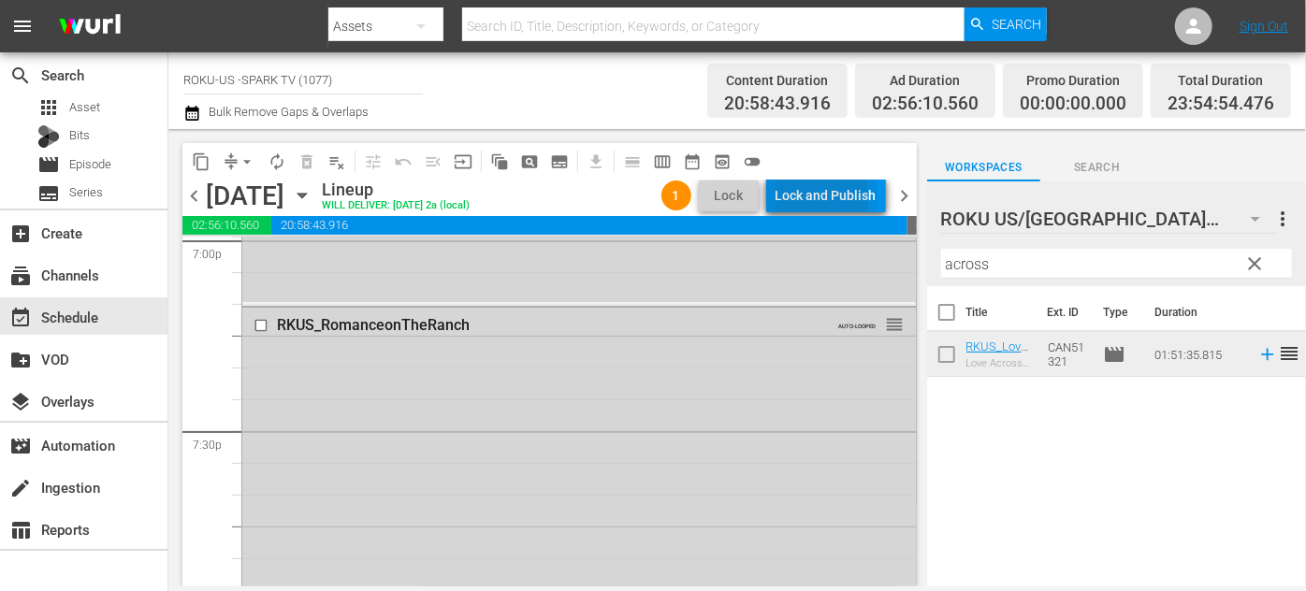
click at [810, 196] on div "Lock and Publish" at bounding box center [825, 196] width 101 height 34
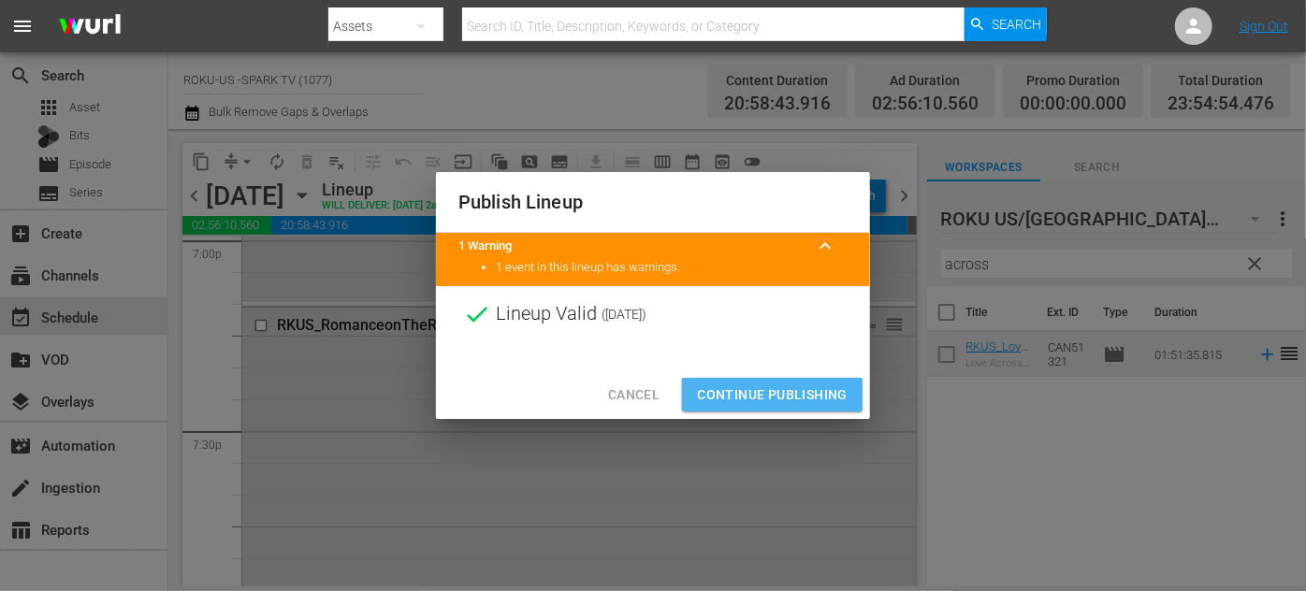
click at [781, 393] on span "Continue Publishing" at bounding box center [772, 395] width 151 height 23
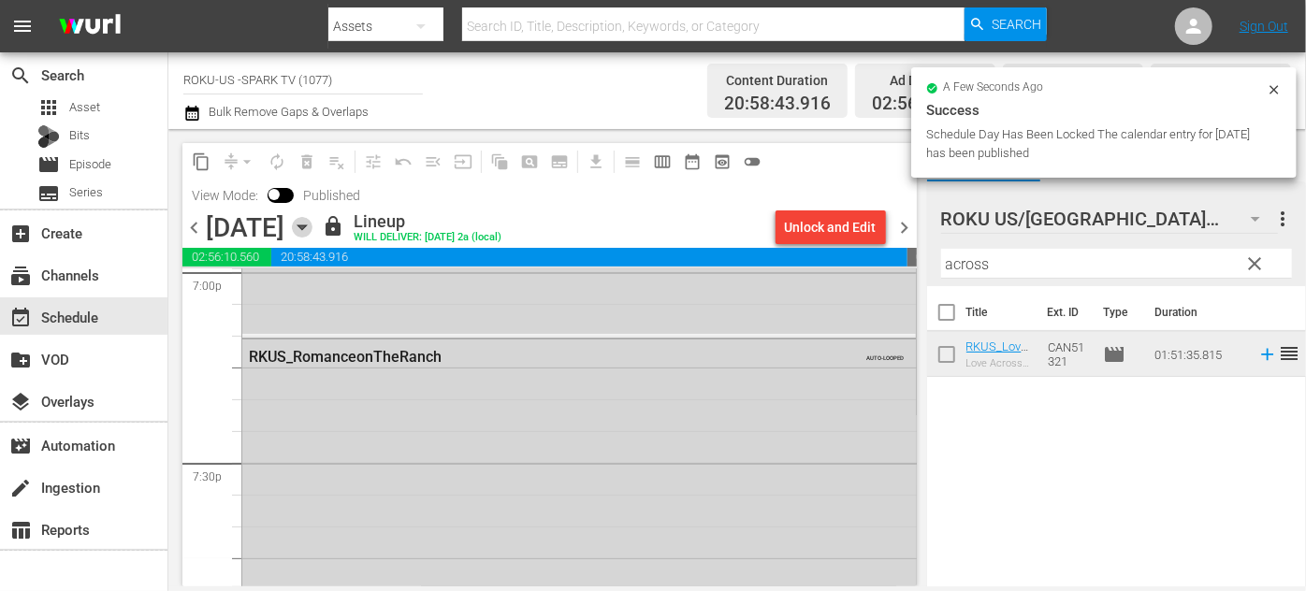
click at [306, 225] on icon "button" at bounding box center [301, 227] width 8 height 5
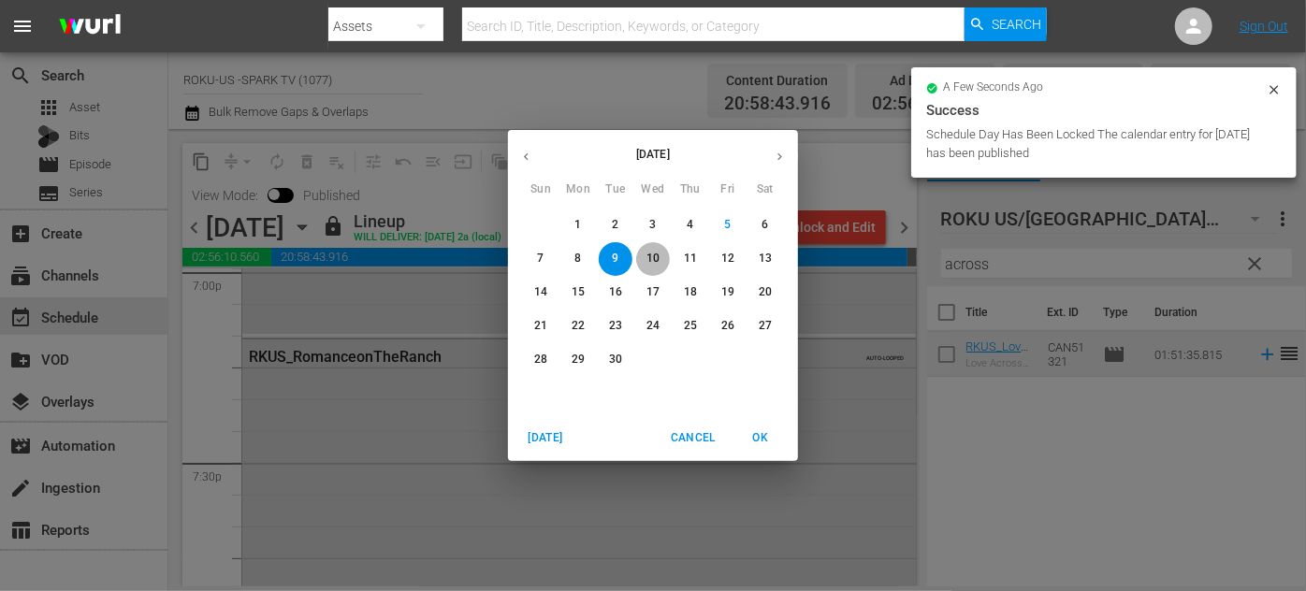
click at [657, 258] on p "10" at bounding box center [652, 259] width 13 height 16
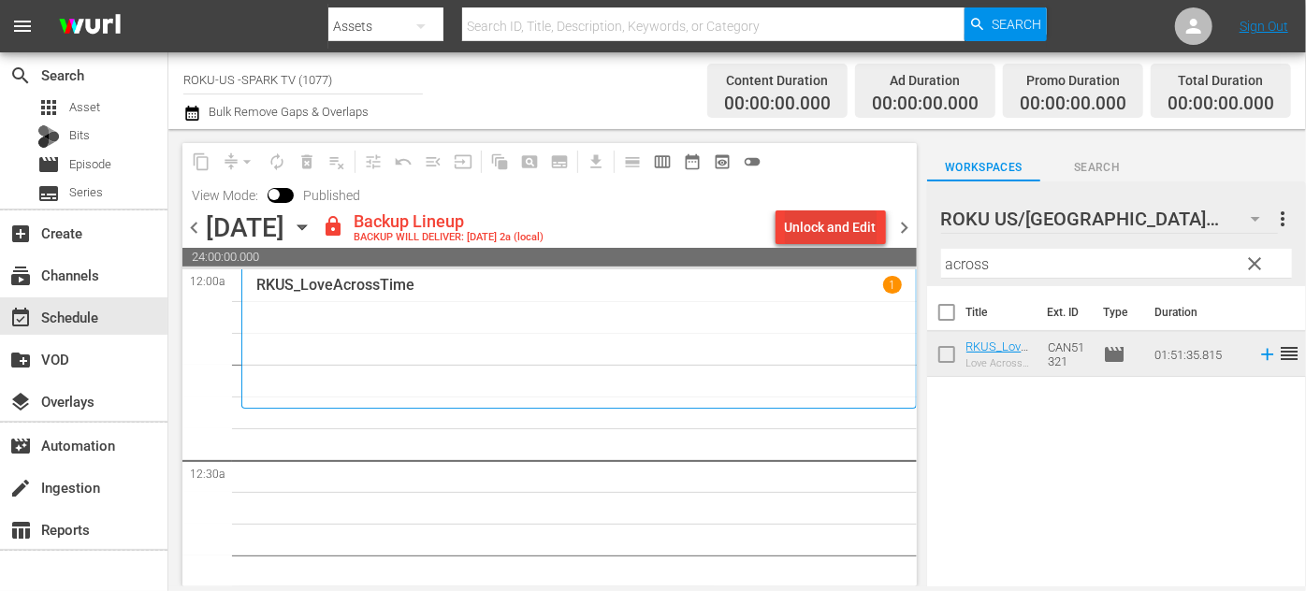
click at [828, 224] on div "Unlock and Edit" at bounding box center [831, 227] width 92 height 34
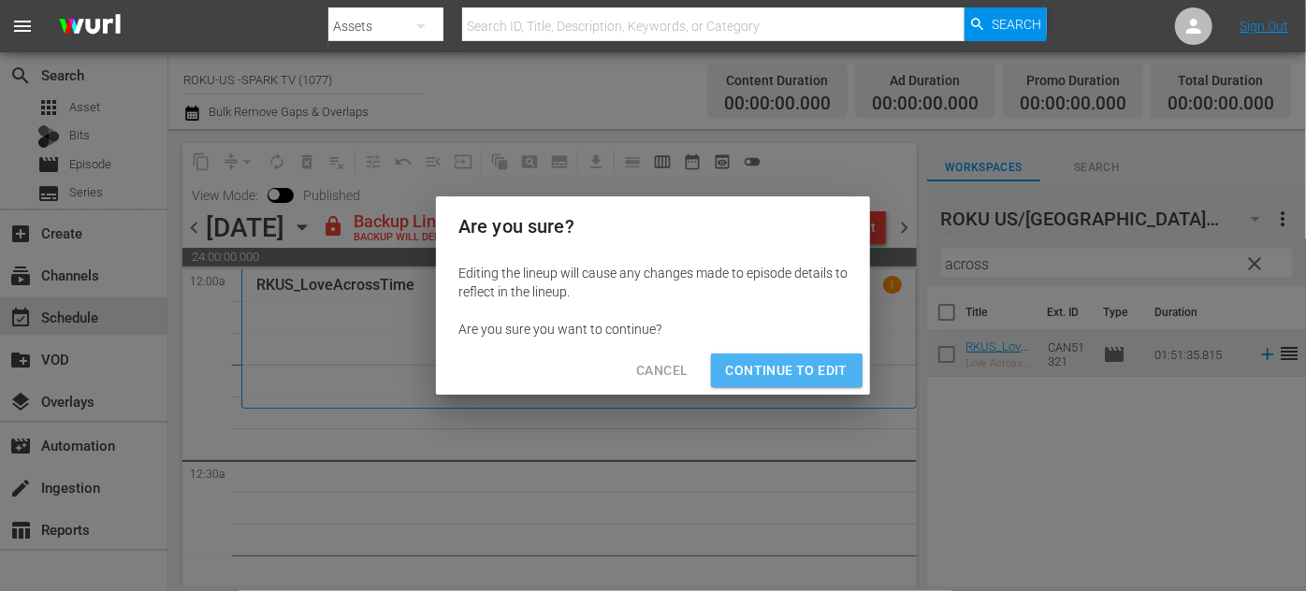
click at [800, 360] on span "Continue to Edit" at bounding box center [787, 370] width 122 height 23
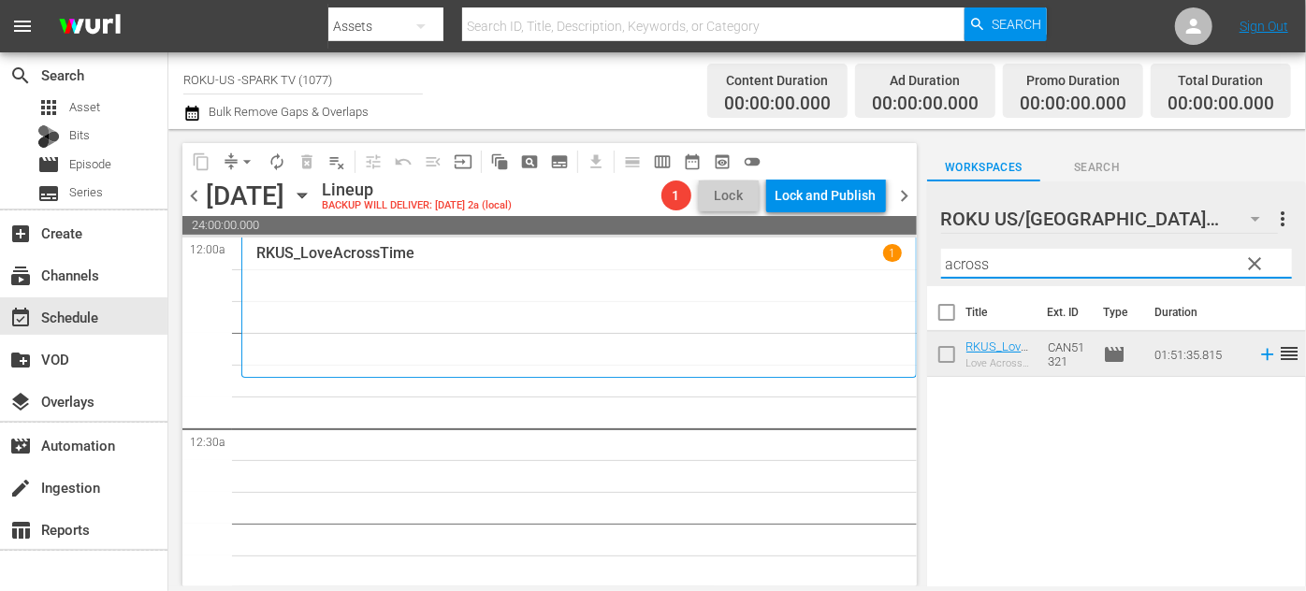
drag, startPoint x: 1005, startPoint y: 260, endPoint x: 925, endPoint y: 264, distance: 79.6
click at [925, 264] on div "content_copy compress arrow_drop_down autorenew_outlined delete_forever_outline…" at bounding box center [737, 357] width 1138 height 457
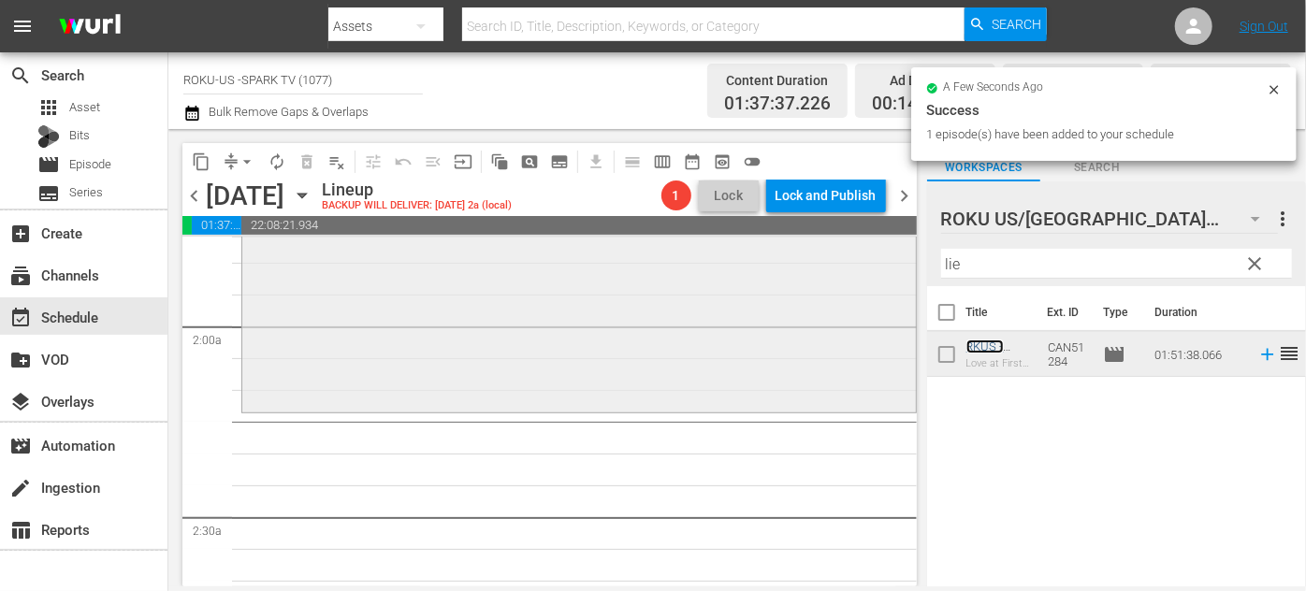
scroll to position [680, 0]
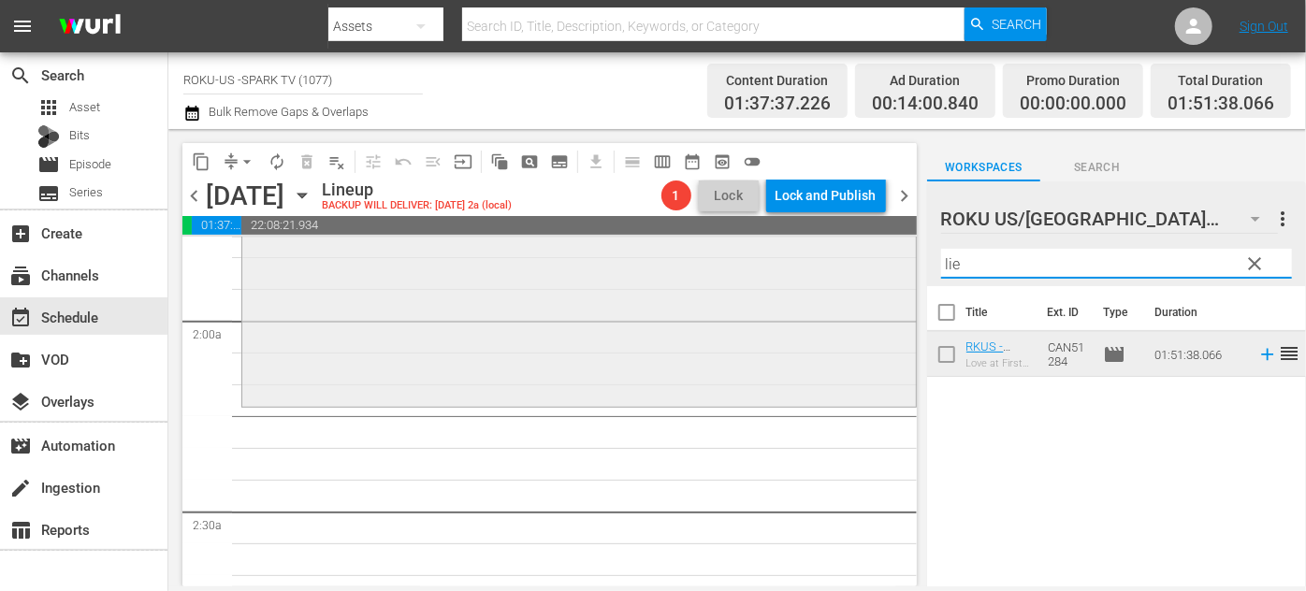
drag, startPoint x: 971, startPoint y: 266, endPoint x: 858, endPoint y: 267, distance: 113.2
click at [858, 267] on div "content_copy compress arrow_drop_down autorenew_outlined delete_forever_outline…" at bounding box center [737, 357] width 1138 height 457
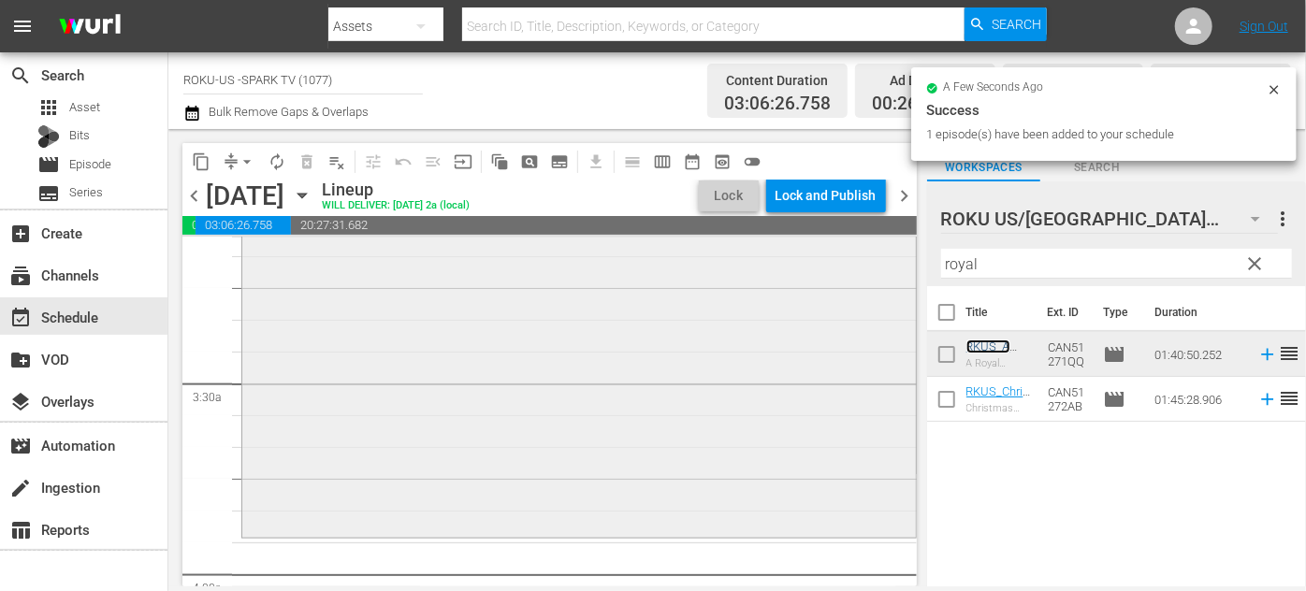
scroll to position [1445, 0]
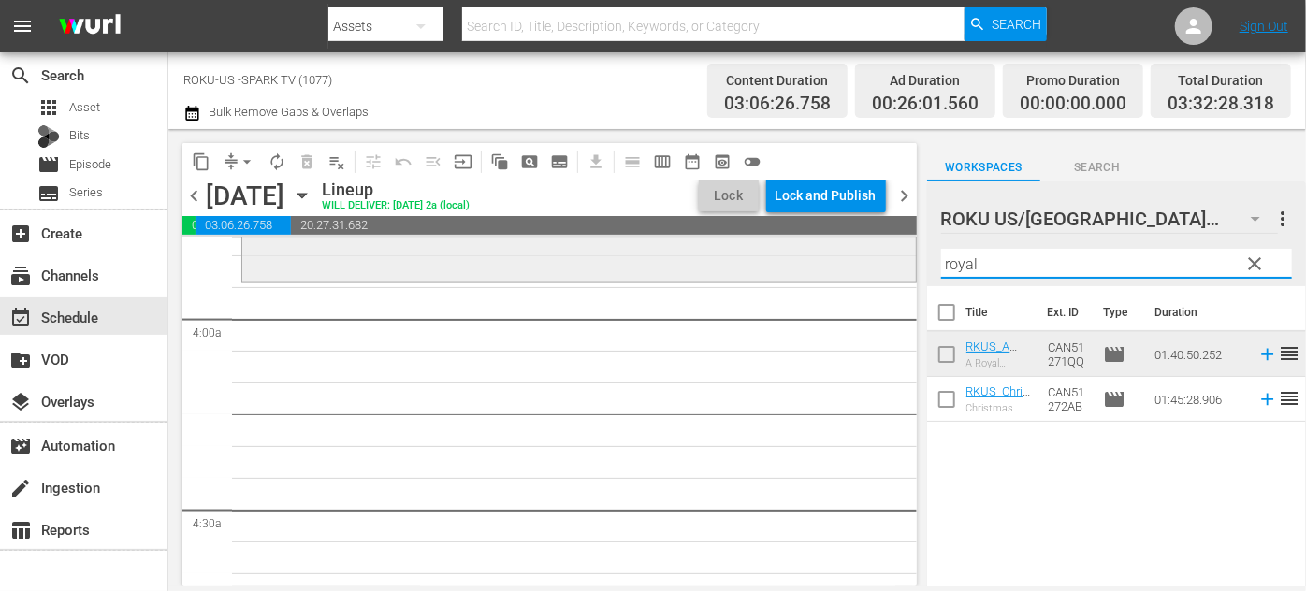
drag, startPoint x: 992, startPoint y: 268, endPoint x: 877, endPoint y: 268, distance: 115.1
click at [877, 268] on div "content_copy compress arrow_drop_down autorenew_outlined delete_forever_outline…" at bounding box center [737, 357] width 1138 height 457
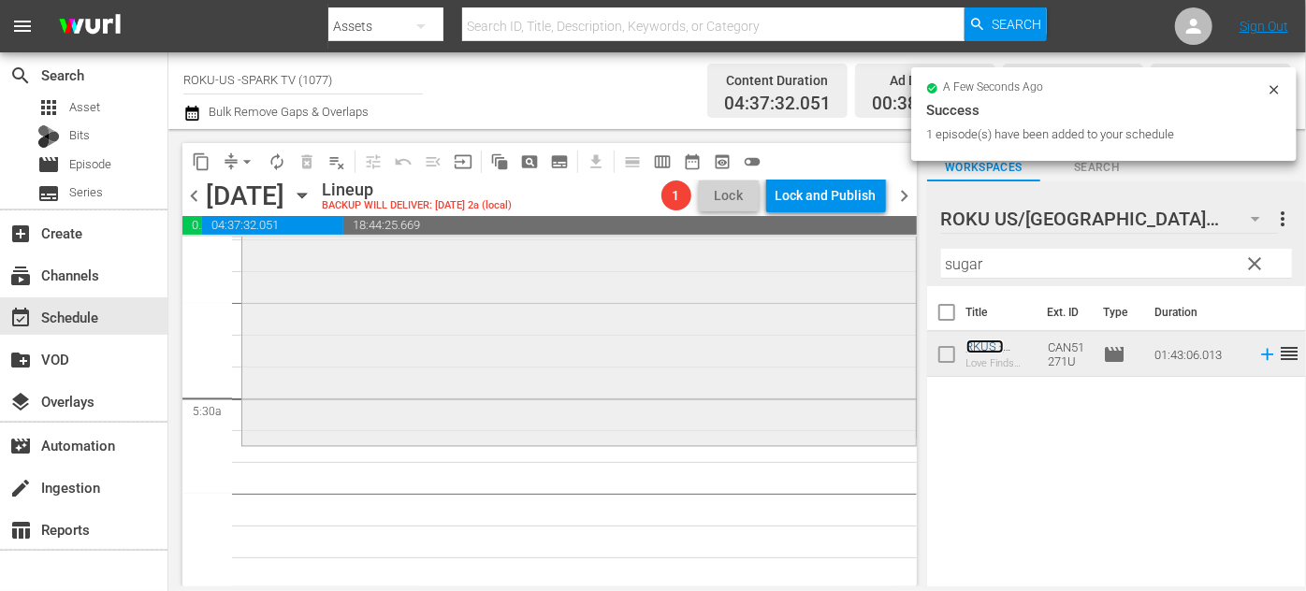
scroll to position [2125, 0]
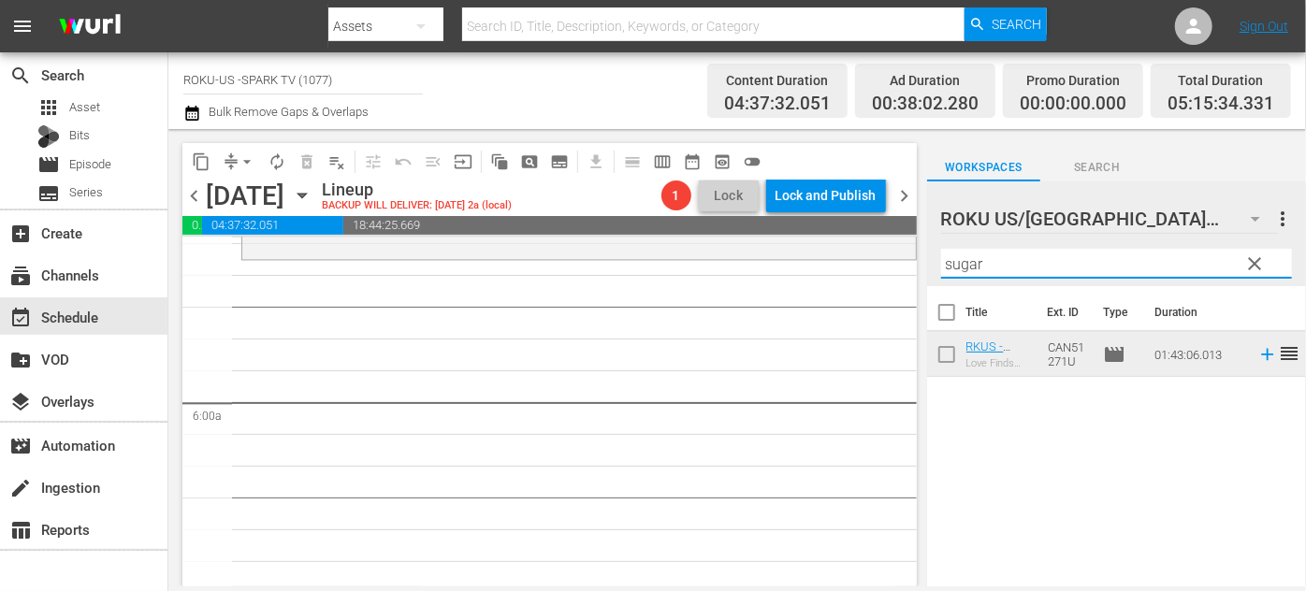
drag, startPoint x: 932, startPoint y: 266, endPoint x: 897, endPoint y: 268, distance: 34.7
click at [897, 268] on div "content_copy compress arrow_drop_down autorenew_outlined delete_forever_outline…" at bounding box center [737, 357] width 1138 height 457
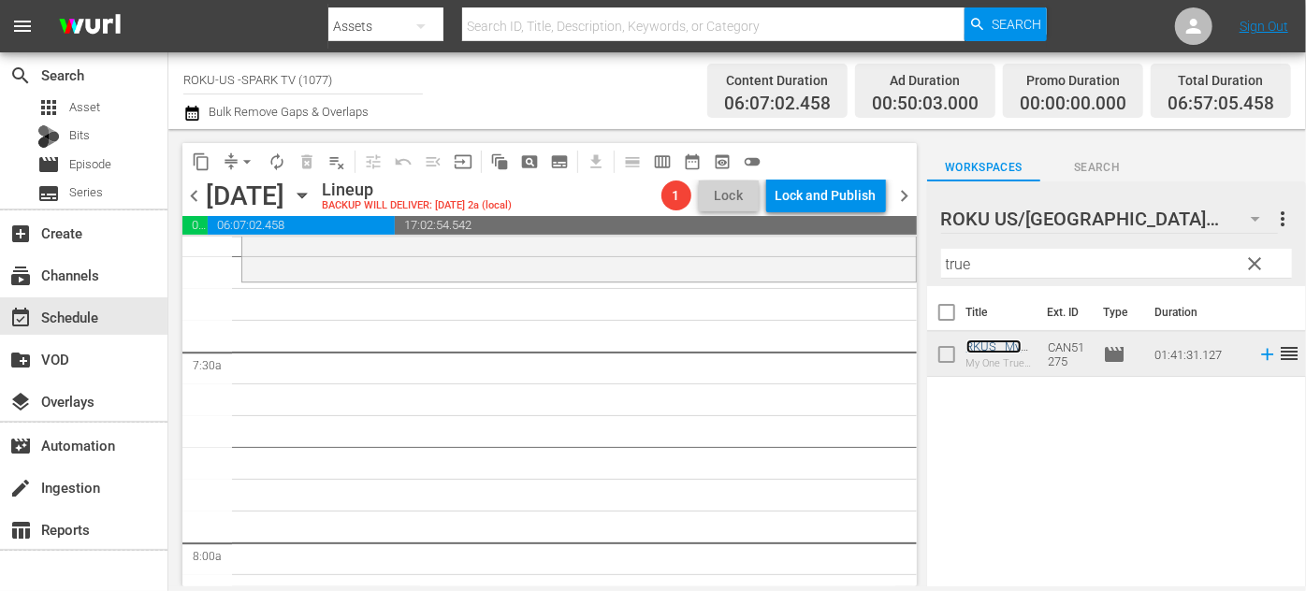
scroll to position [2721, 0]
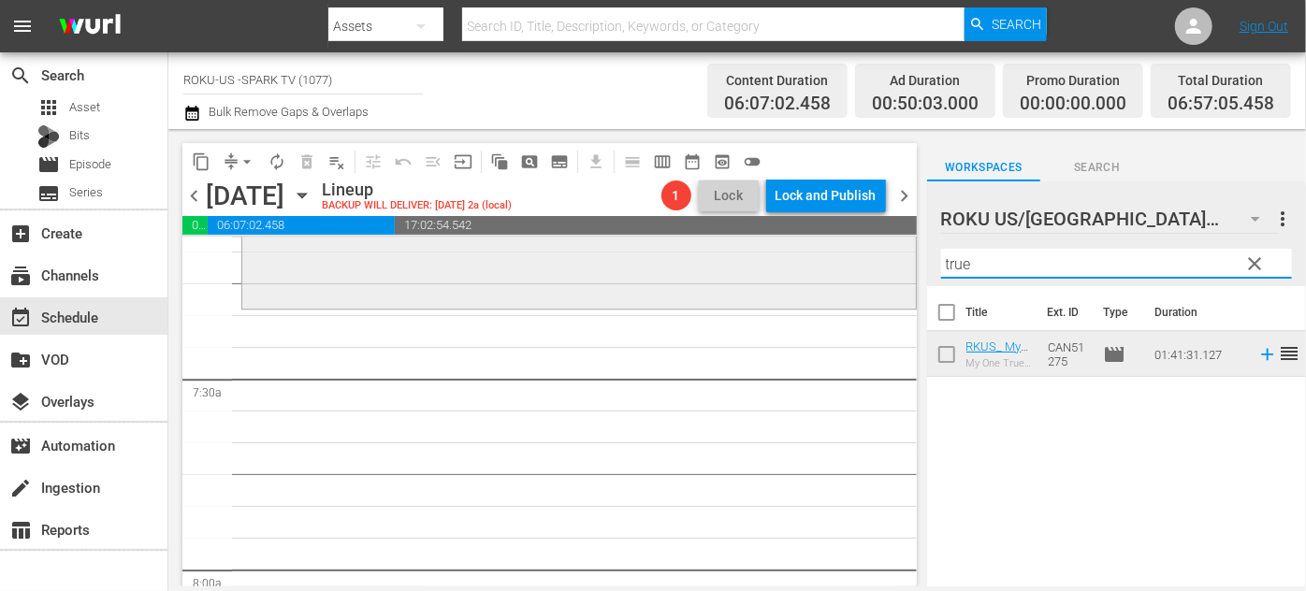
drag, startPoint x: 993, startPoint y: 259, endPoint x: 870, endPoint y: 261, distance: 122.6
click at [870, 261] on div "content_copy compress arrow_drop_down autorenew_outlined delete_forever_outline…" at bounding box center [737, 357] width 1138 height 457
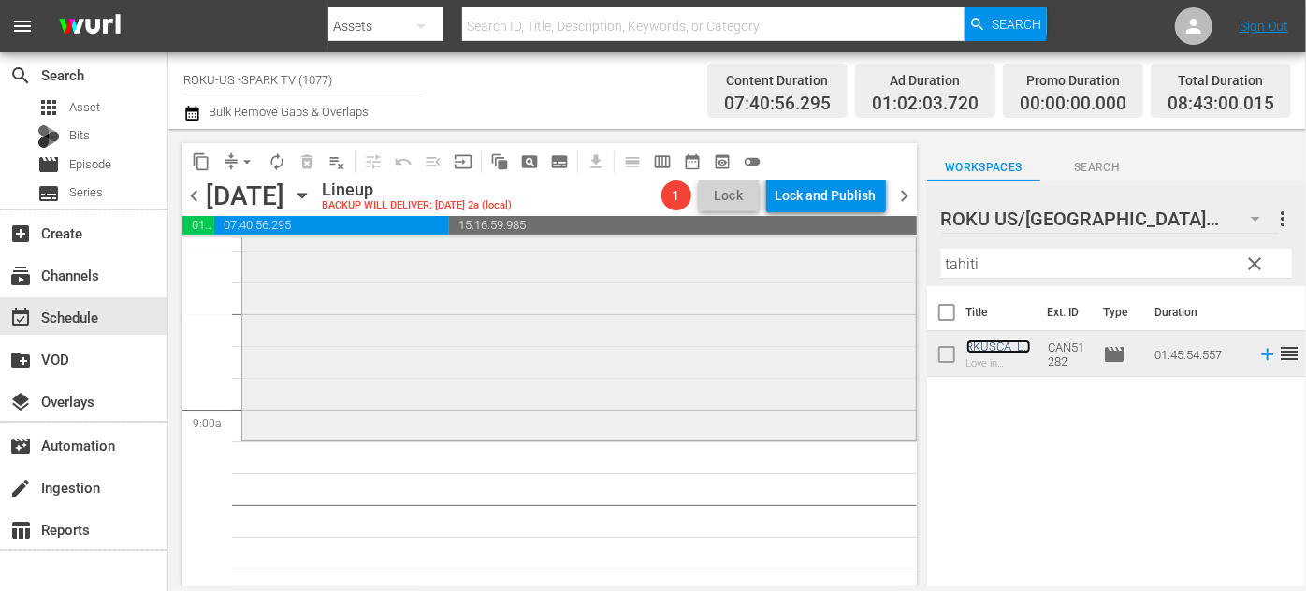
scroll to position [3316, 0]
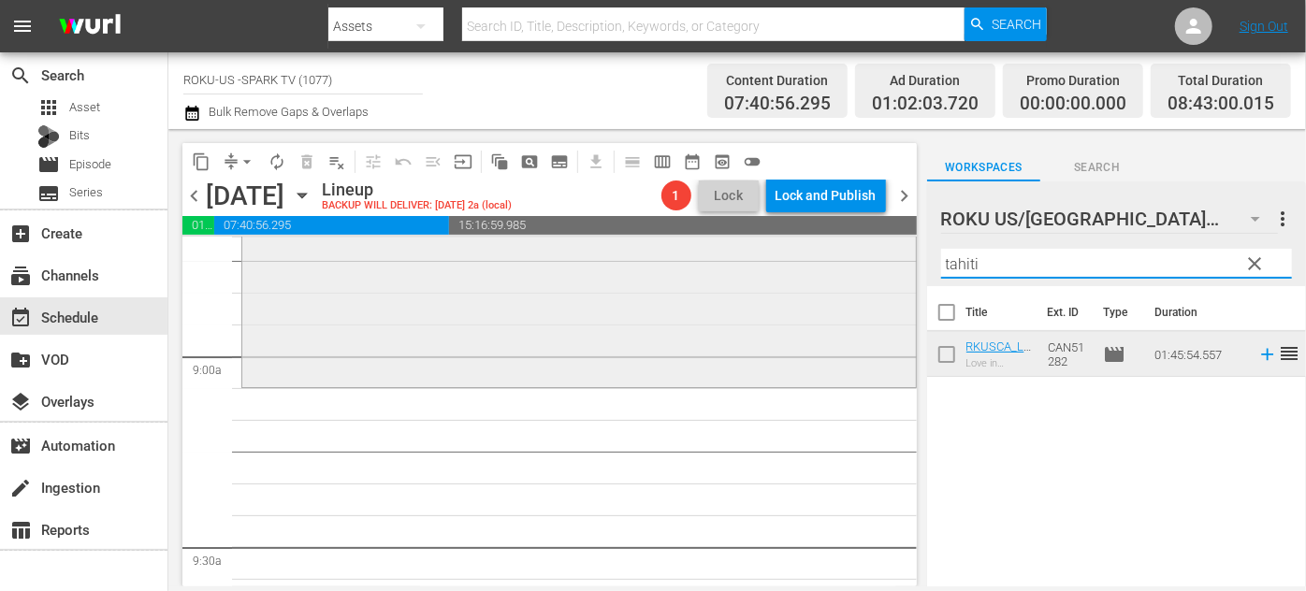
drag, startPoint x: 1040, startPoint y: 264, endPoint x: 891, endPoint y: 261, distance: 149.7
click at [891, 261] on div "content_copy compress arrow_drop_down autorenew_outlined delete_forever_outline…" at bounding box center [737, 357] width 1138 height 457
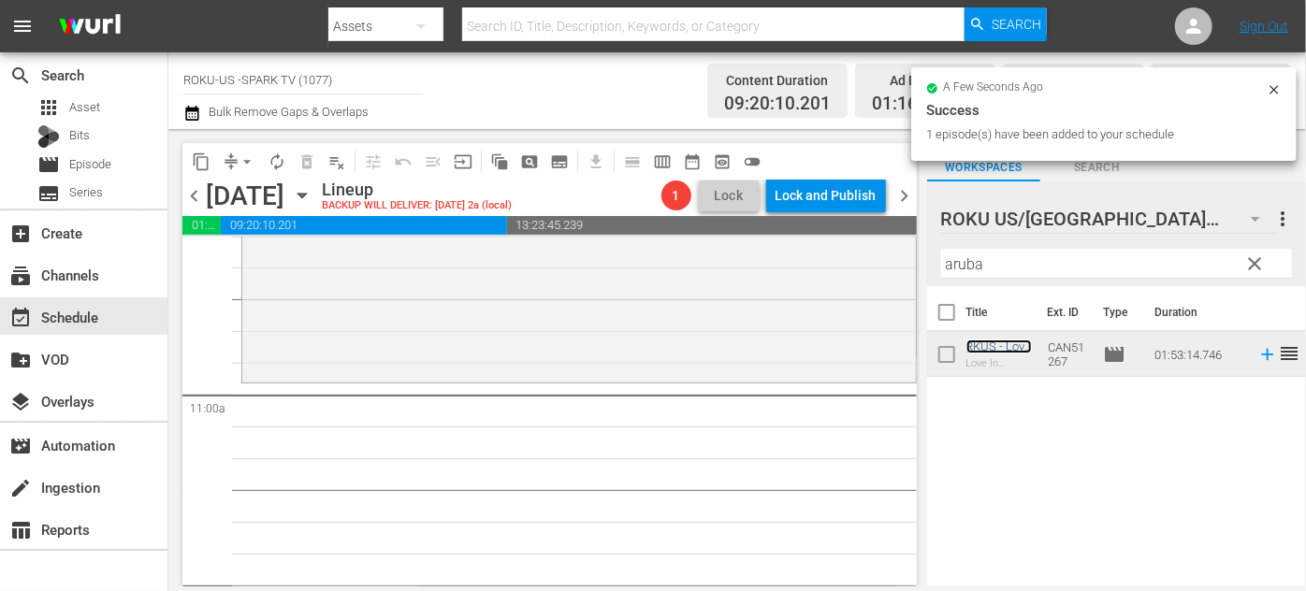
scroll to position [4081, 0]
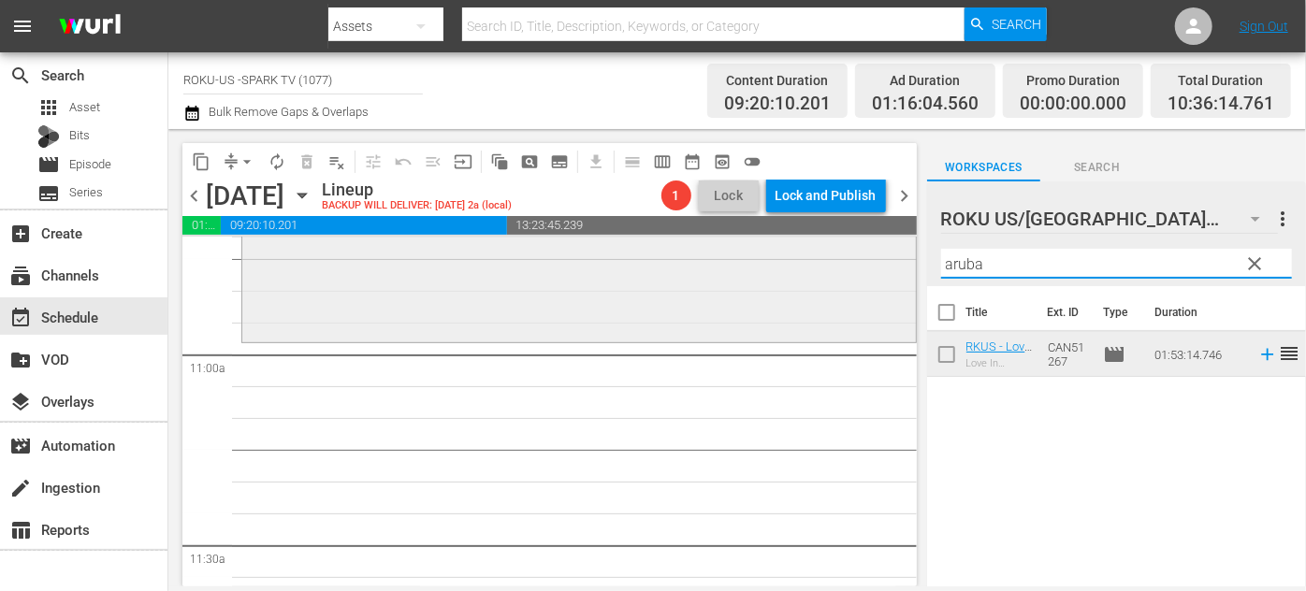
drag, startPoint x: 975, startPoint y: 264, endPoint x: 831, endPoint y: 263, distance: 144.1
click at [831, 263] on div "content_copy compress arrow_drop_down autorenew_outlined delete_forever_outline…" at bounding box center [737, 357] width 1138 height 457
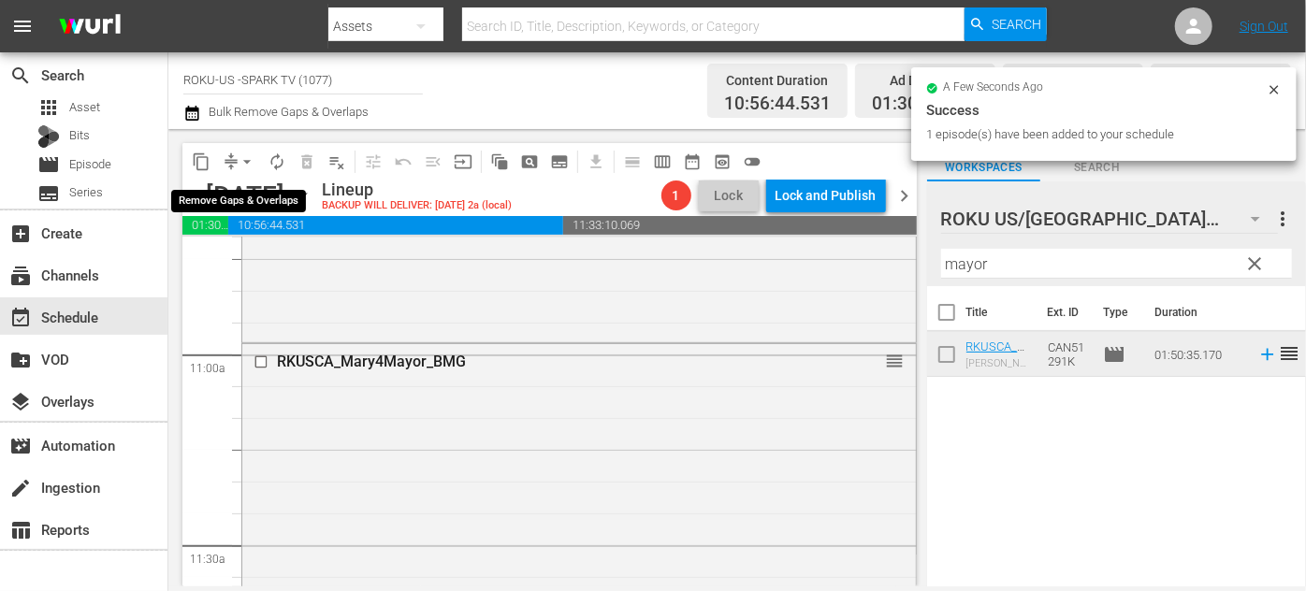
click at [241, 161] on span "arrow_drop_down" at bounding box center [247, 161] width 19 height 19
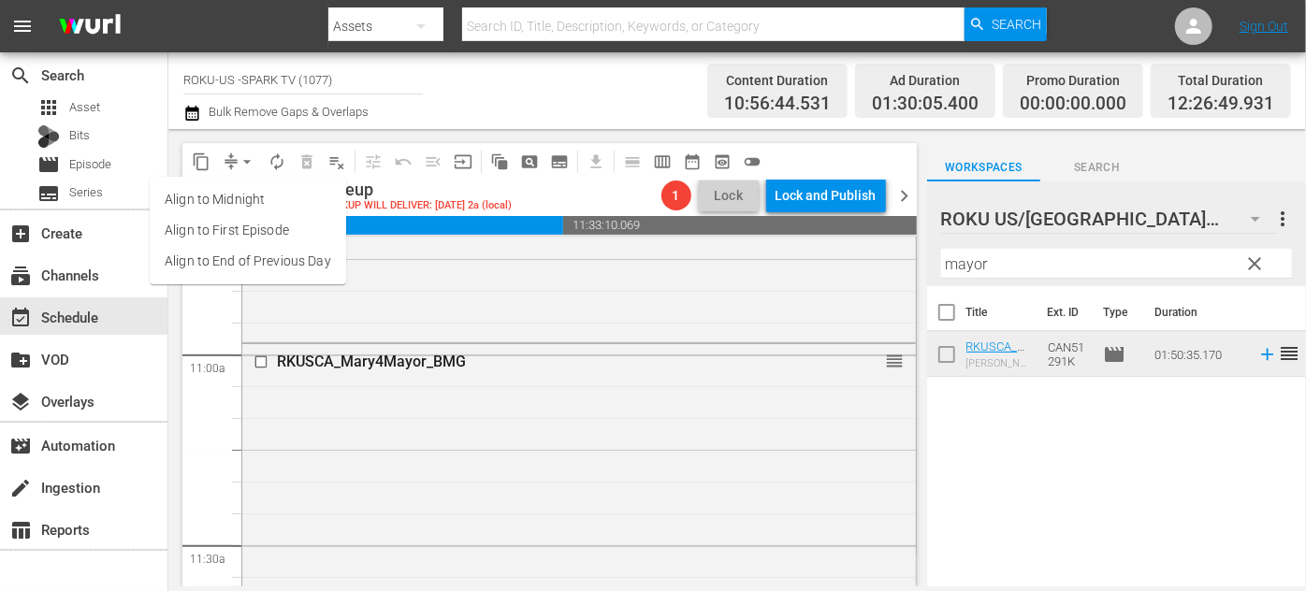
click at [277, 257] on li "Align to End of Previous Day" at bounding box center [248, 261] width 196 height 31
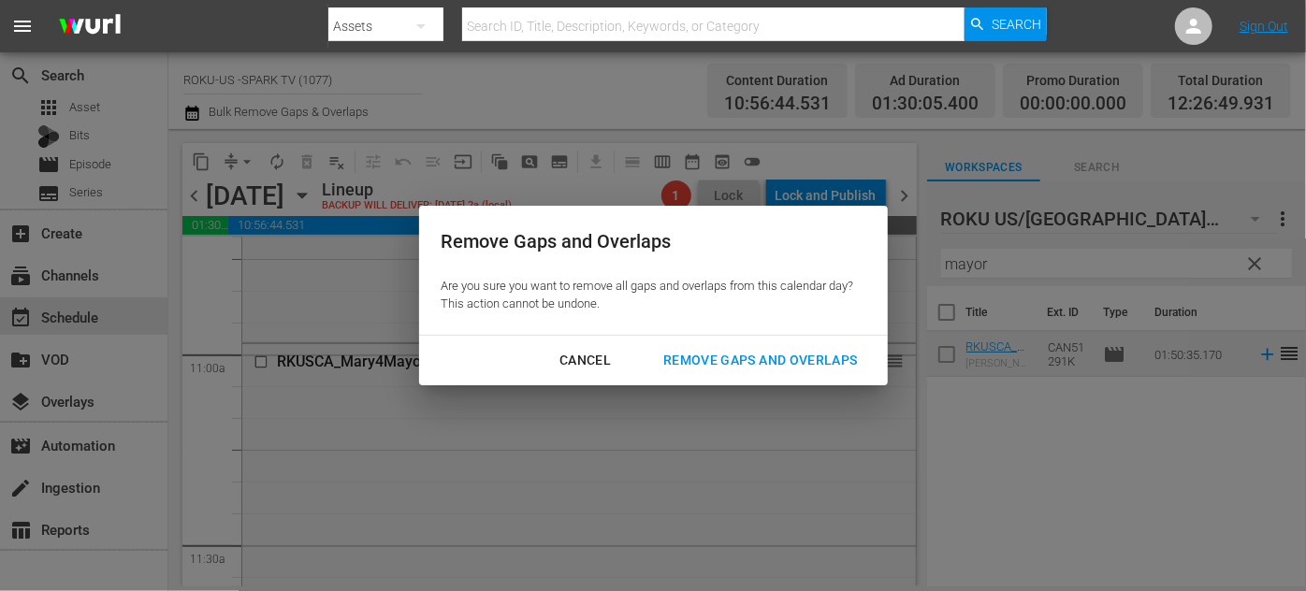
click at [769, 356] on div "Remove Gaps and Overlaps" at bounding box center [760, 360] width 224 height 23
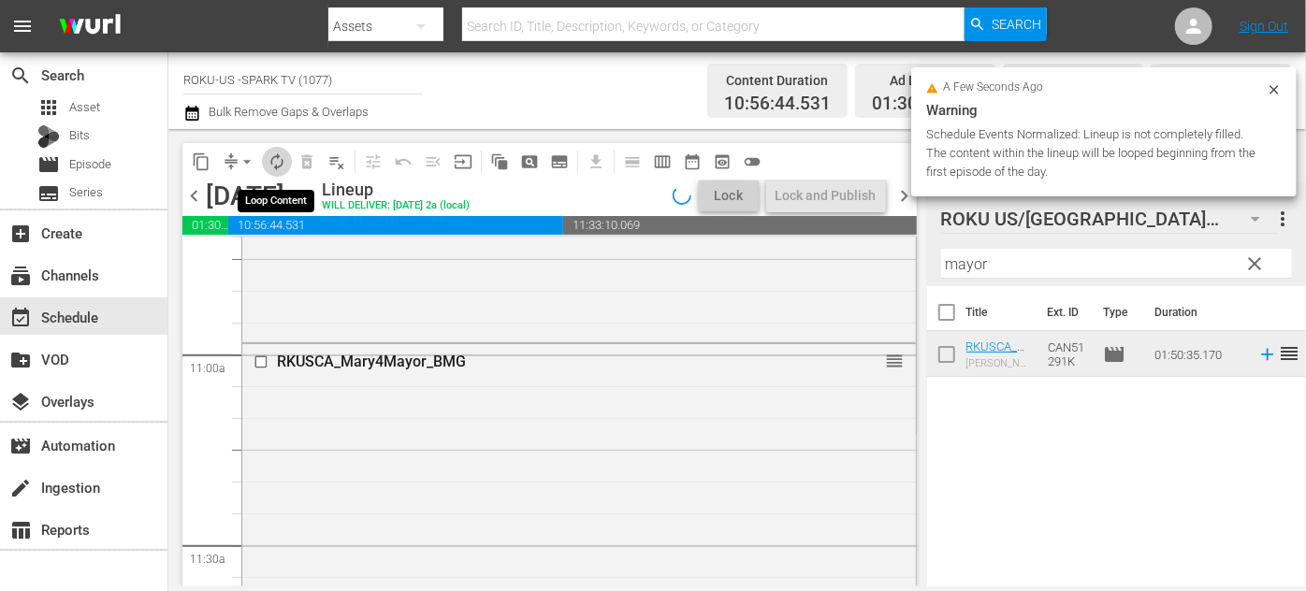
click at [277, 161] on span "autorenew_outlined" at bounding box center [277, 161] width 19 height 19
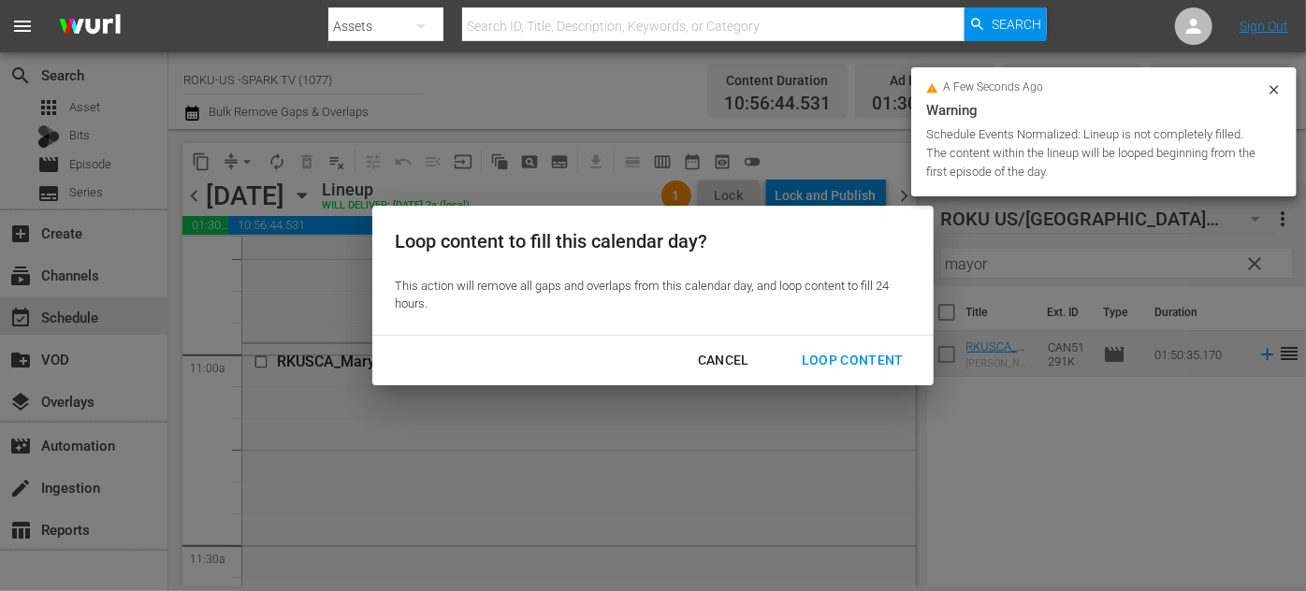
click at [846, 360] on div "Loop Content" at bounding box center [853, 360] width 132 height 23
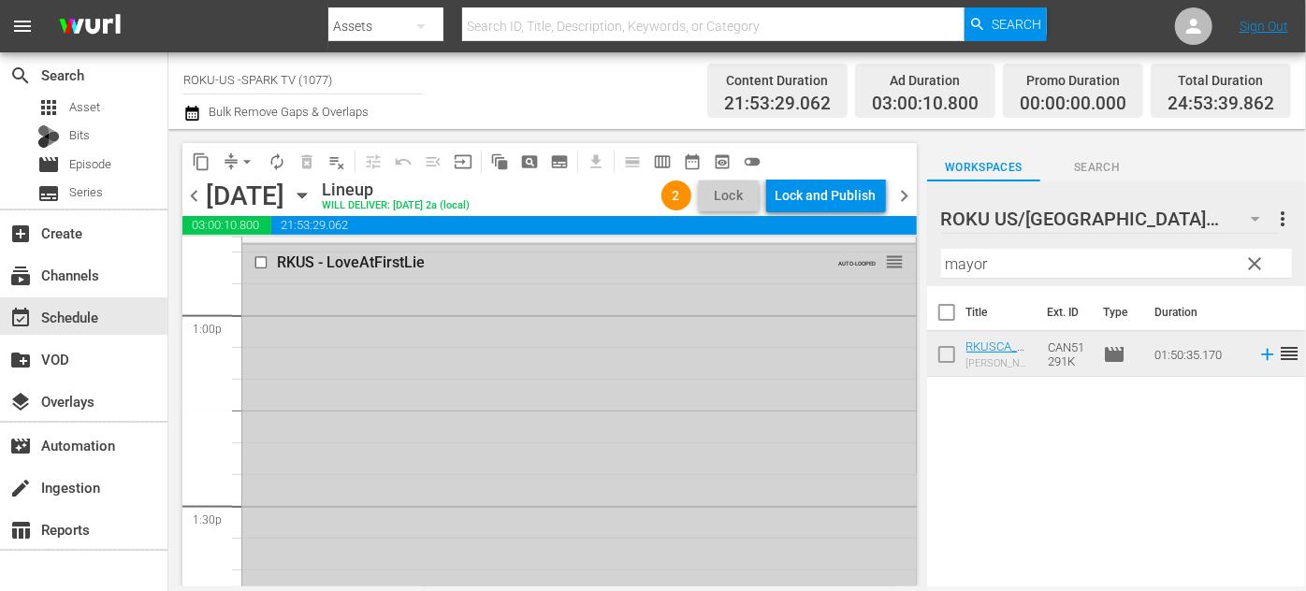
scroll to position [4847, 0]
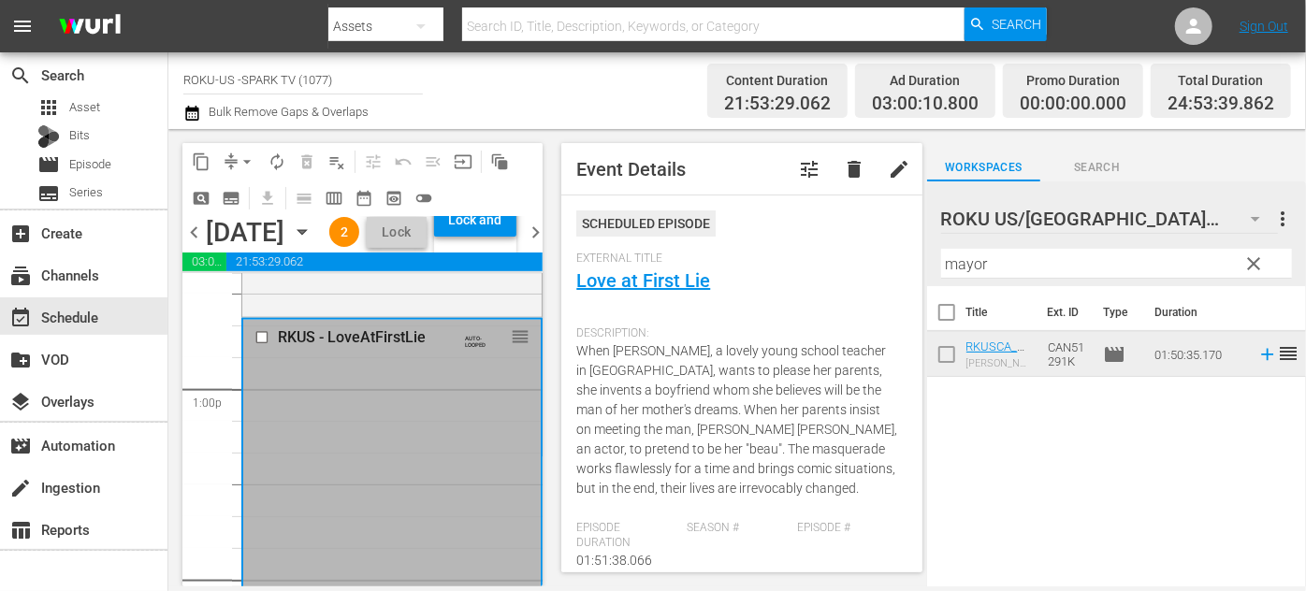
click at [254, 345] on input "checkbox" at bounding box center [264, 337] width 20 height 16
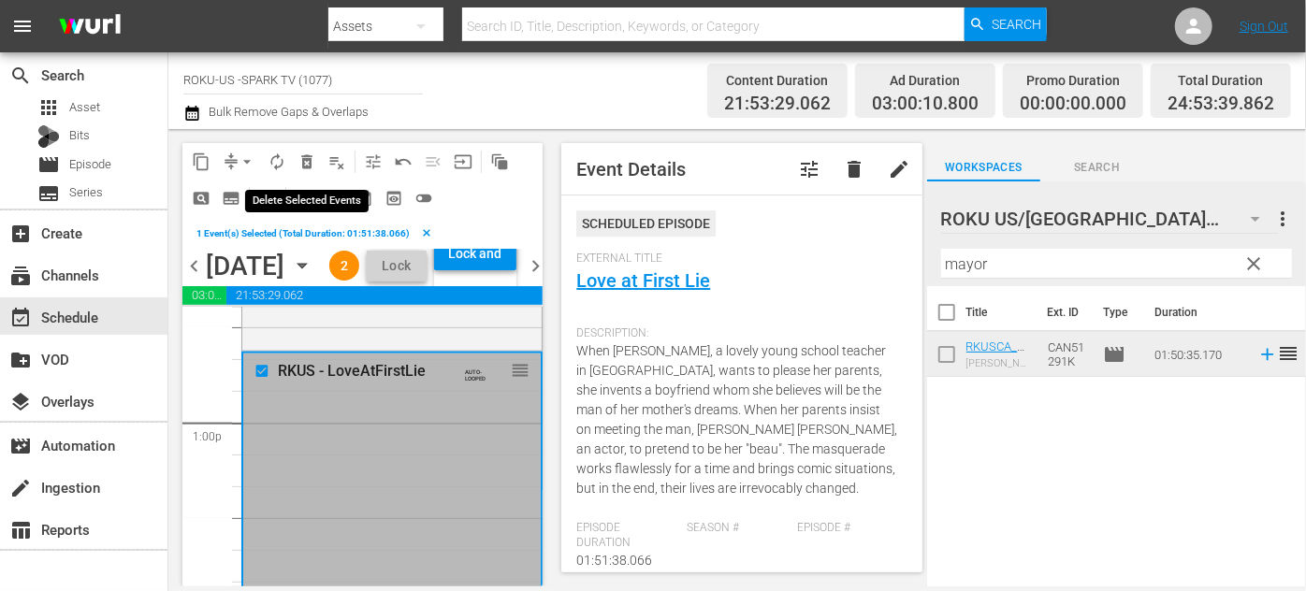
click at [306, 160] on span "delete_forever_outlined" at bounding box center [306, 161] width 19 height 19
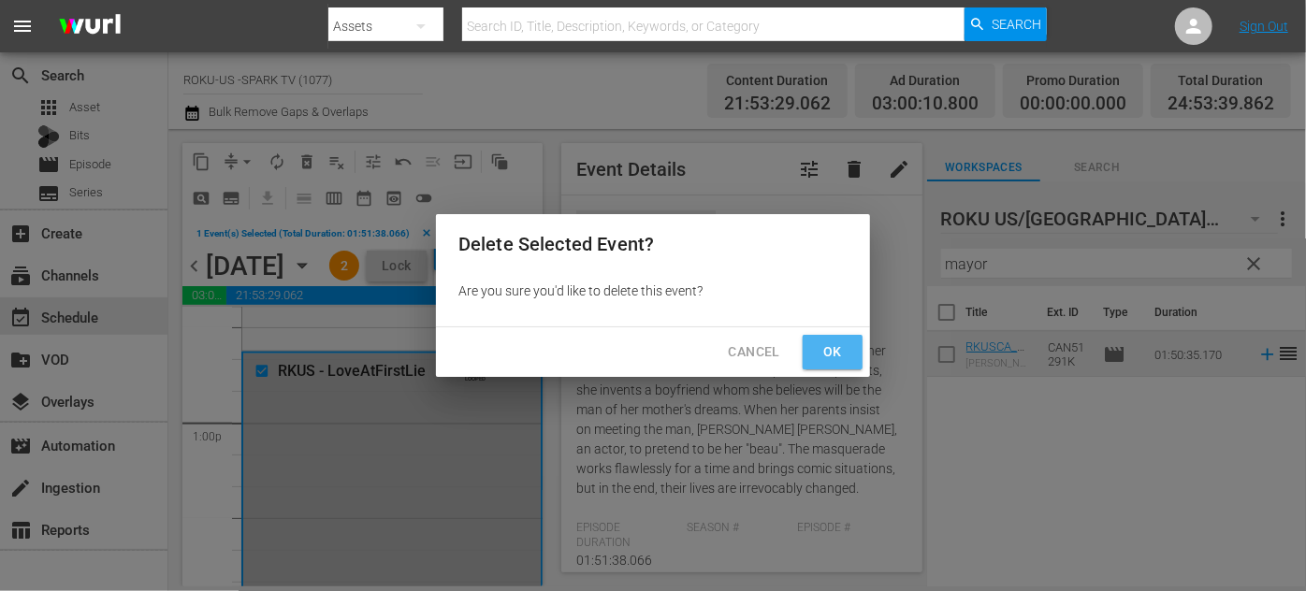
click at [829, 348] on span "Ok" at bounding box center [833, 352] width 30 height 23
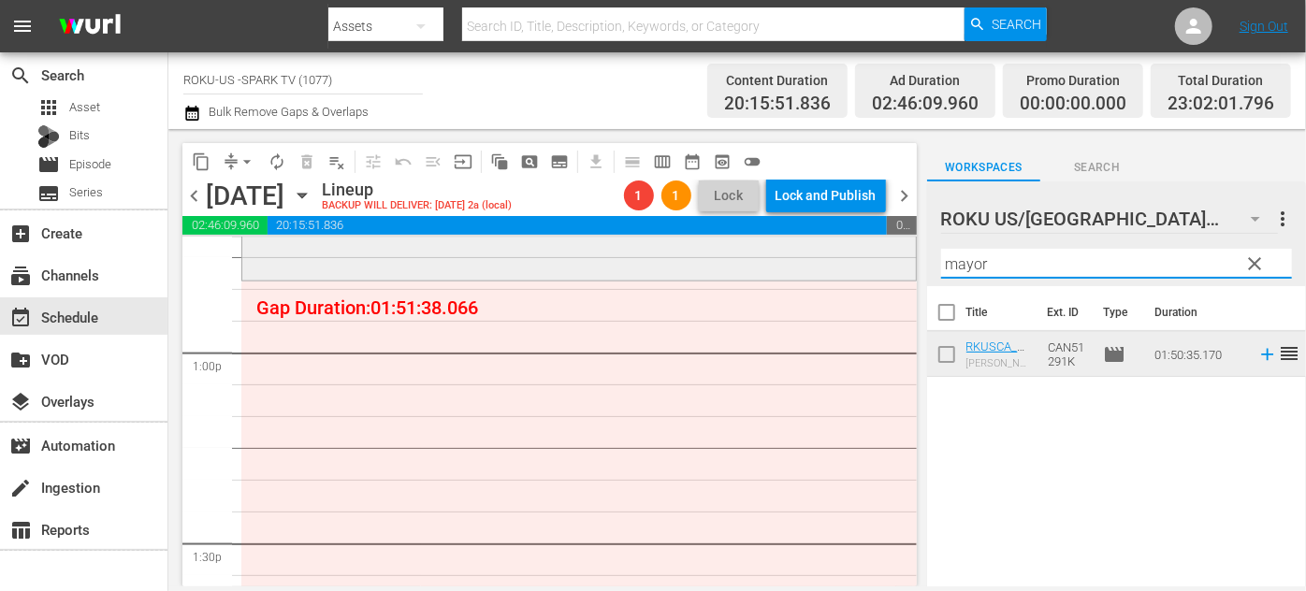
drag, startPoint x: 1025, startPoint y: 261, endPoint x: 850, endPoint y: 265, distance: 175.0
click at [850, 265] on div "content_copy compress arrow_drop_down autorenew_outlined delete_forever_outline…" at bounding box center [737, 357] width 1138 height 457
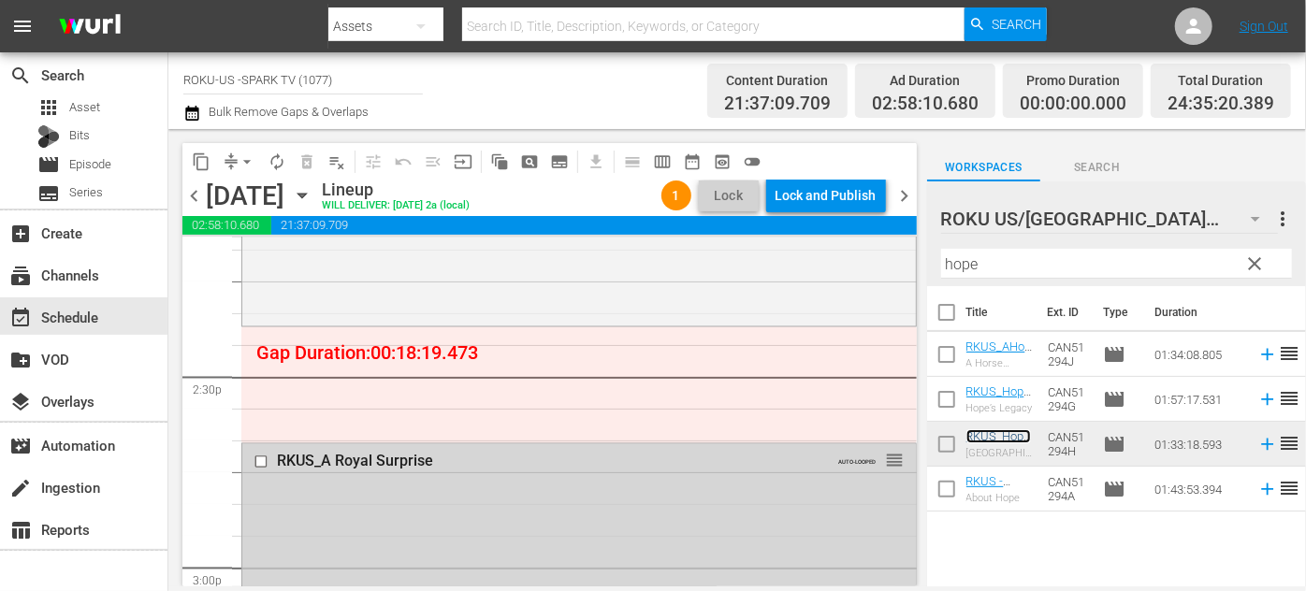
scroll to position [5442, 0]
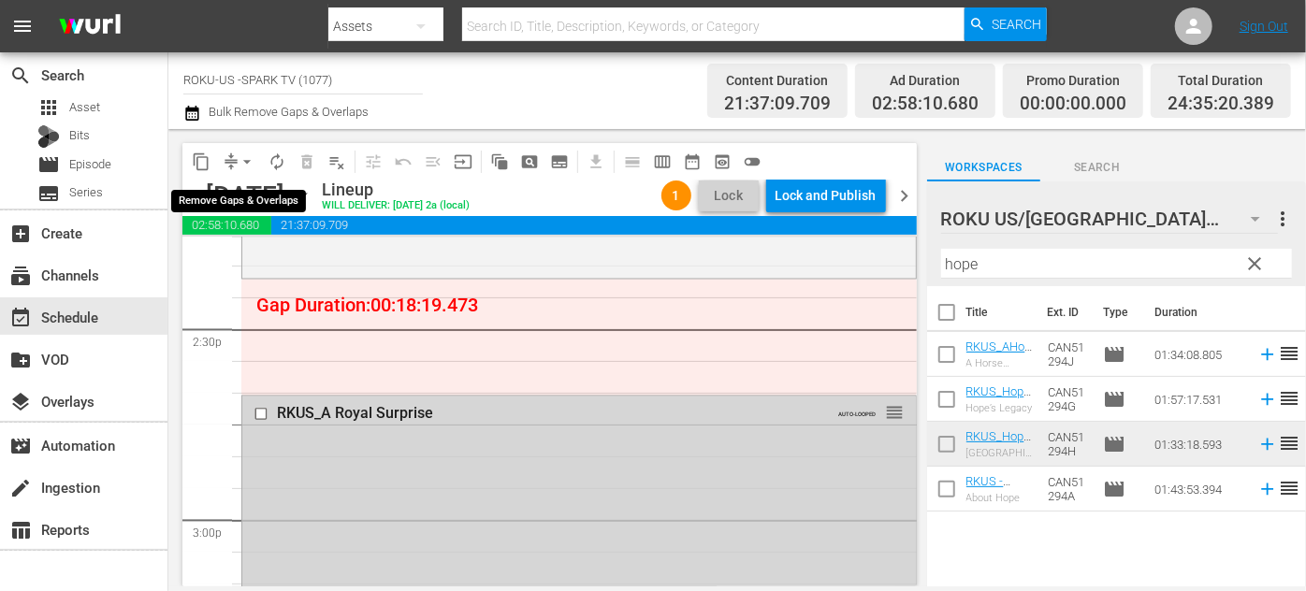
click at [247, 165] on span "arrow_drop_down" at bounding box center [247, 161] width 19 height 19
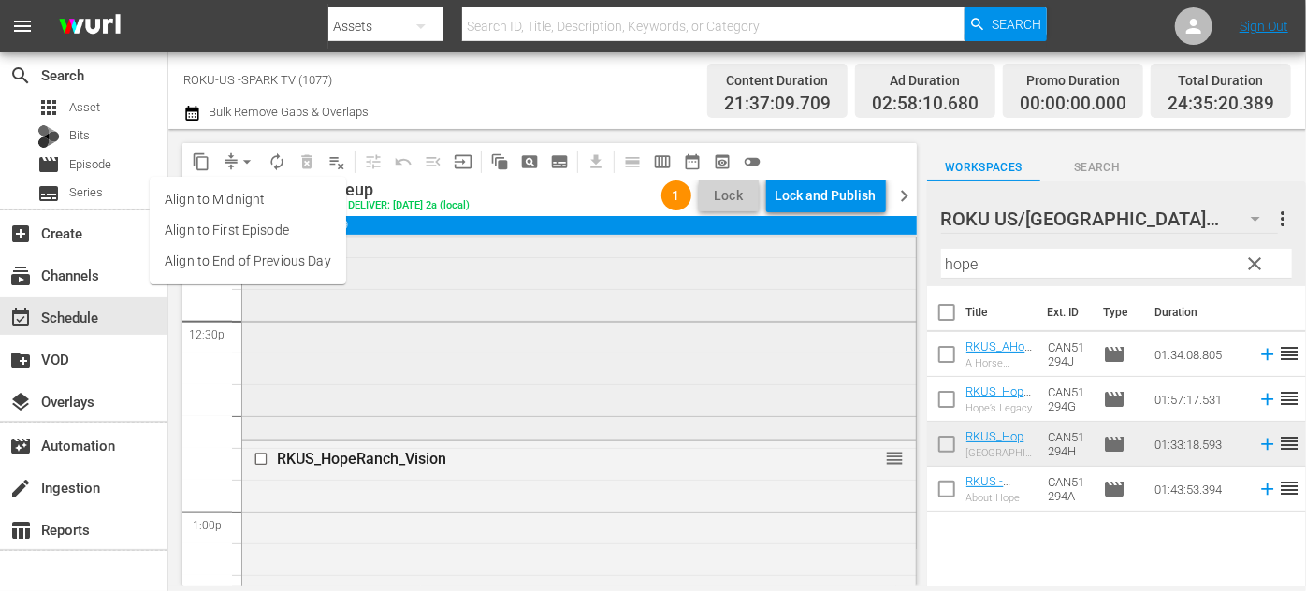
scroll to position [4677, 0]
click at [257, 463] on input "checkbox" at bounding box center [264, 470] width 20 height 16
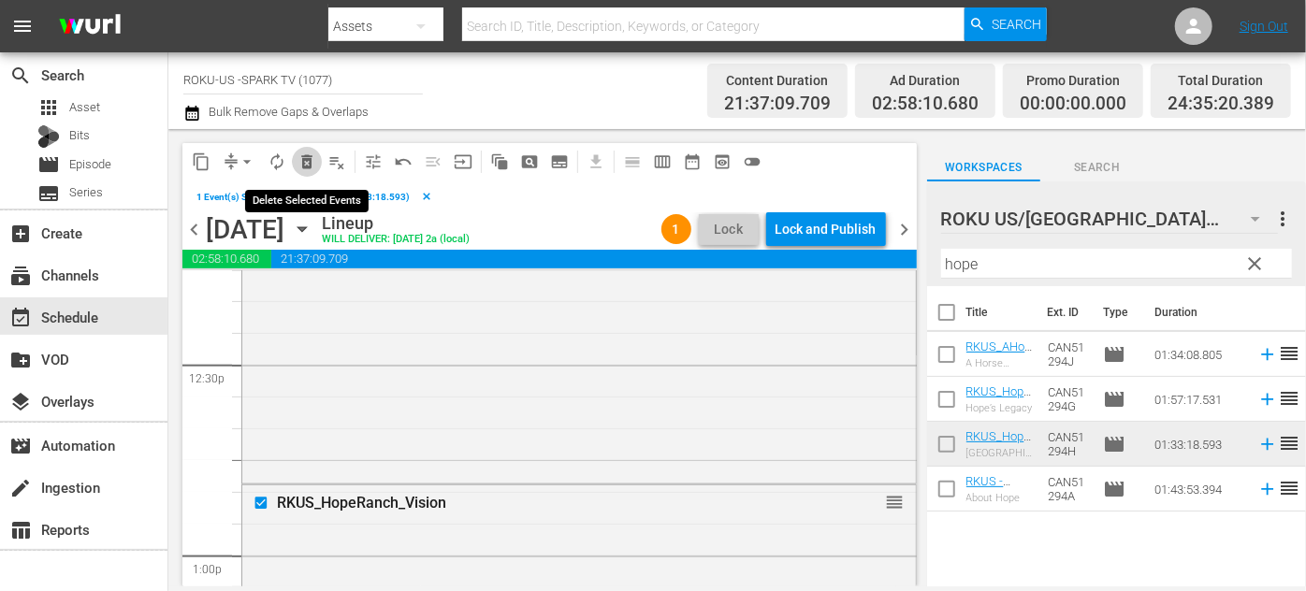
click at [306, 161] on span "delete_forever_outlined" at bounding box center [306, 161] width 19 height 19
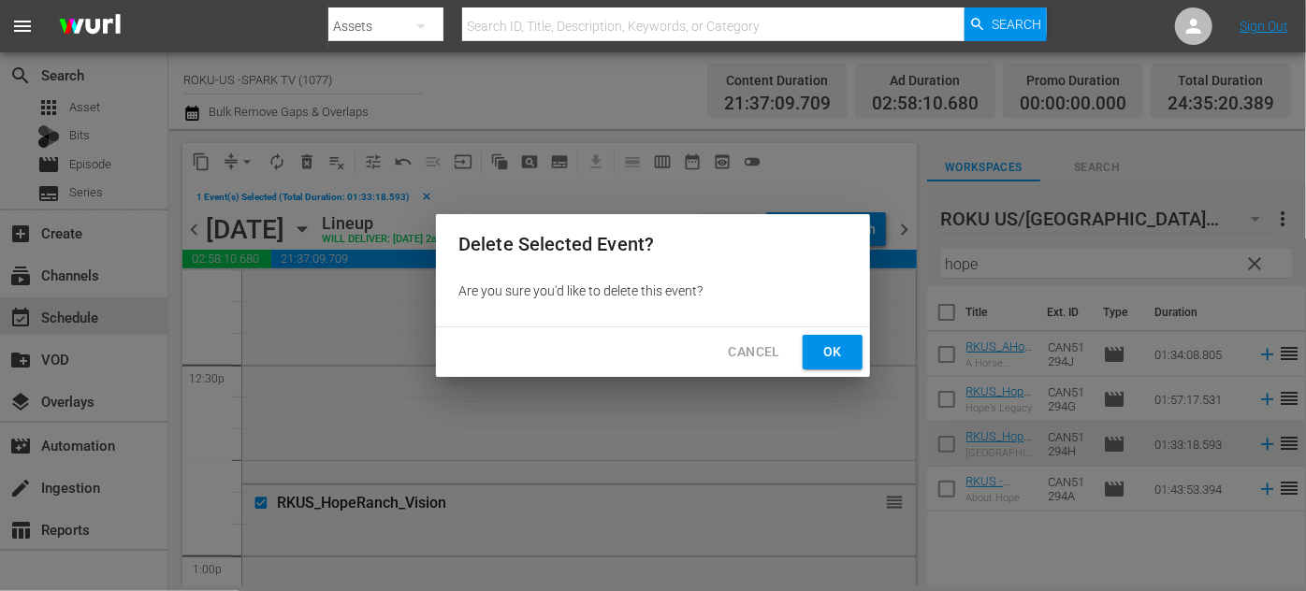
click at [808, 354] on button "Ok" at bounding box center [833, 352] width 60 height 35
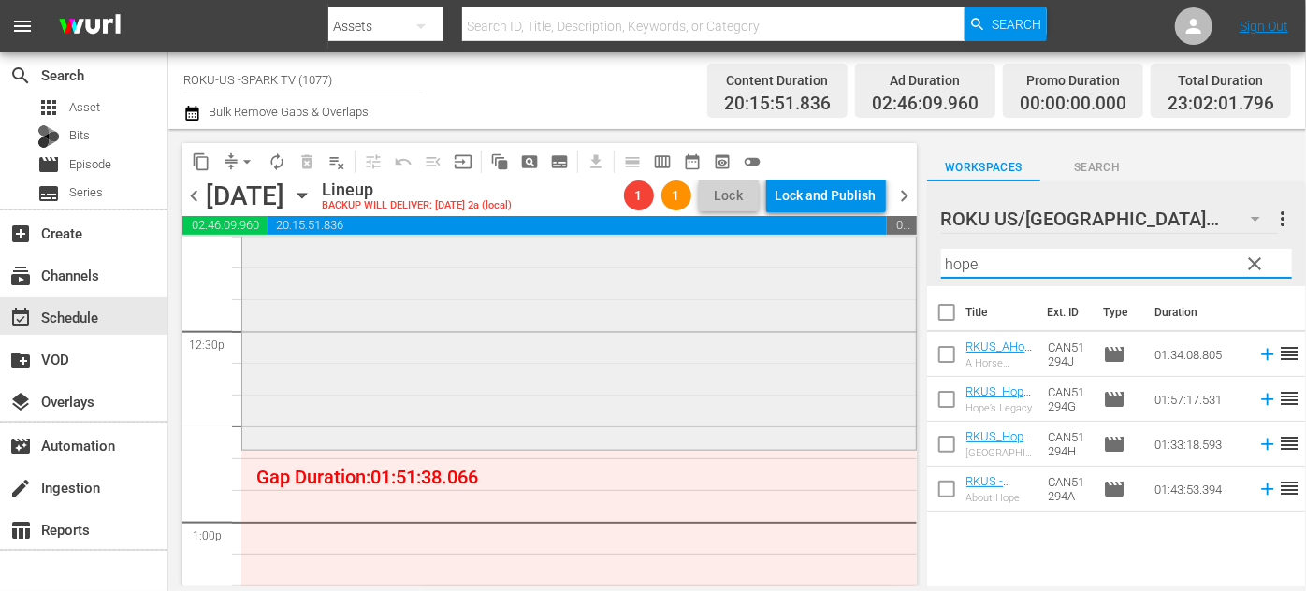
drag, startPoint x: 1002, startPoint y: 258, endPoint x: 850, endPoint y: 266, distance: 151.7
click at [850, 266] on div "content_copy compress arrow_drop_down autorenew_outlined delete_forever_outline…" at bounding box center [737, 357] width 1138 height 457
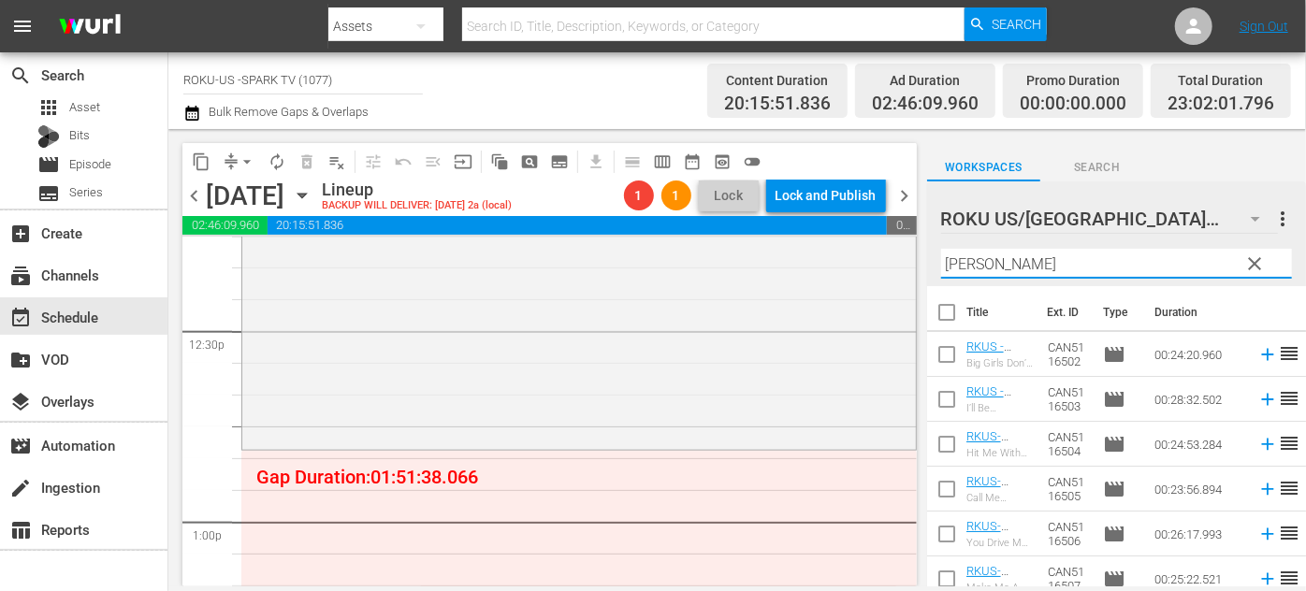
type input "[PERSON_NAME]"
click at [933, 257] on div "ROKU US/CA 180 ROKU US/CA more_vert clear Filter by Title [PERSON_NAME]" at bounding box center [1116, 233] width 379 height 105
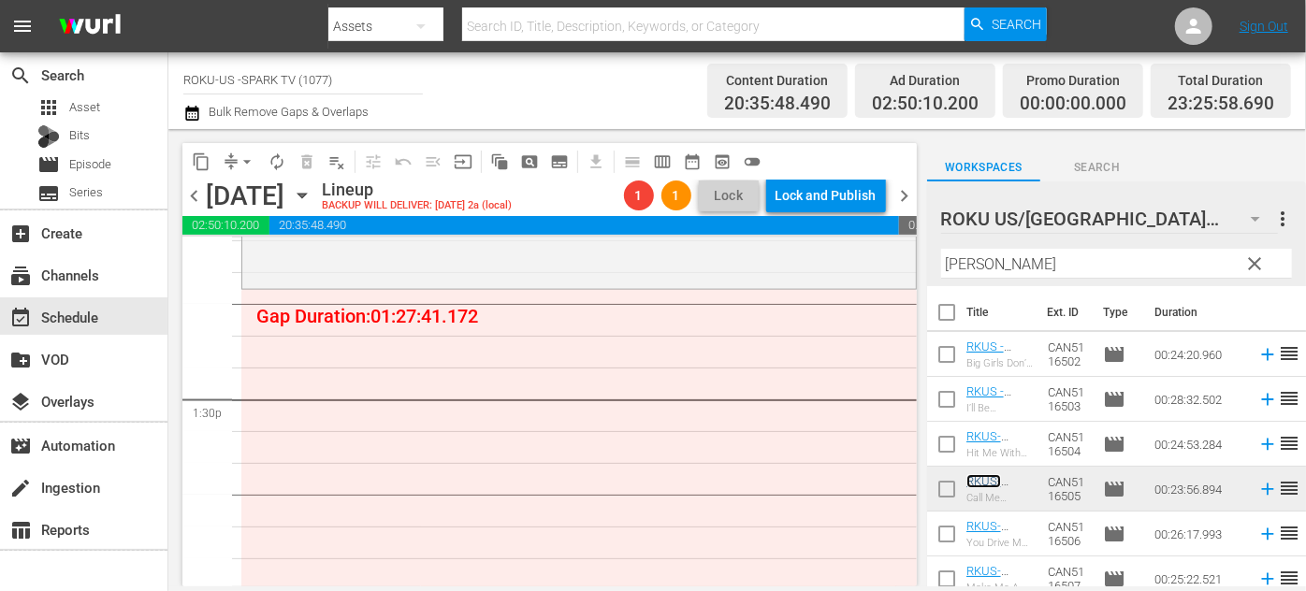
scroll to position [5017, 0]
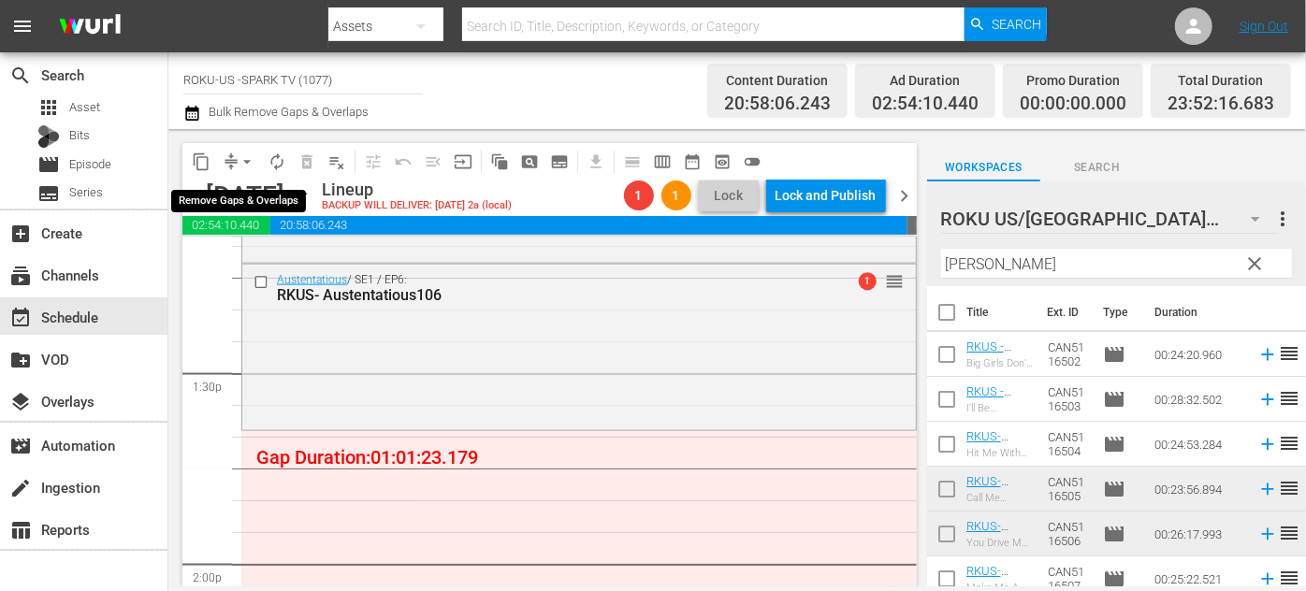
click at [245, 165] on span "arrow_drop_down" at bounding box center [247, 161] width 19 height 19
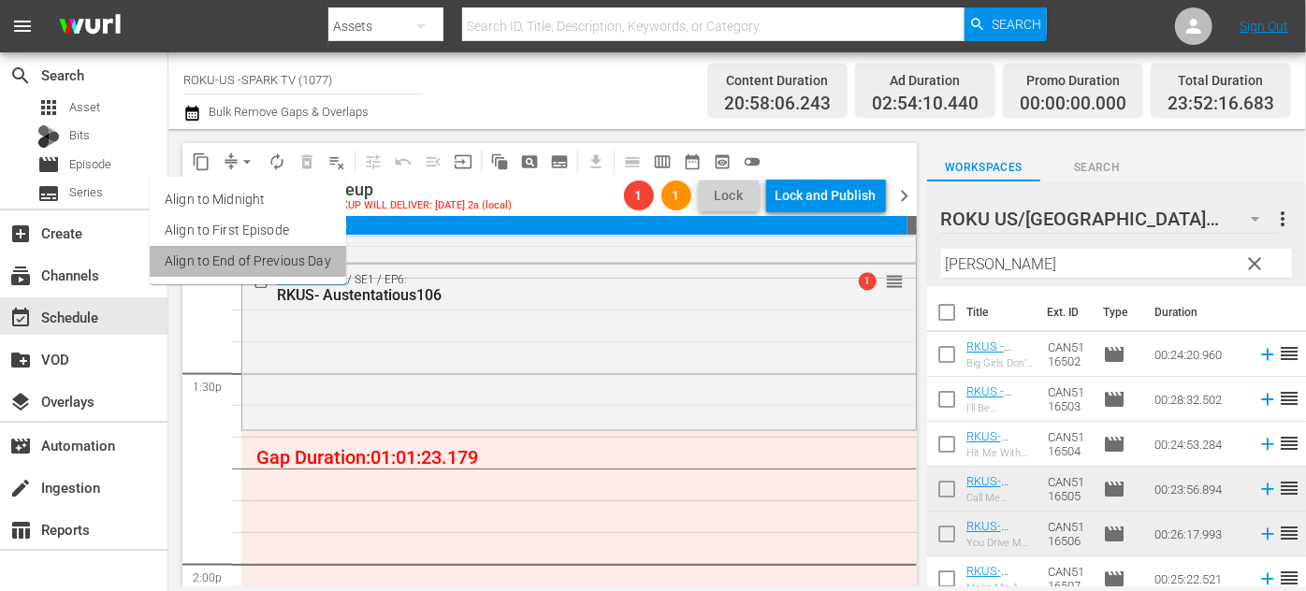
click at [260, 268] on li "Align to End of Previous Day" at bounding box center [248, 261] width 196 height 31
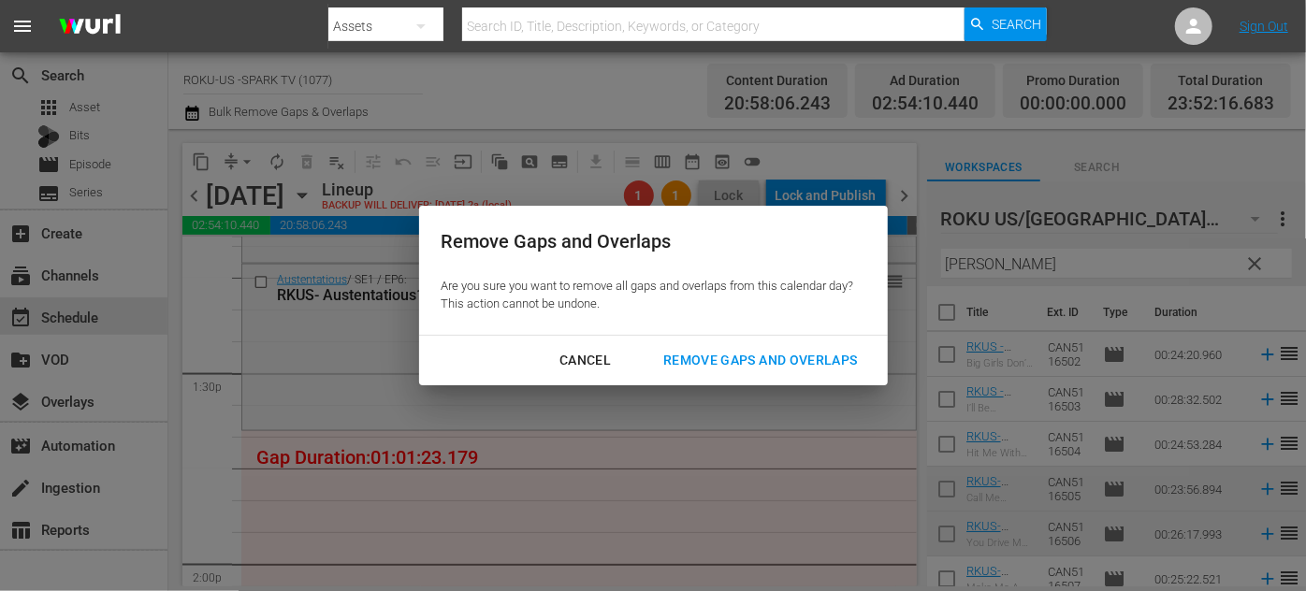
click at [704, 361] on div "Remove Gaps and Overlaps" at bounding box center [760, 360] width 224 height 23
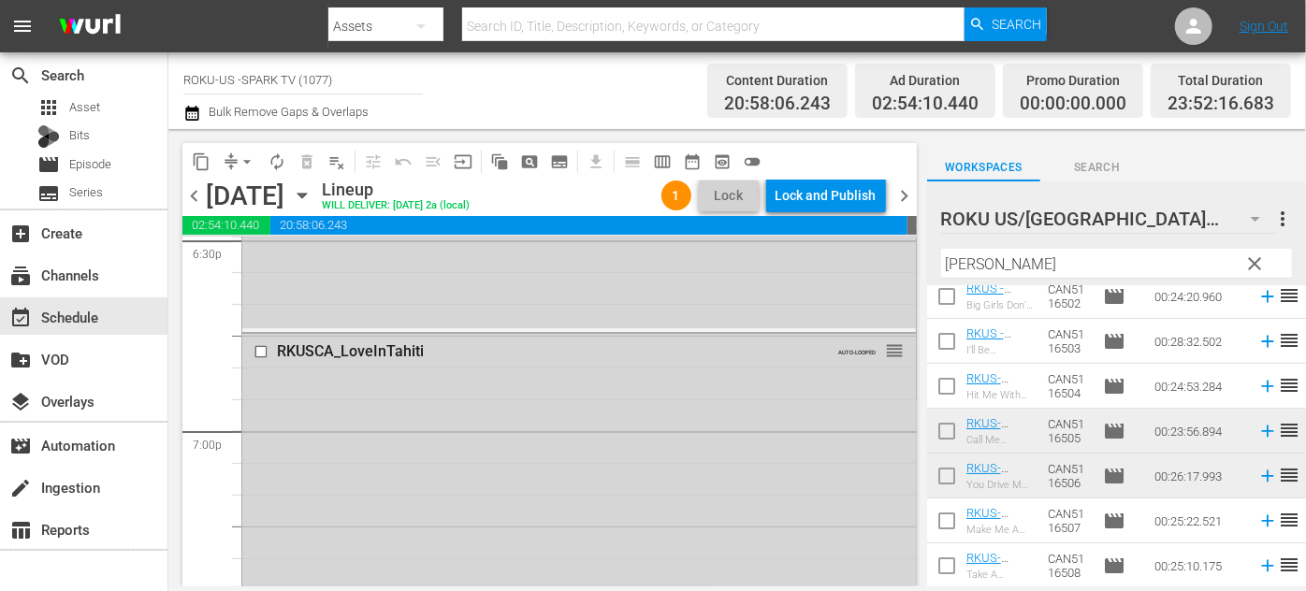
scroll to position [0, 0]
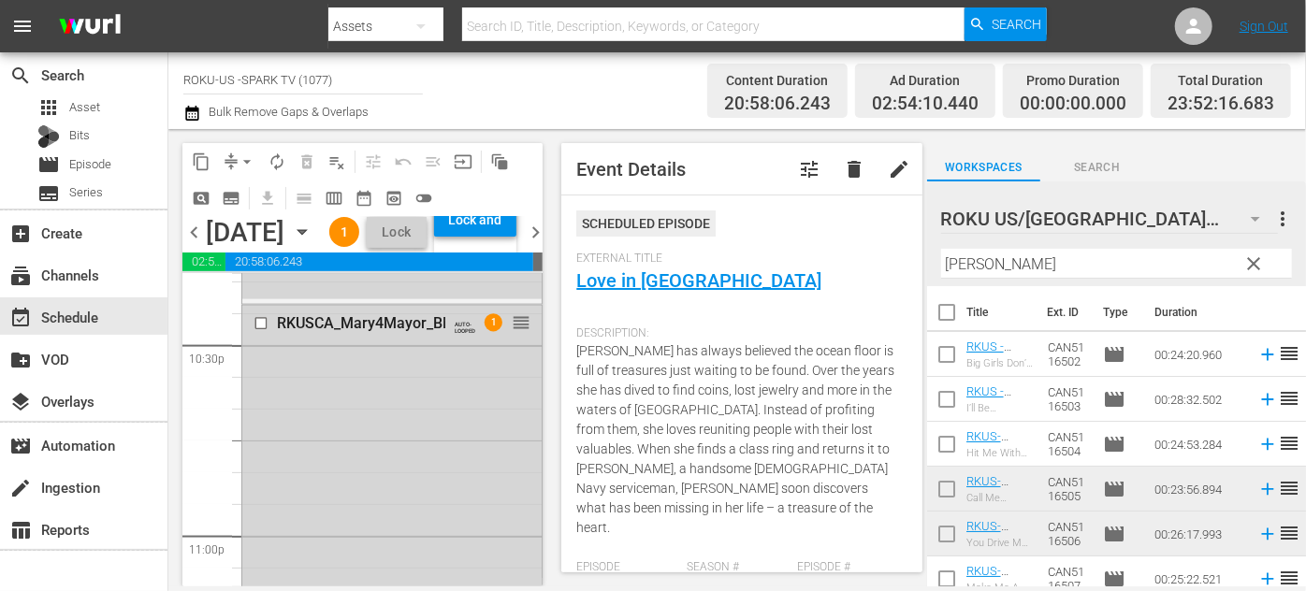
scroll to position [8491, 0]
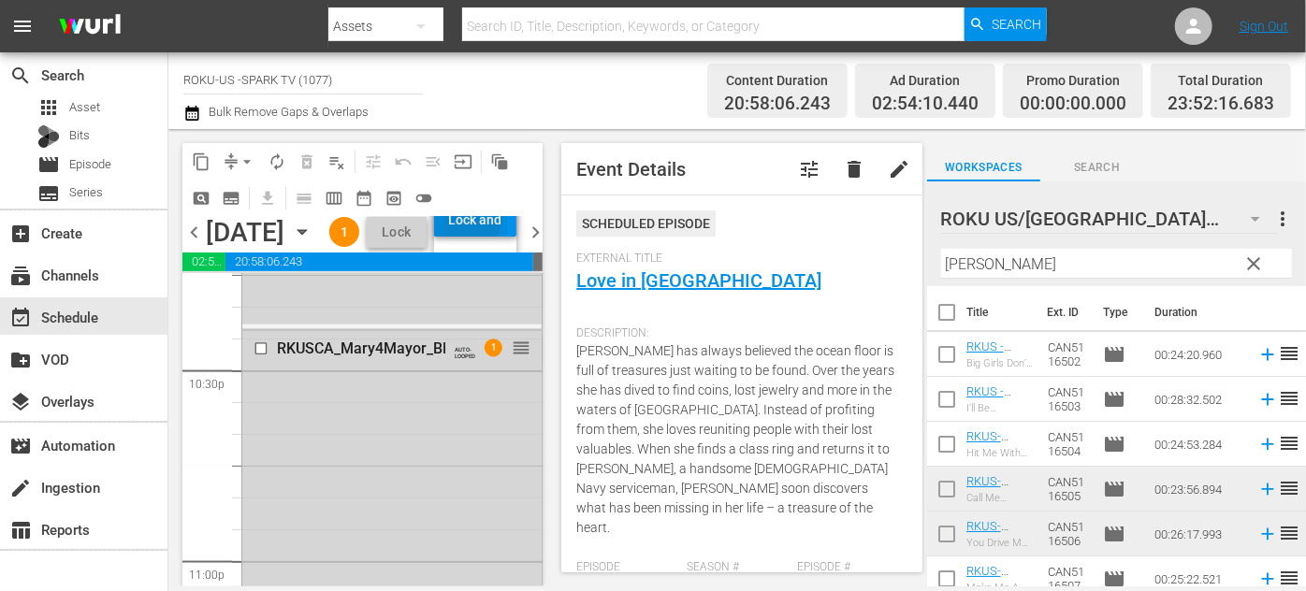
click at [507, 237] on div "Lock and Publish" at bounding box center [475, 220] width 64 height 34
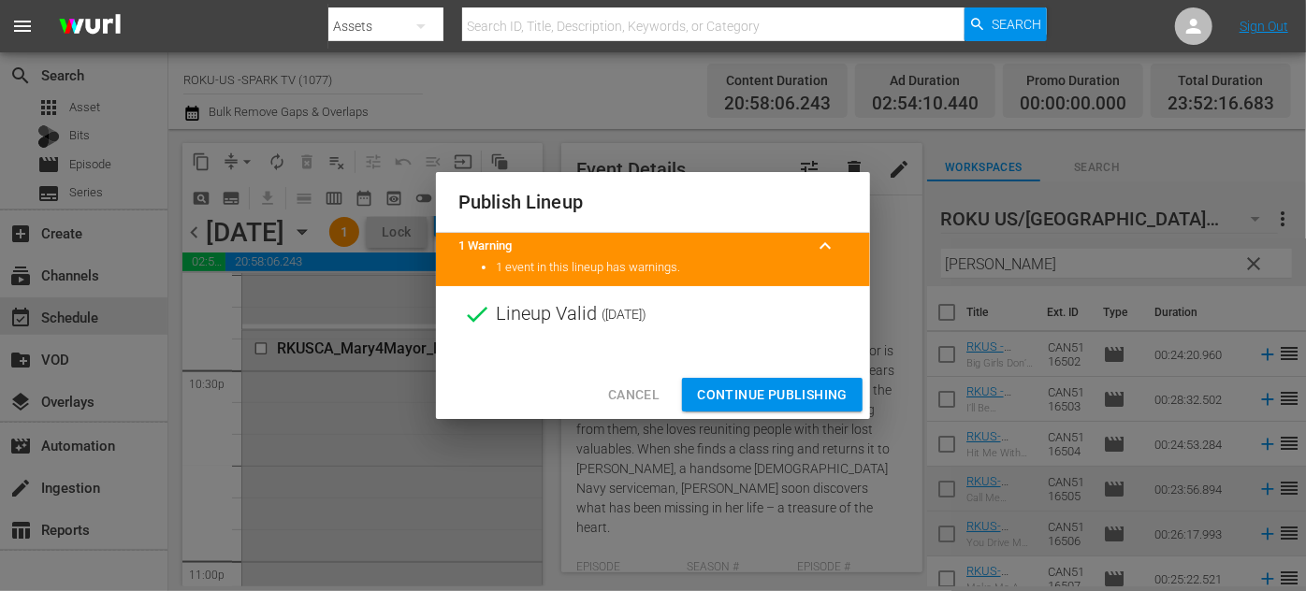
click at [761, 396] on span "Continue Publishing" at bounding box center [772, 395] width 151 height 23
